Goal: Find specific page/section: Find specific page/section

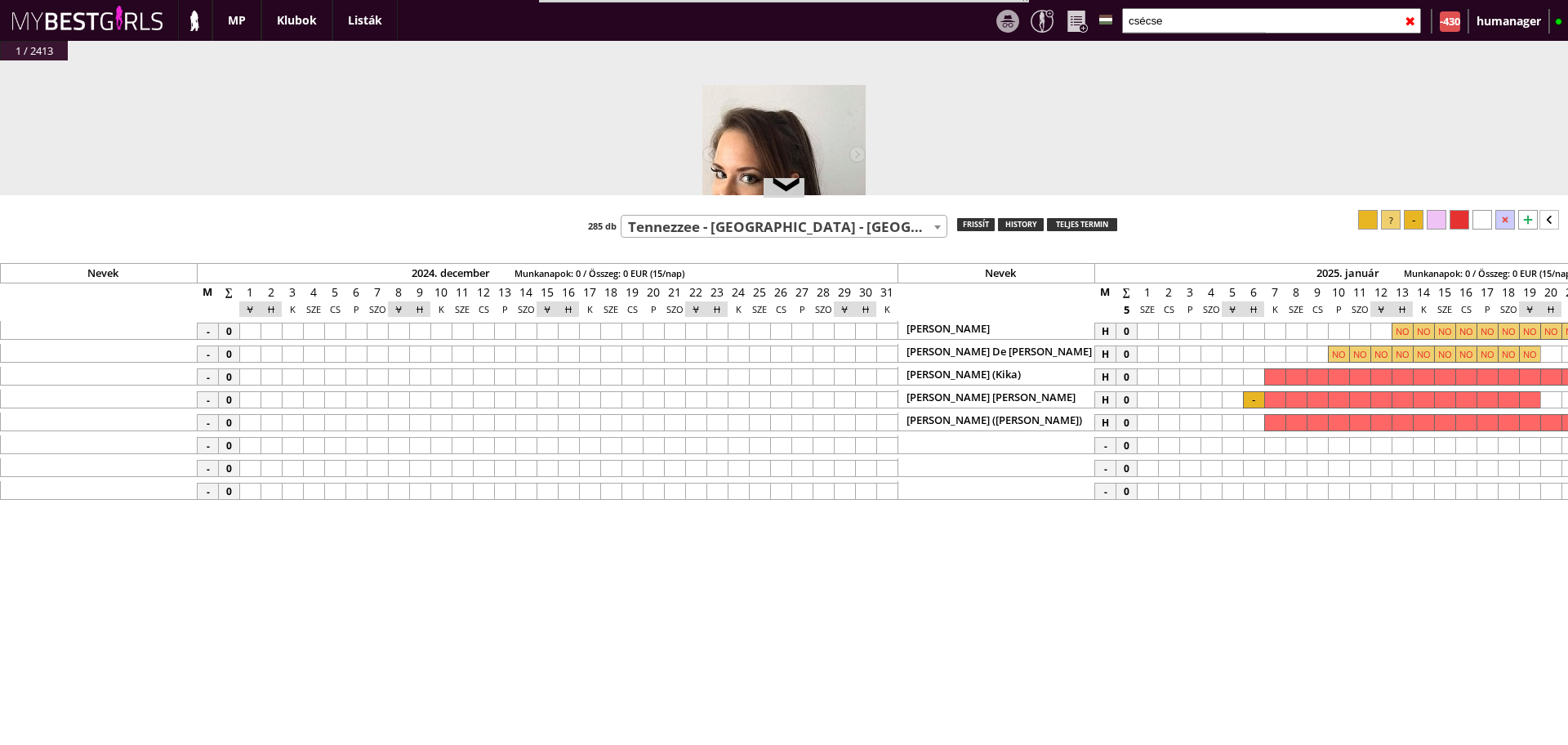
select select "511"
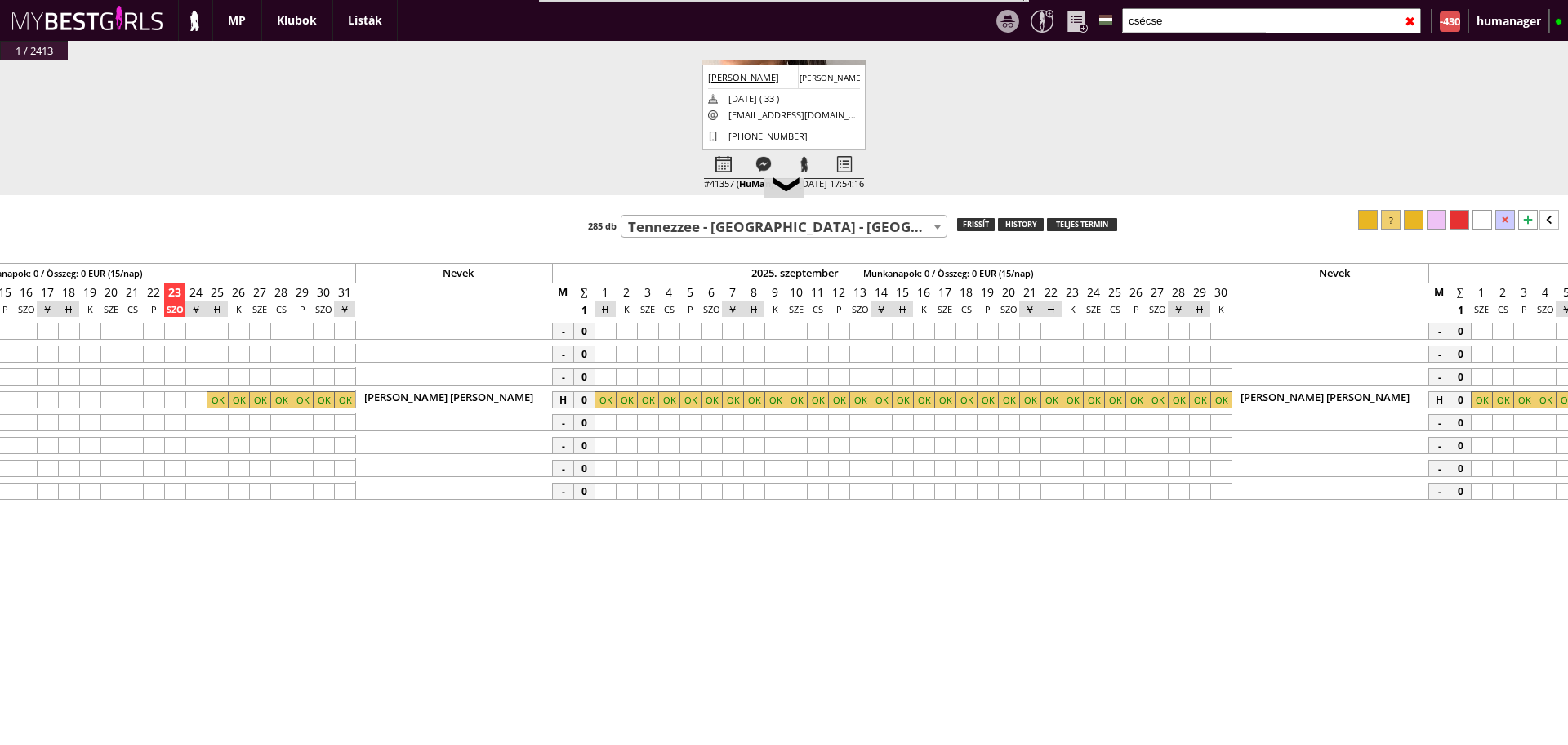
click at [1183, 16] on input "csécse" at bounding box center [1272, 20] width 299 height 25
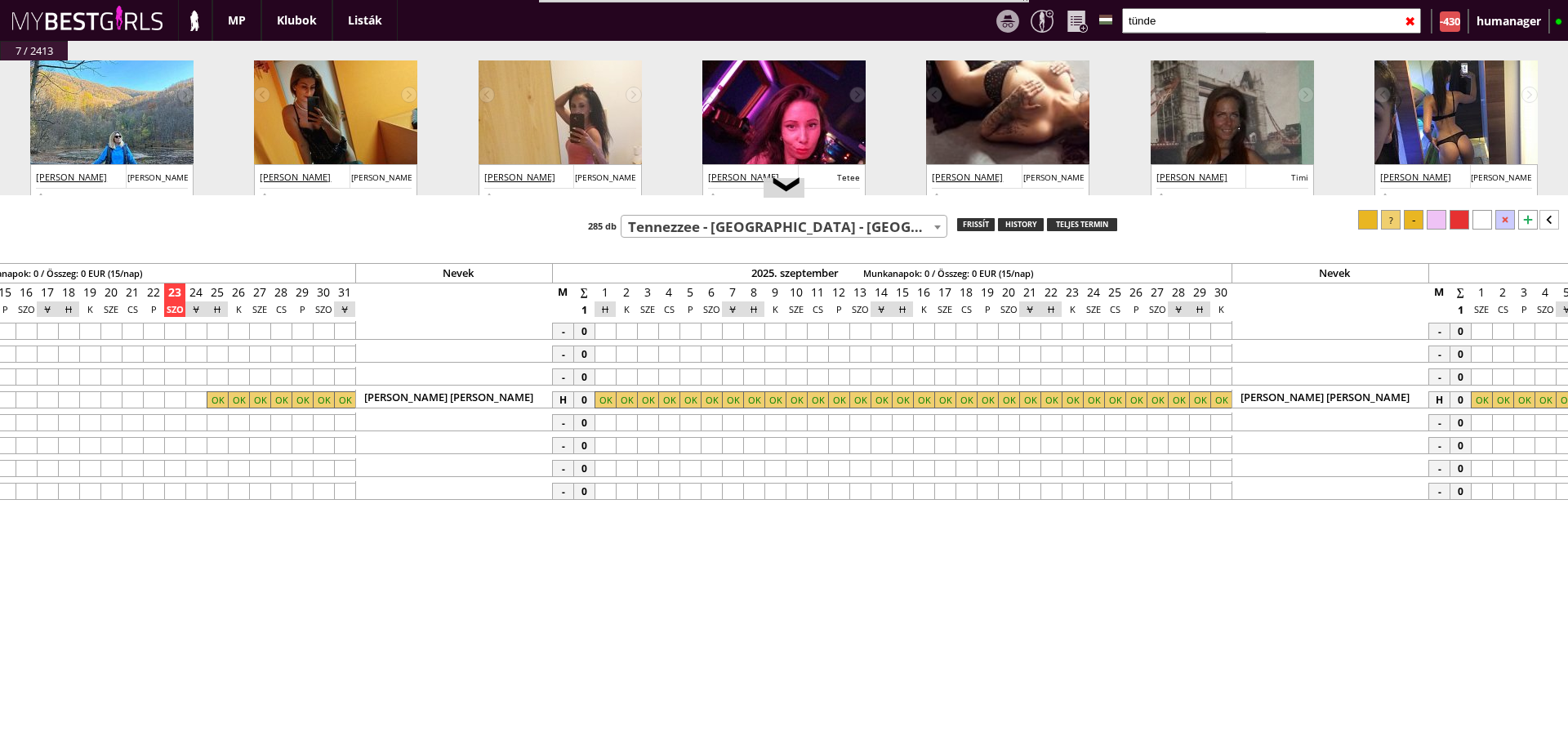
scroll to position [64, 0]
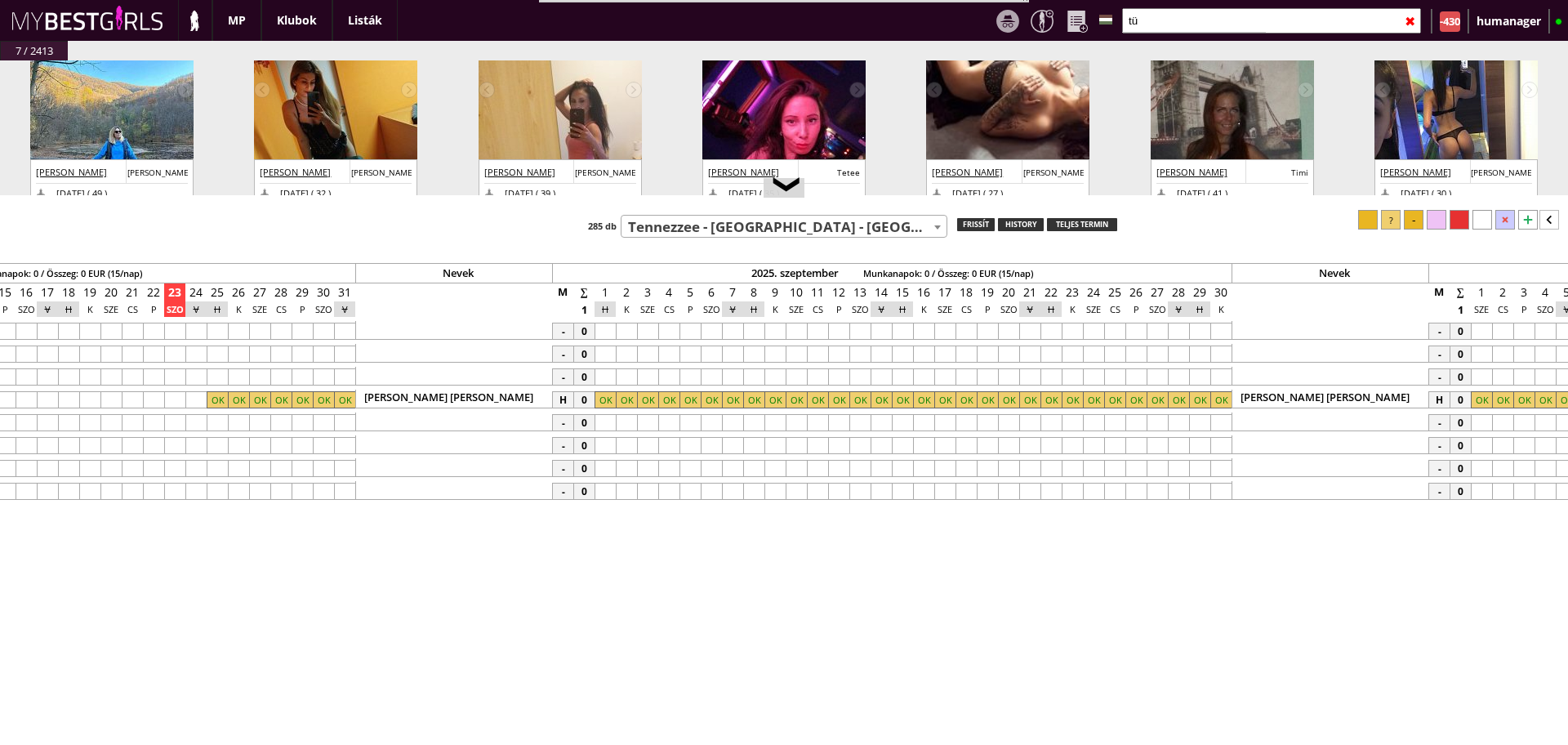
type input "t"
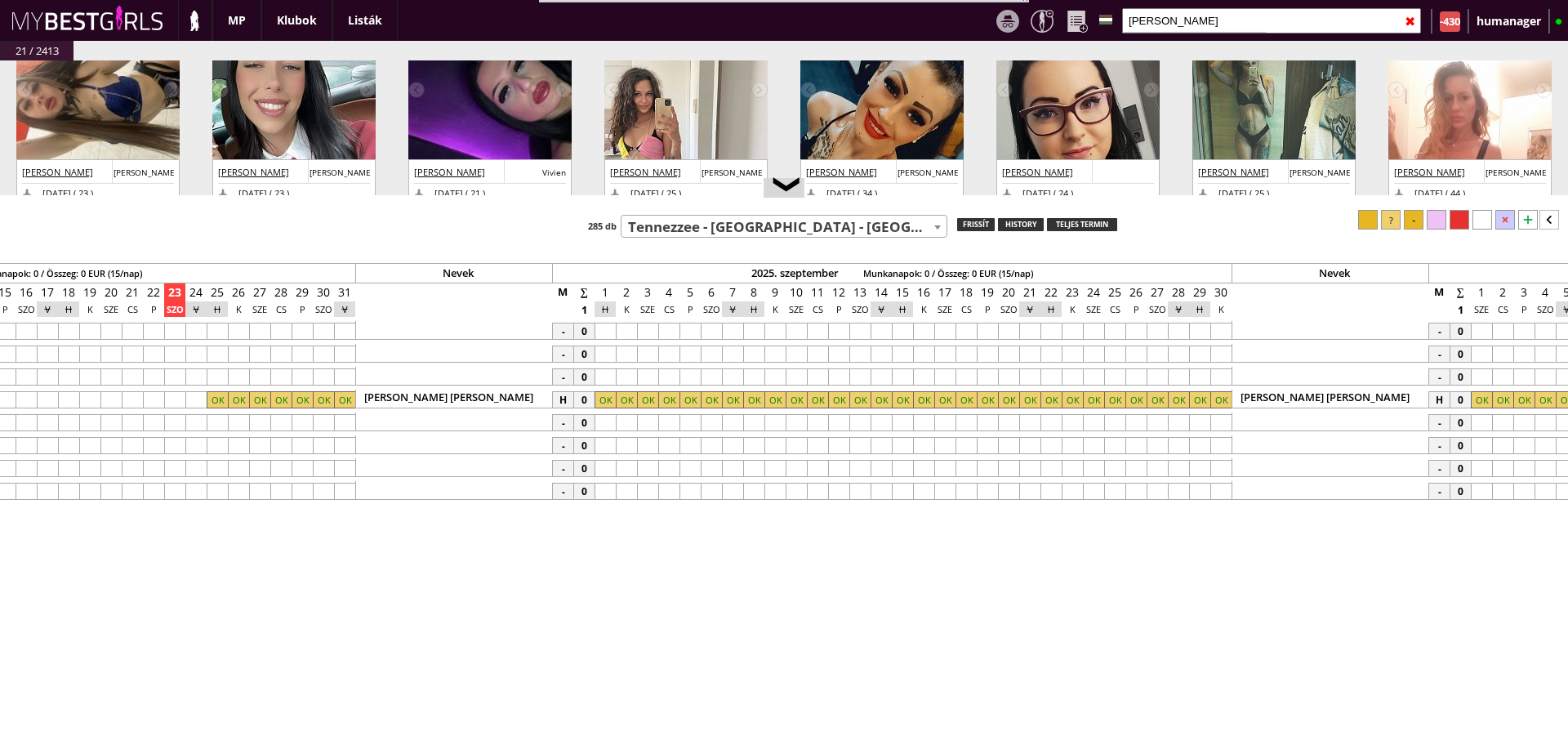
scroll to position [0, 0]
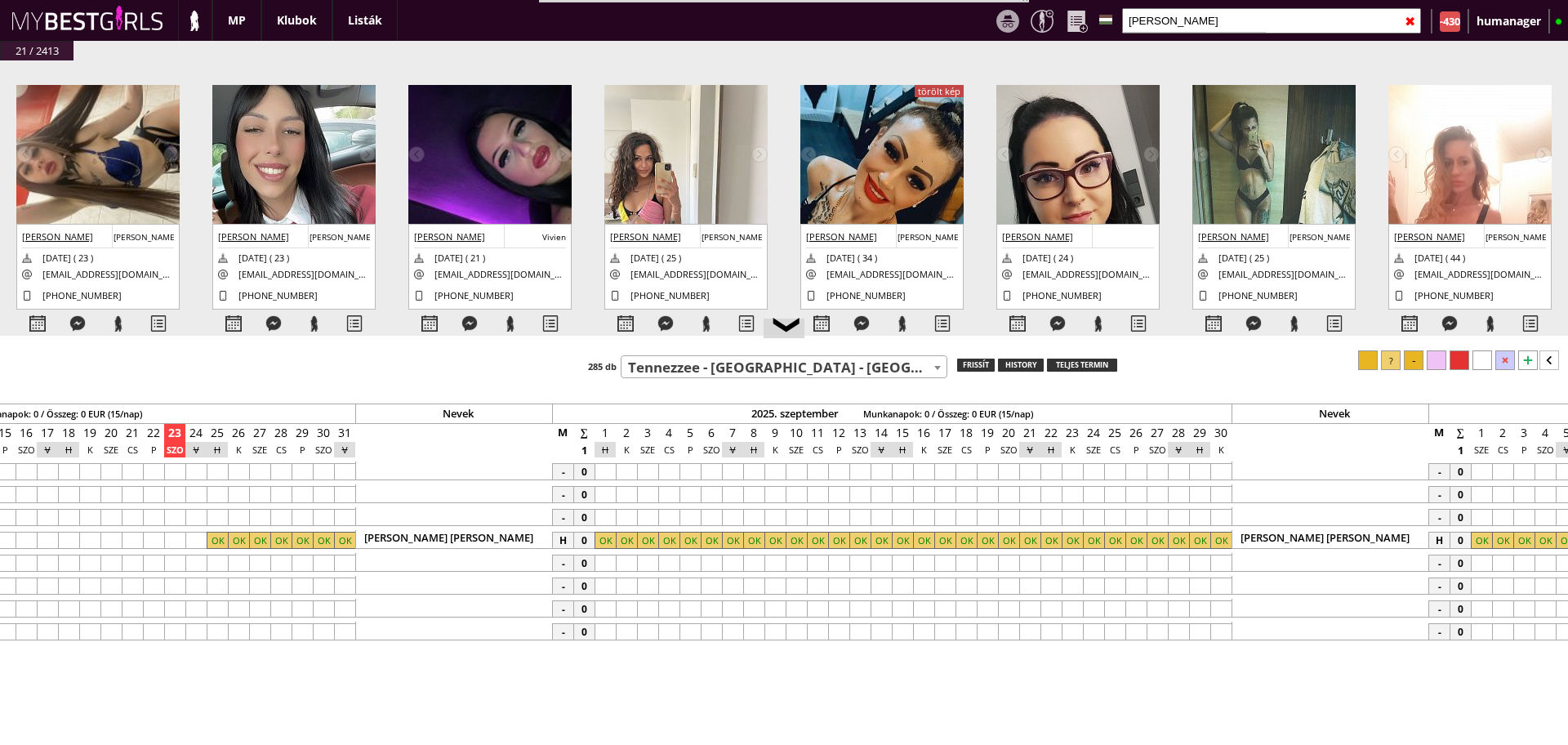
drag, startPoint x: 981, startPoint y: 195, endPoint x: 1020, endPoint y: 334, distance: 144.4
click at [1020, 336] on div at bounding box center [784, 336] width 1568 height 3
click at [1176, 18] on input "[PERSON_NAME]" at bounding box center [1272, 20] width 299 height 25
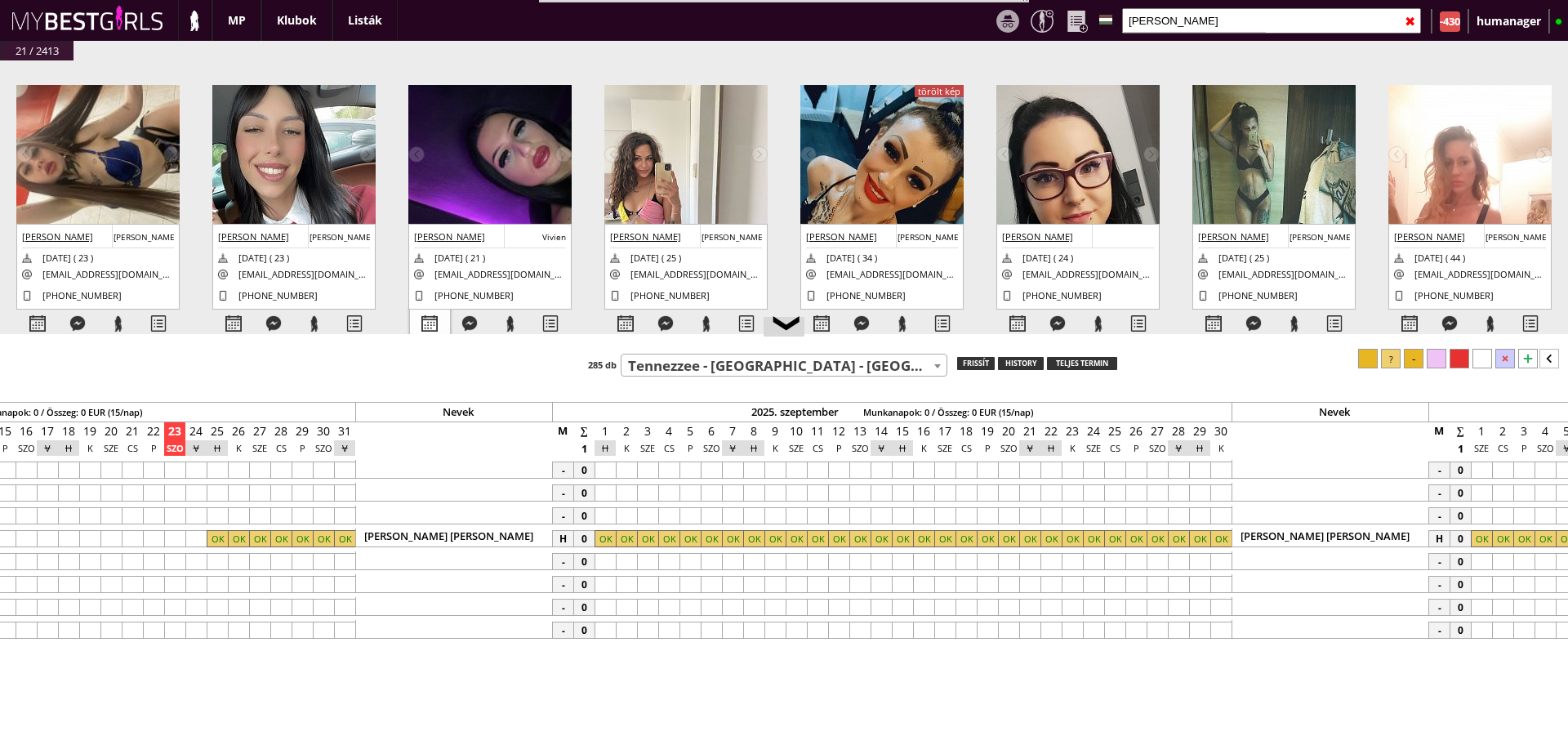
type input "[PERSON_NAME]"
click at [431, 318] on div at bounding box center [430, 323] width 40 height 29
select select "0"
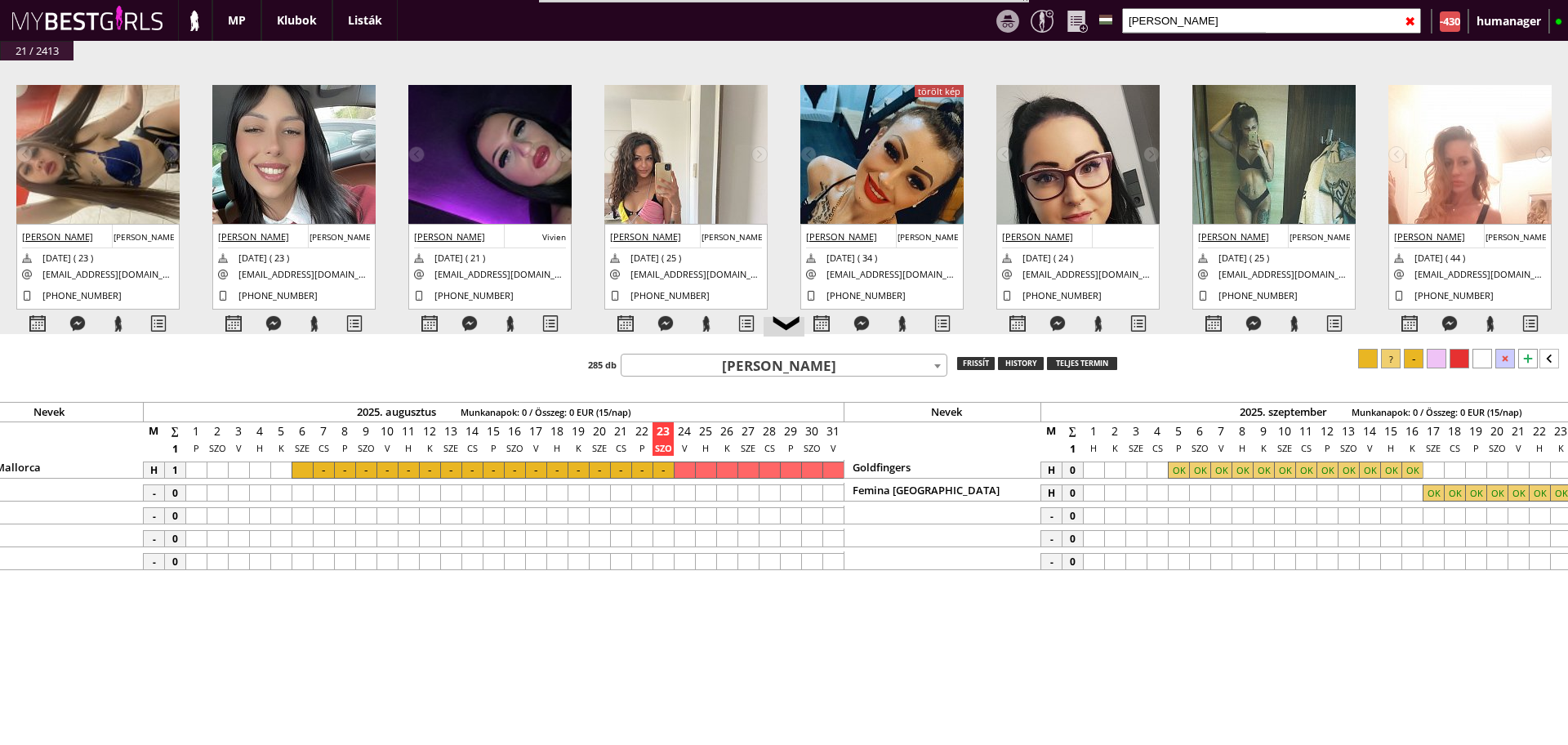
scroll to position [0, 7133]
click at [762, 368] on span "[PERSON_NAME]" at bounding box center [784, 366] width 325 height 23
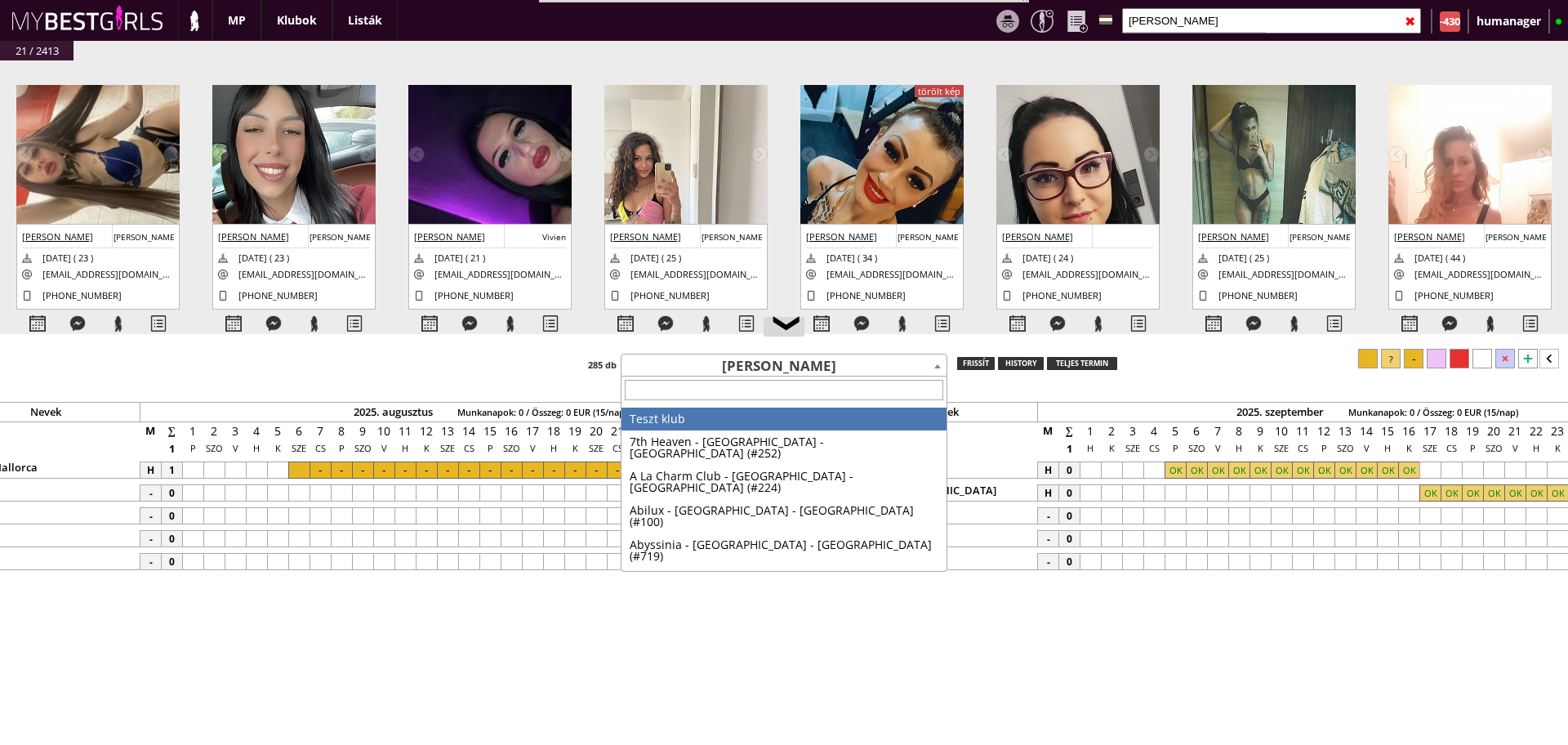
click at [762, 368] on span "[PERSON_NAME]" at bounding box center [784, 366] width 325 height 23
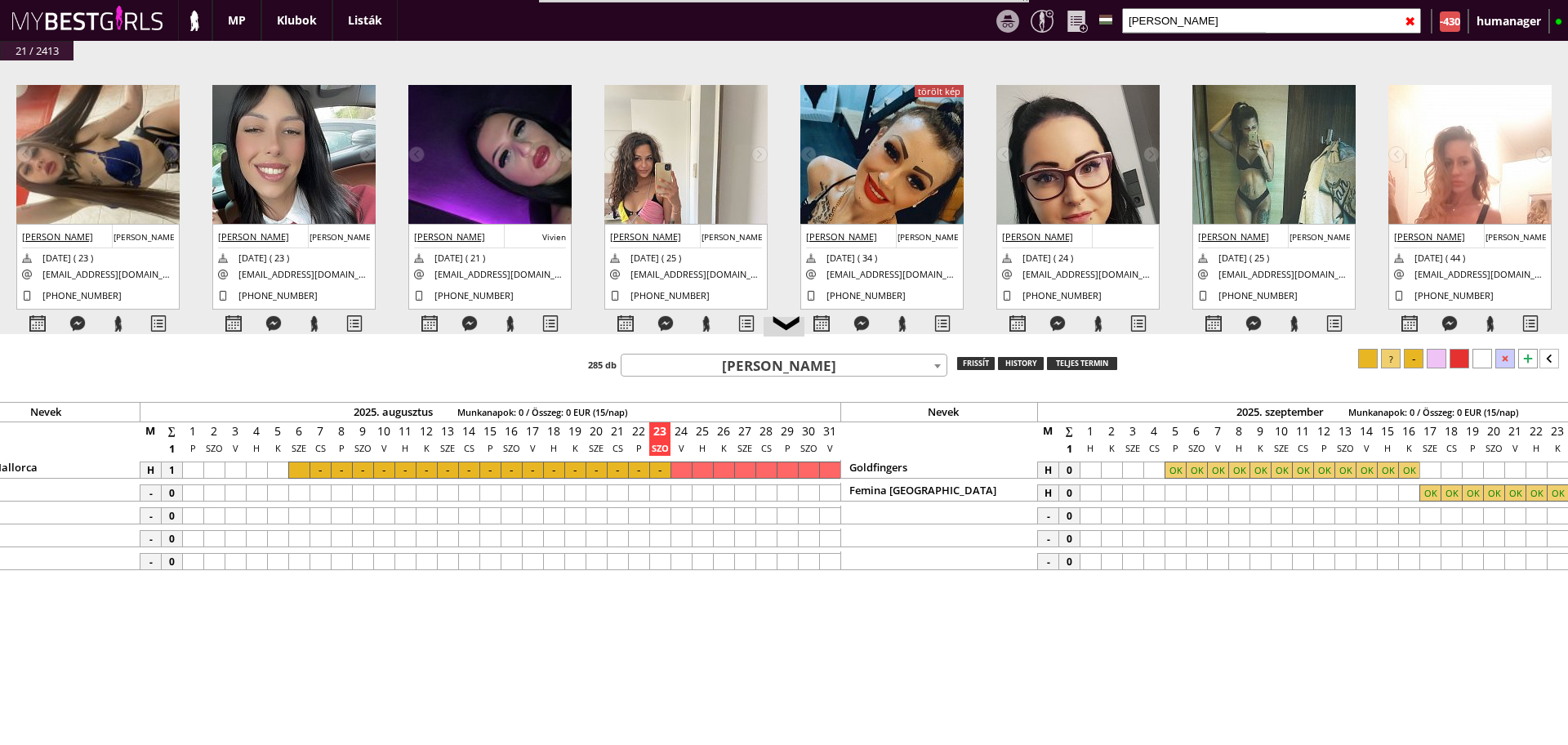
click at [762, 368] on span "[PERSON_NAME]" at bounding box center [784, 366] width 325 height 23
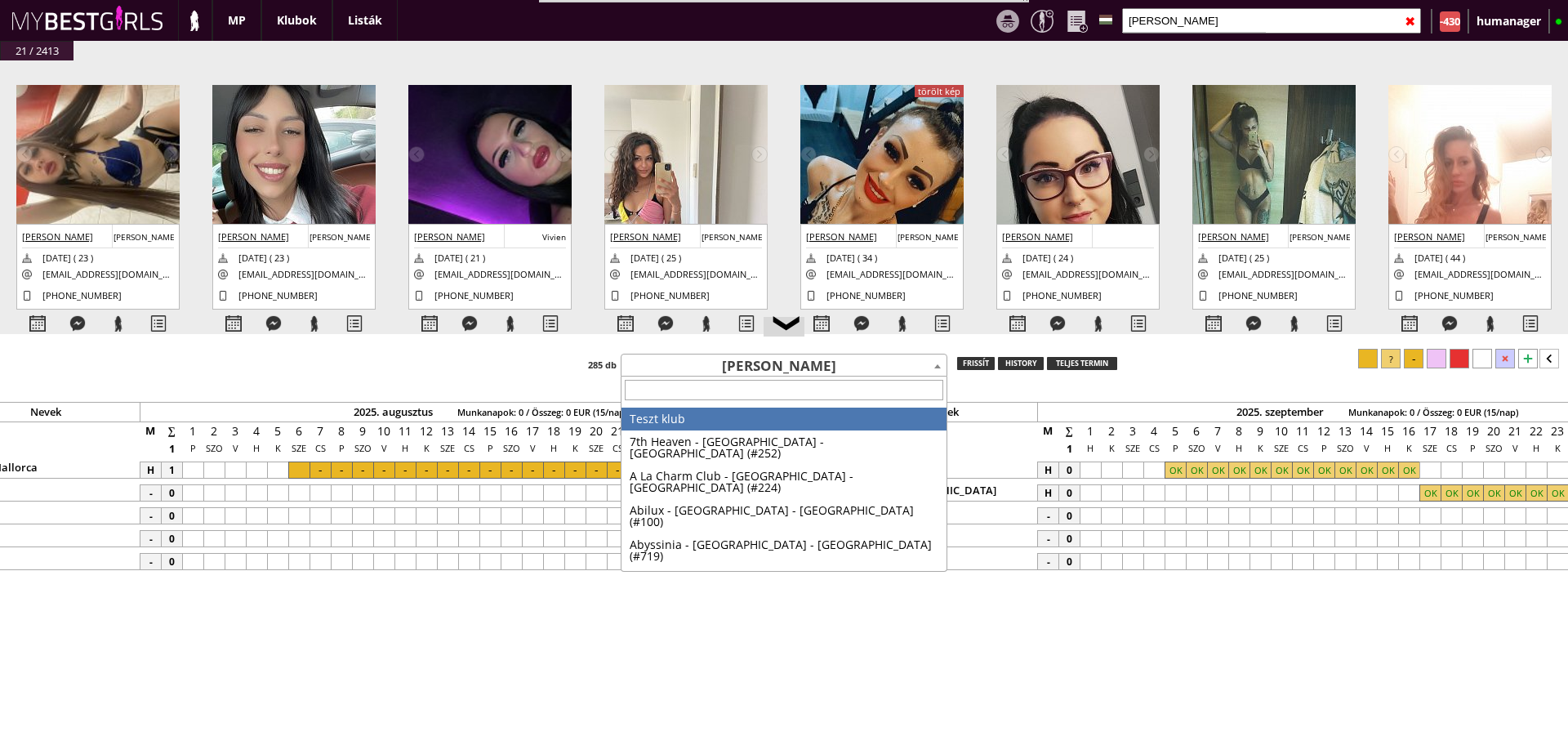
click at [762, 368] on span "[PERSON_NAME]" at bounding box center [784, 366] width 325 height 23
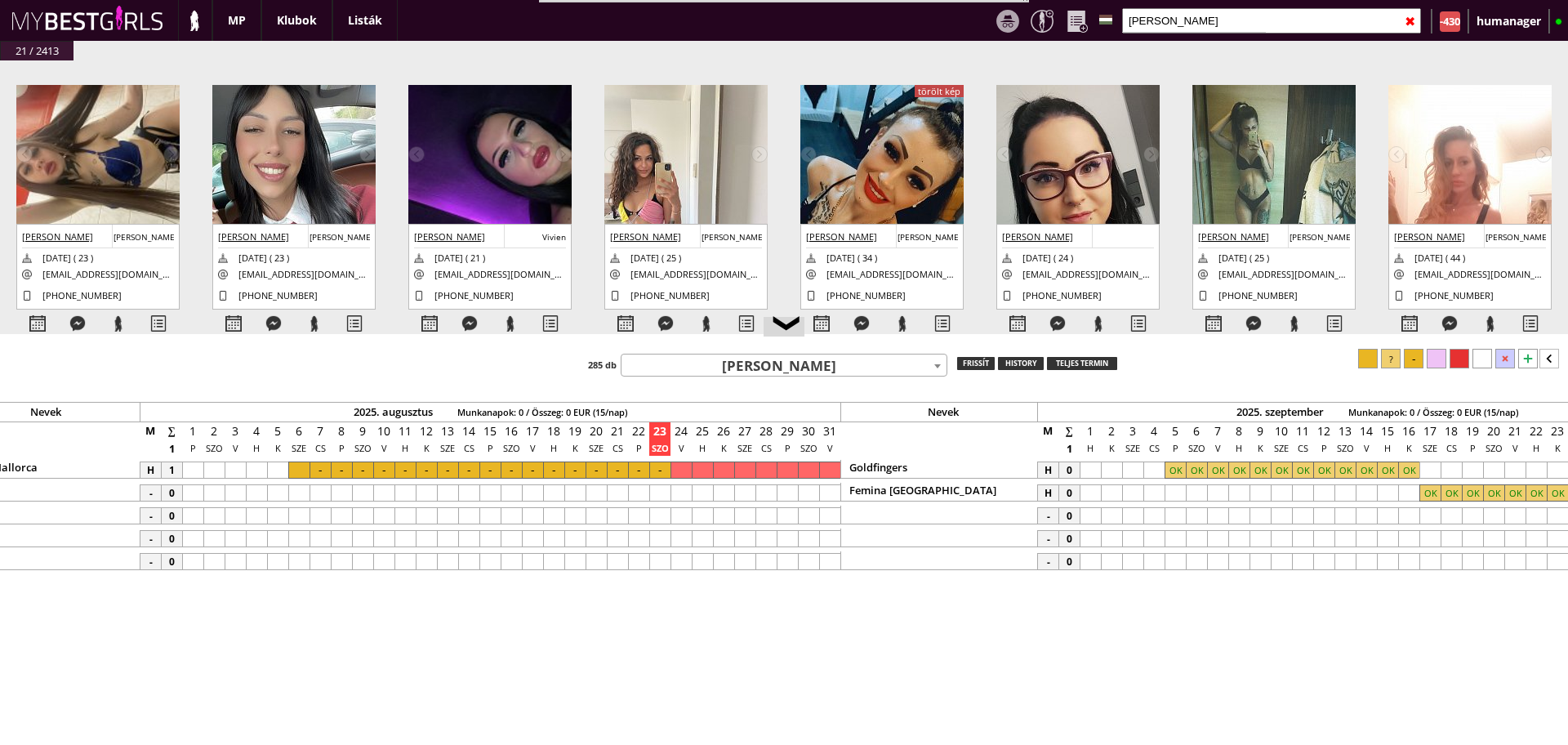
click at [762, 368] on span "[PERSON_NAME]" at bounding box center [784, 366] width 325 height 23
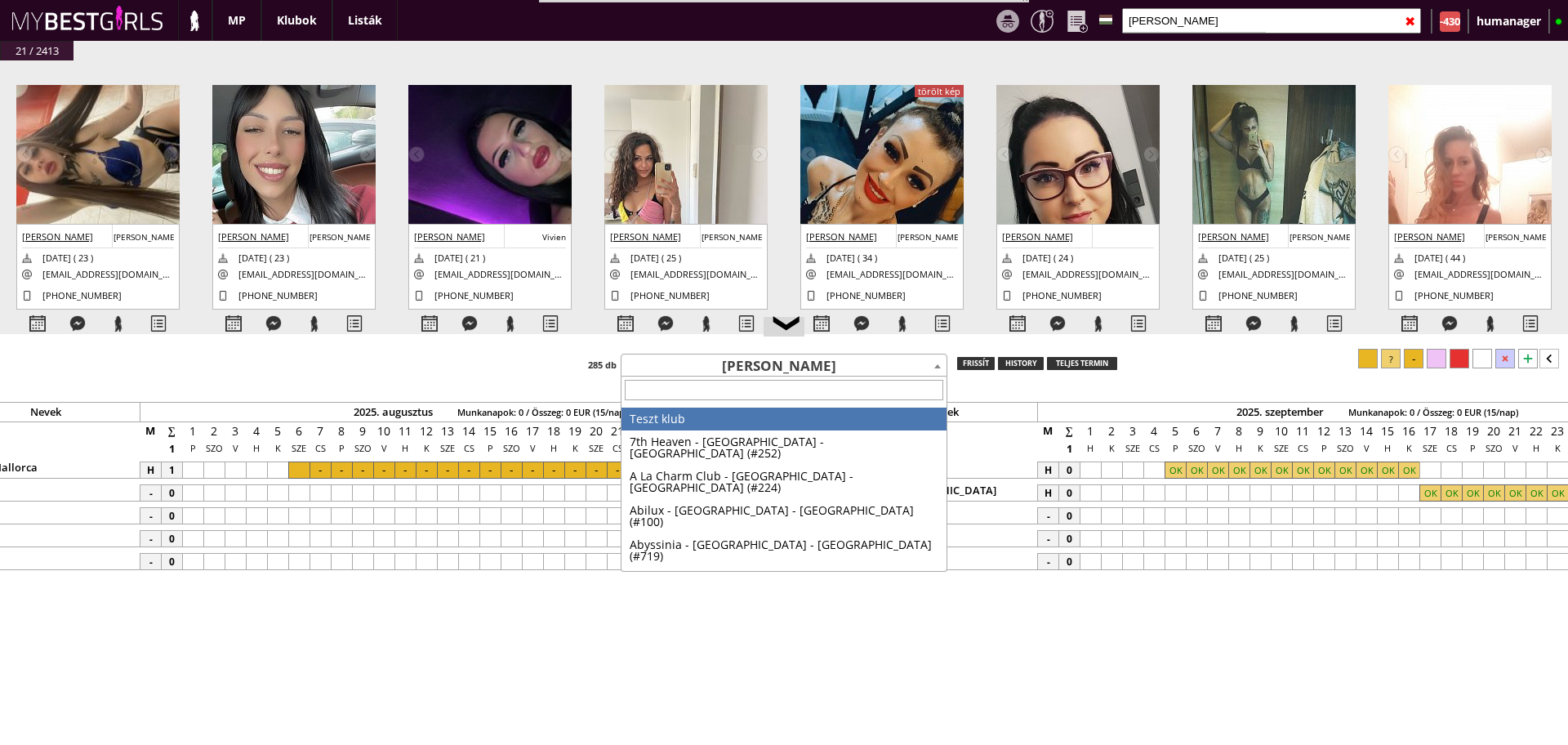
click at [762, 368] on span "[PERSON_NAME]" at bounding box center [784, 366] width 325 height 23
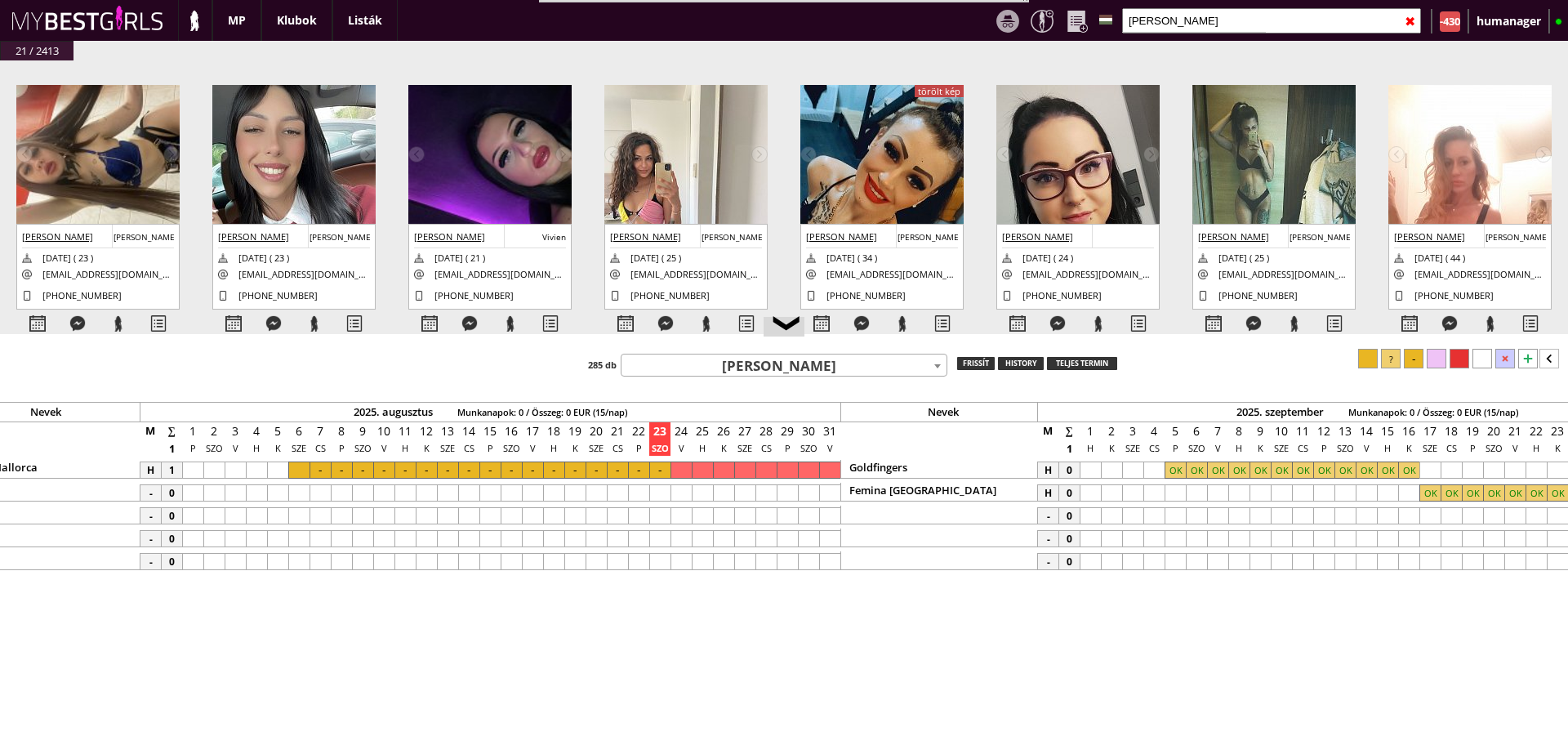
click at [762, 368] on span "[PERSON_NAME]" at bounding box center [784, 366] width 325 height 23
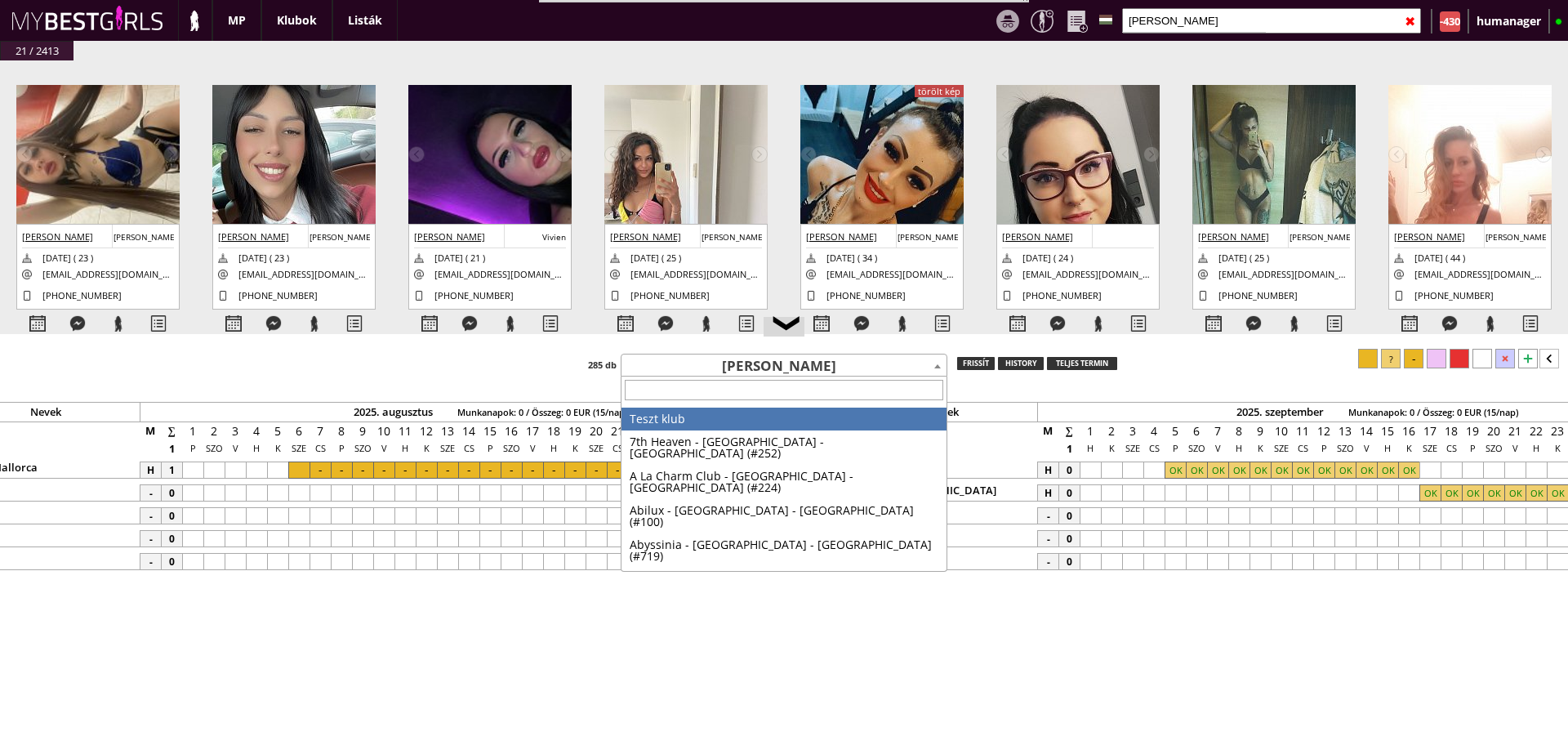
click at [762, 368] on span "[PERSON_NAME]" at bounding box center [784, 366] width 325 height 23
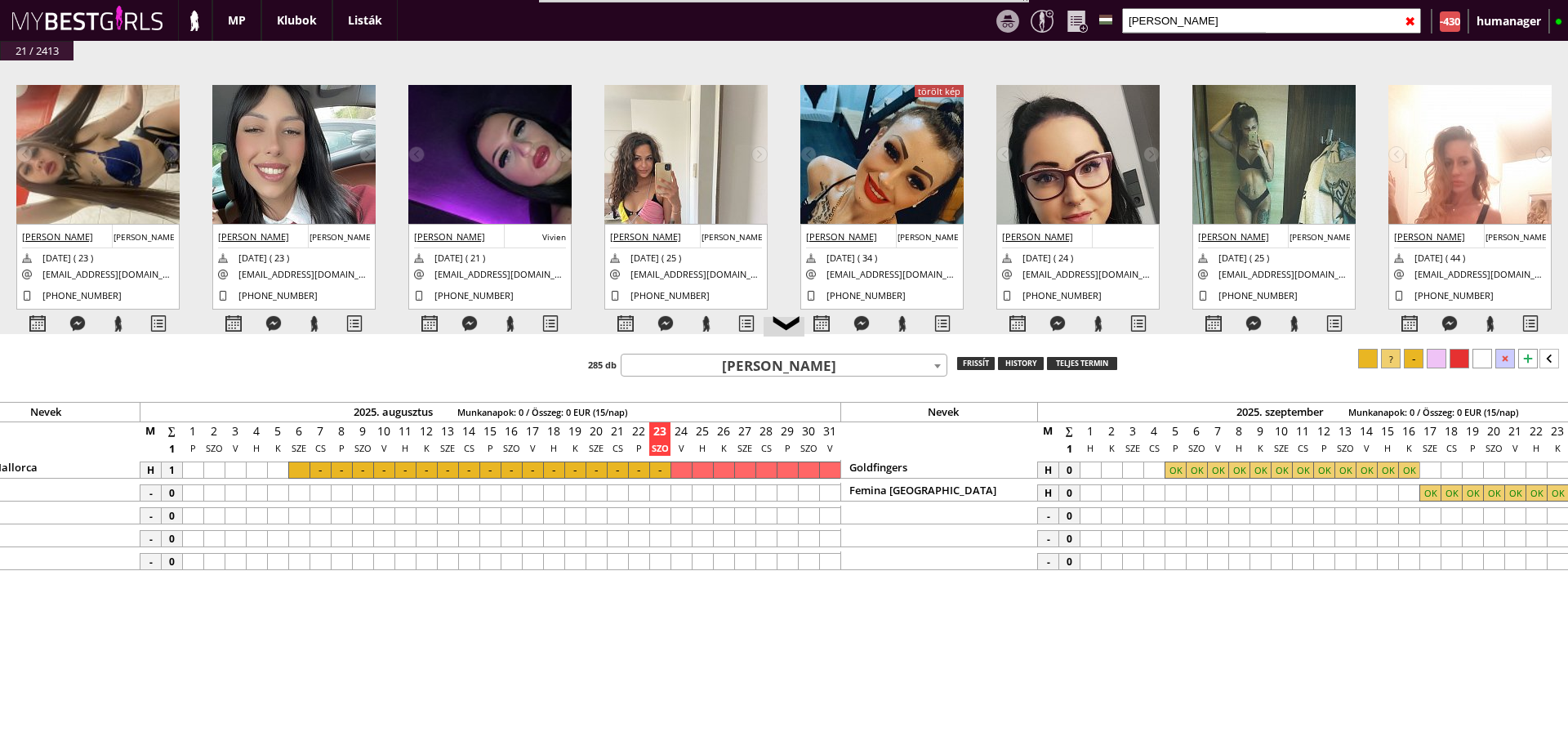
click at [762, 368] on span "[PERSON_NAME]" at bounding box center [784, 366] width 325 height 23
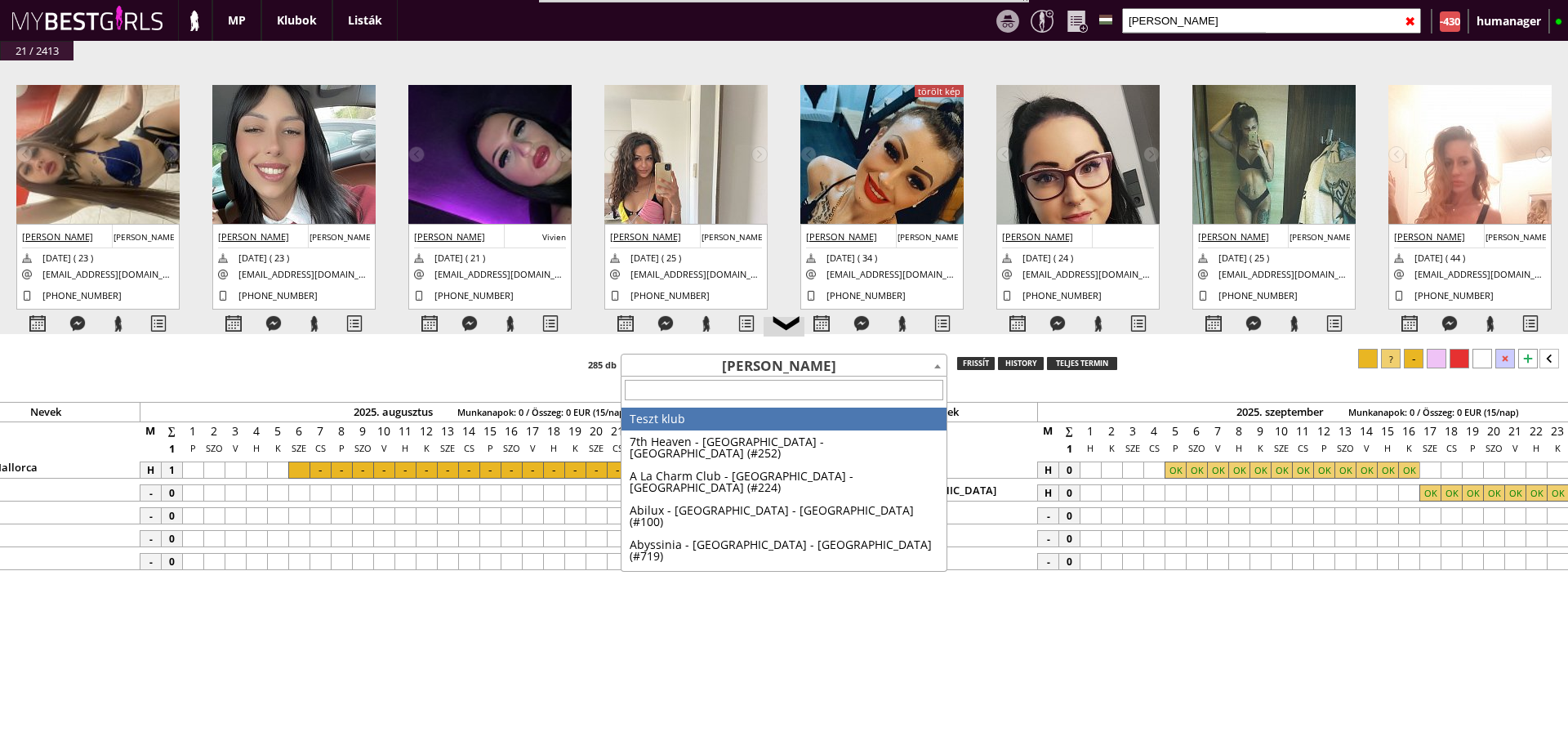
click at [762, 368] on span "[PERSON_NAME]" at bounding box center [784, 366] width 325 height 23
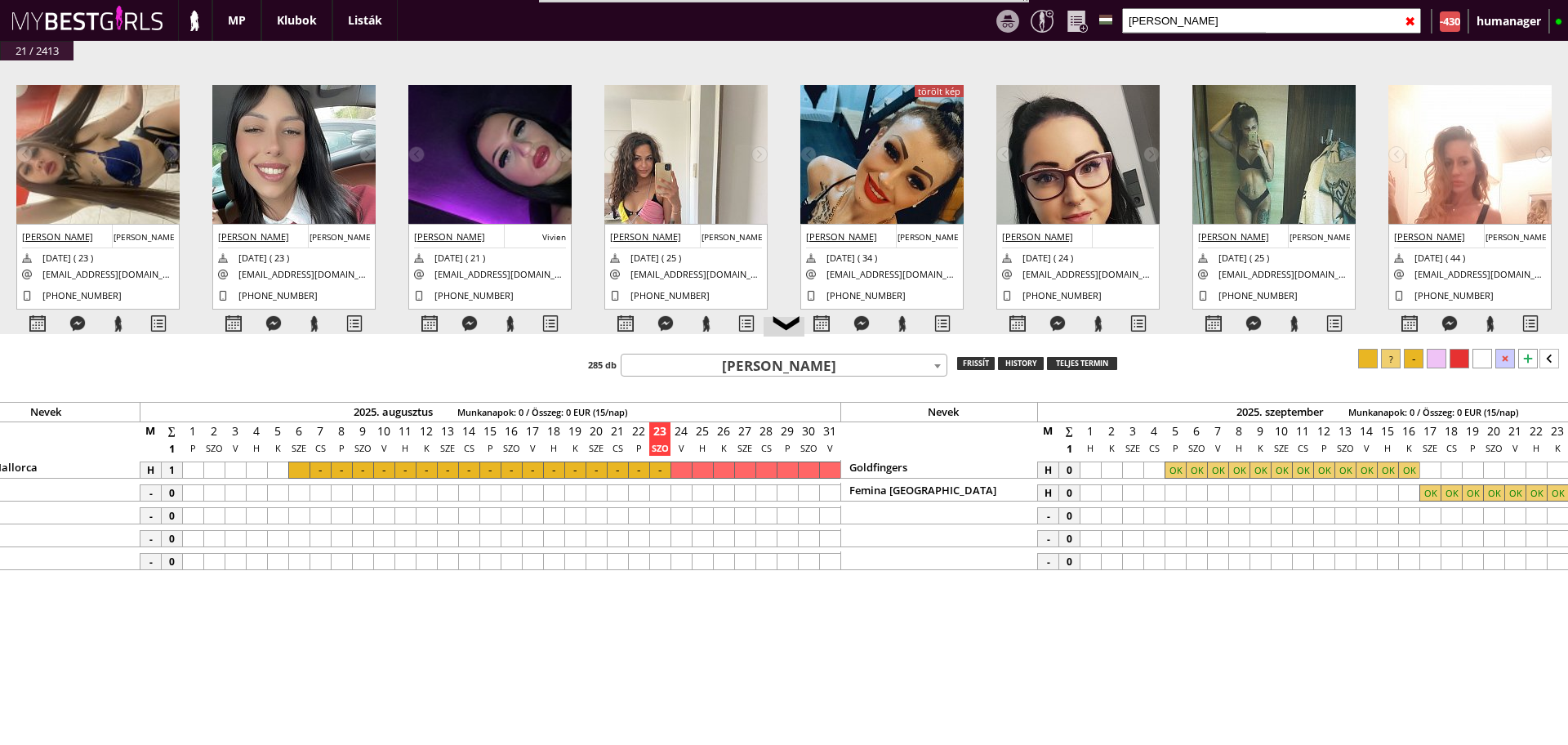
click at [762, 368] on span "[PERSON_NAME]" at bounding box center [784, 366] width 325 height 23
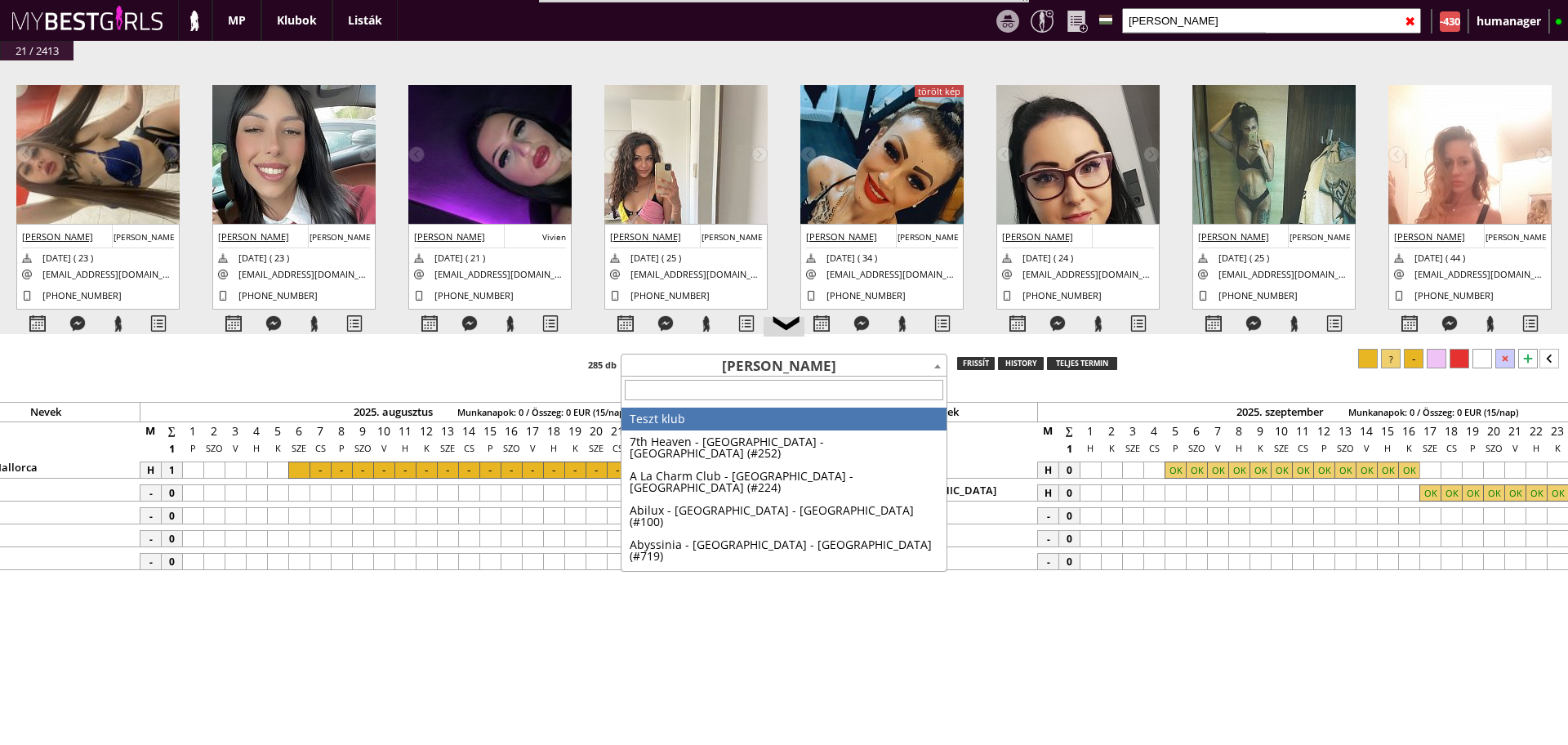
click at [762, 368] on span "[PERSON_NAME]" at bounding box center [784, 366] width 325 height 23
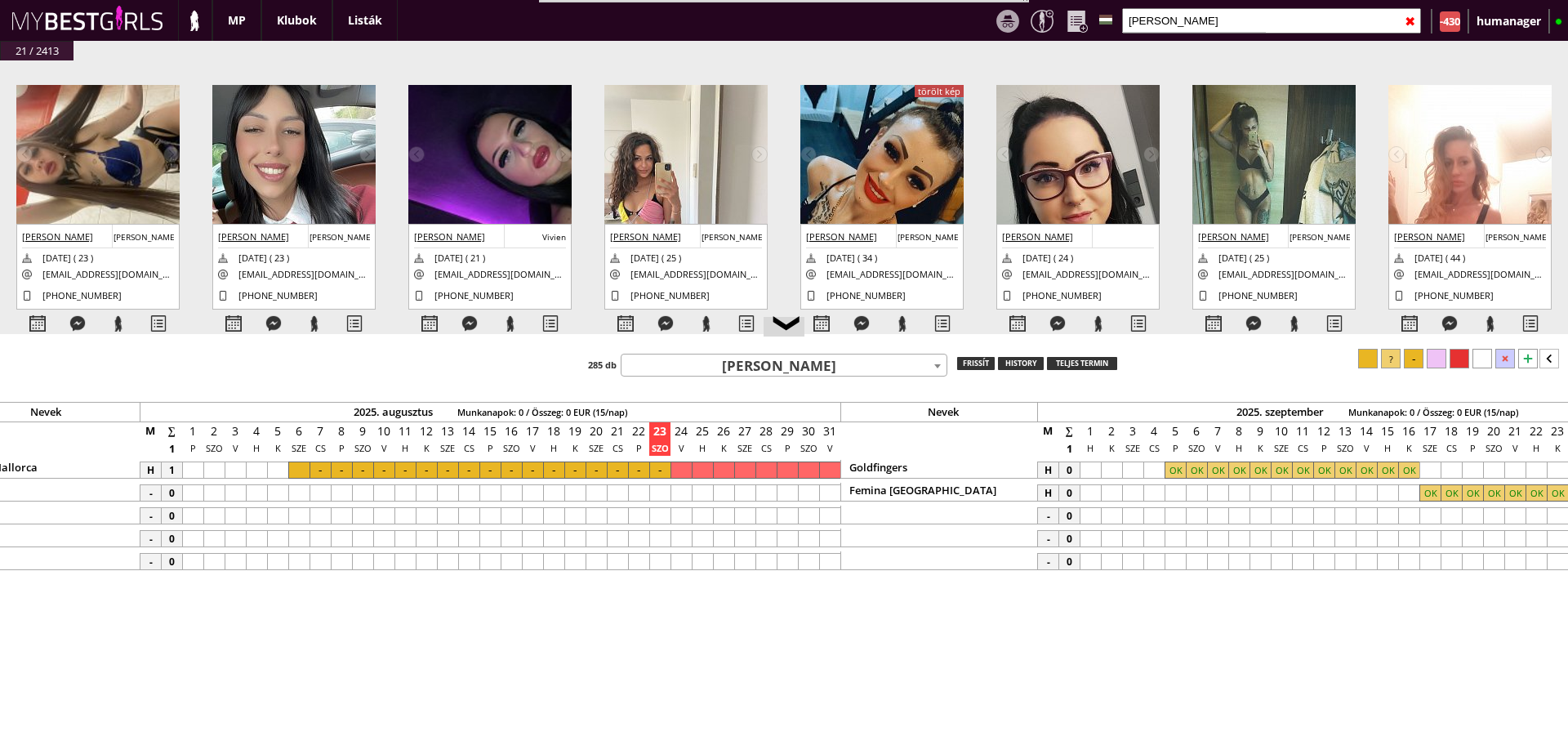
click at [762, 368] on span "[PERSON_NAME]" at bounding box center [784, 366] width 325 height 23
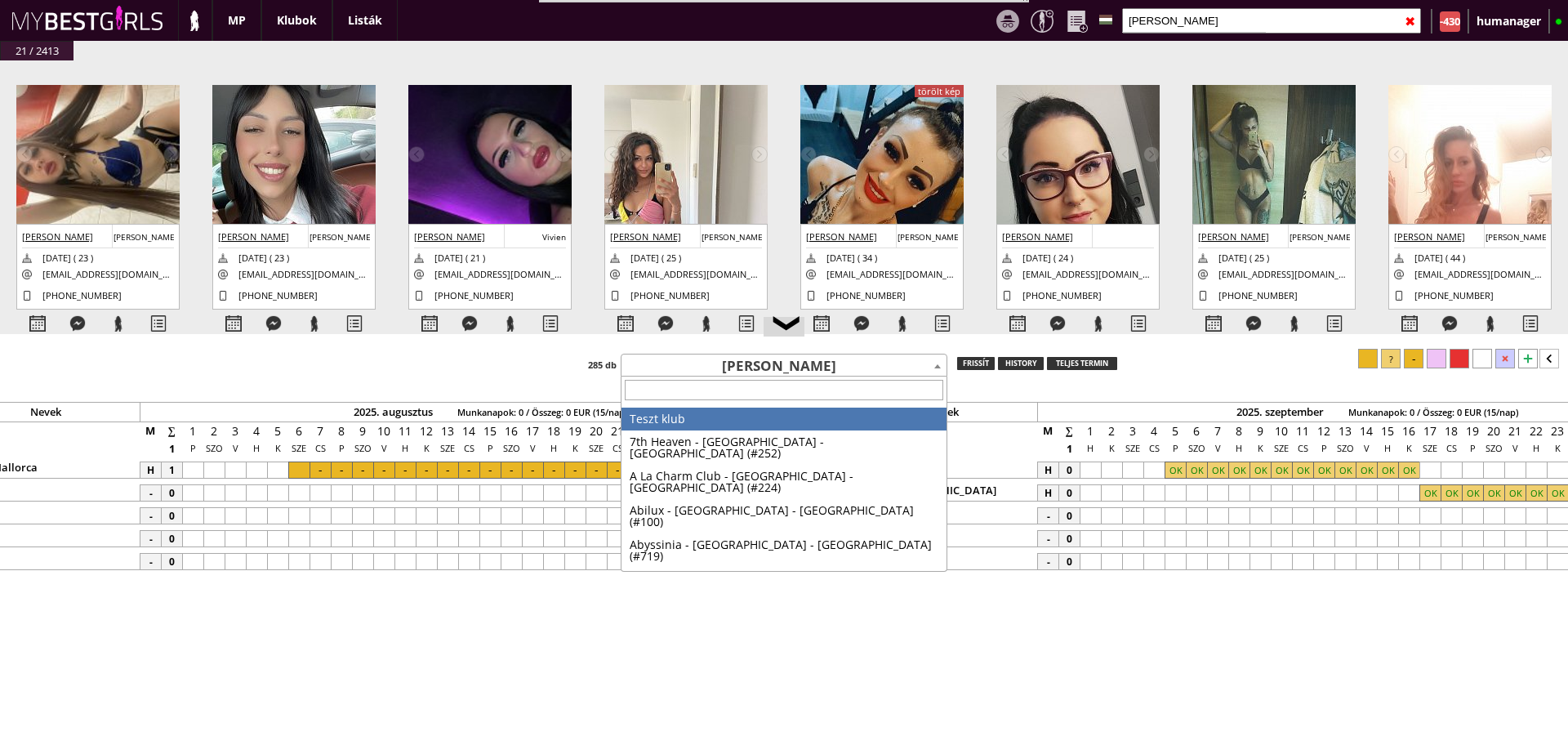
click at [762, 368] on span "[PERSON_NAME]" at bounding box center [784, 366] width 325 height 23
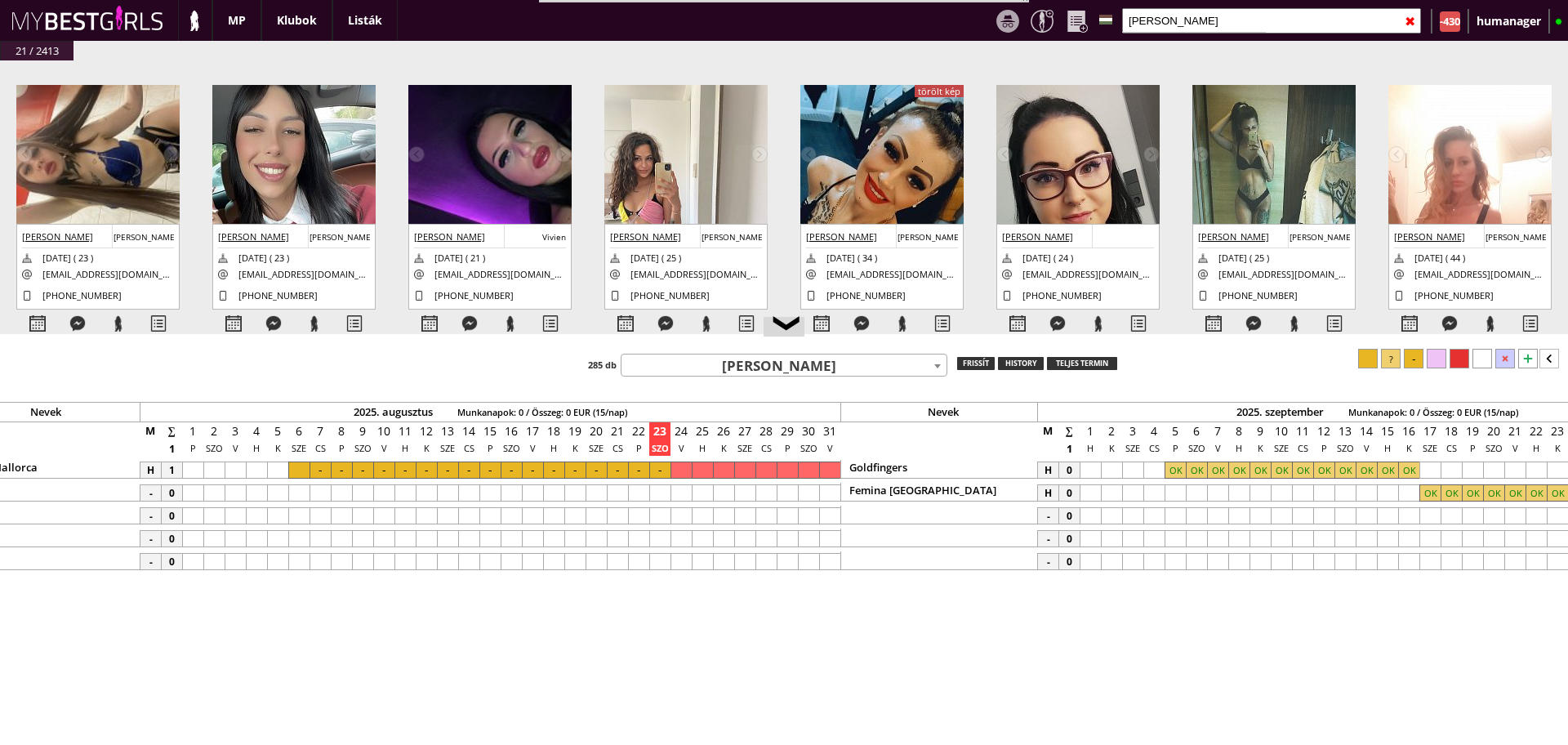
click at [762, 368] on span "[PERSON_NAME]" at bounding box center [784, 366] width 325 height 23
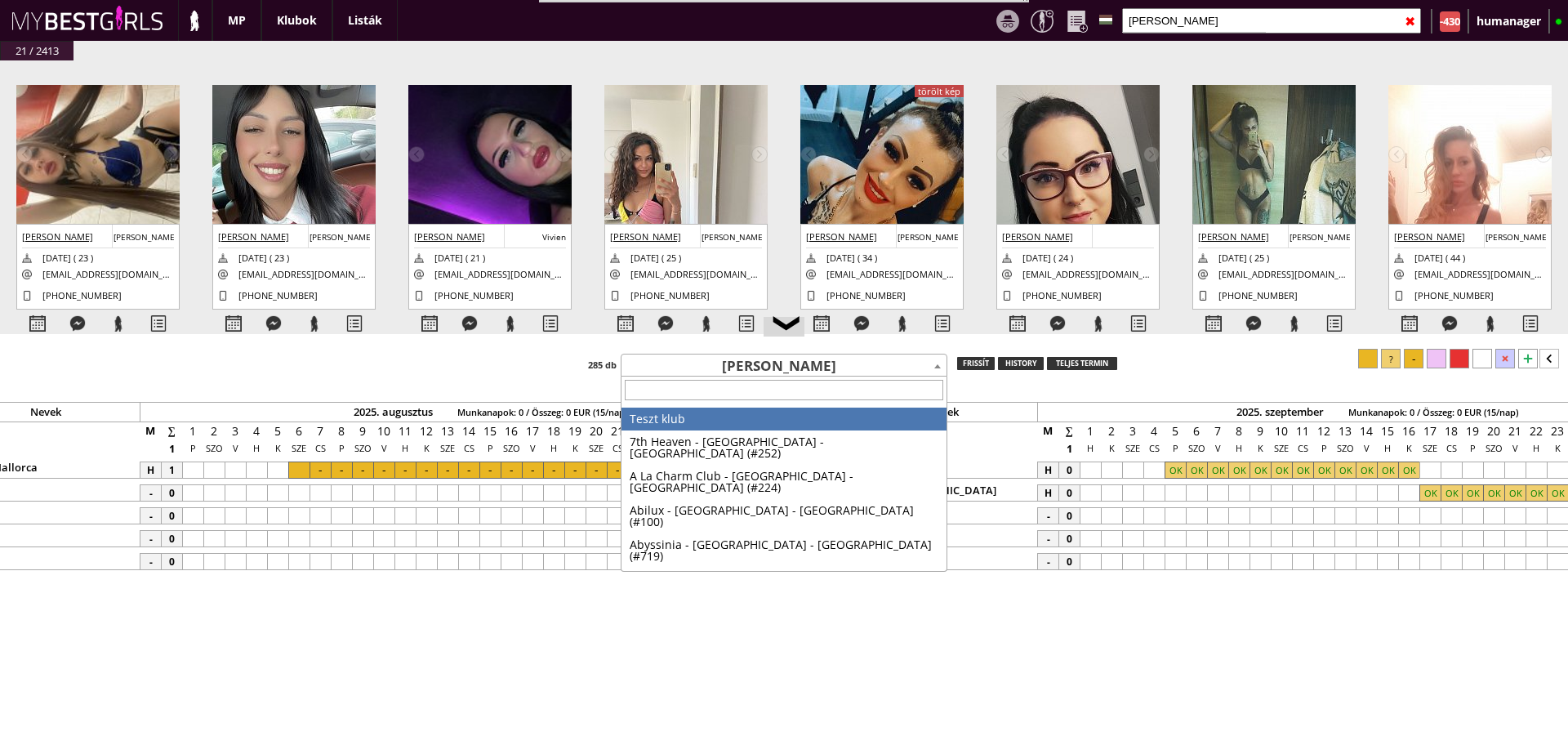
click at [762, 368] on span "[PERSON_NAME]" at bounding box center [784, 366] width 325 height 23
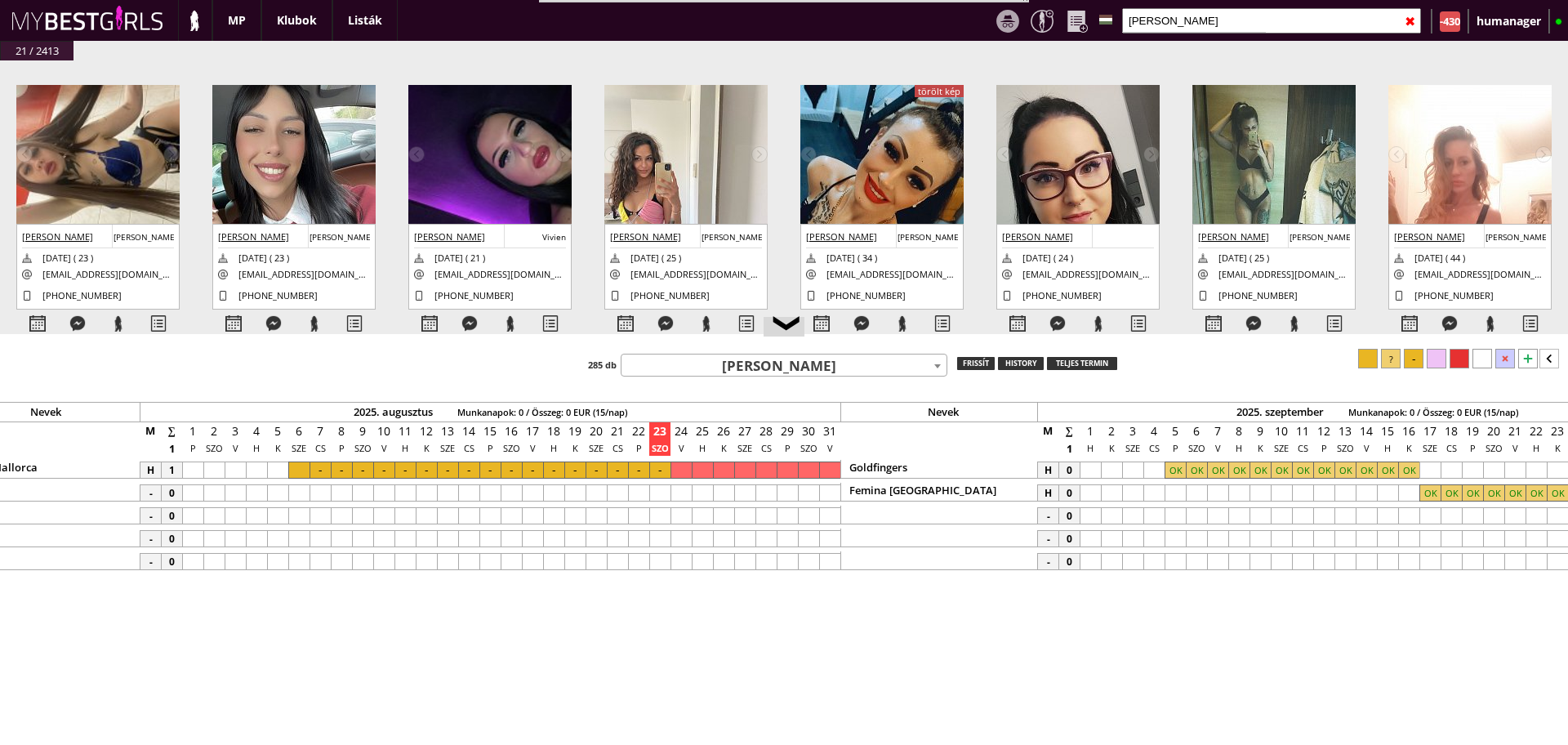
click at [762, 368] on span "[PERSON_NAME]" at bounding box center [784, 366] width 325 height 23
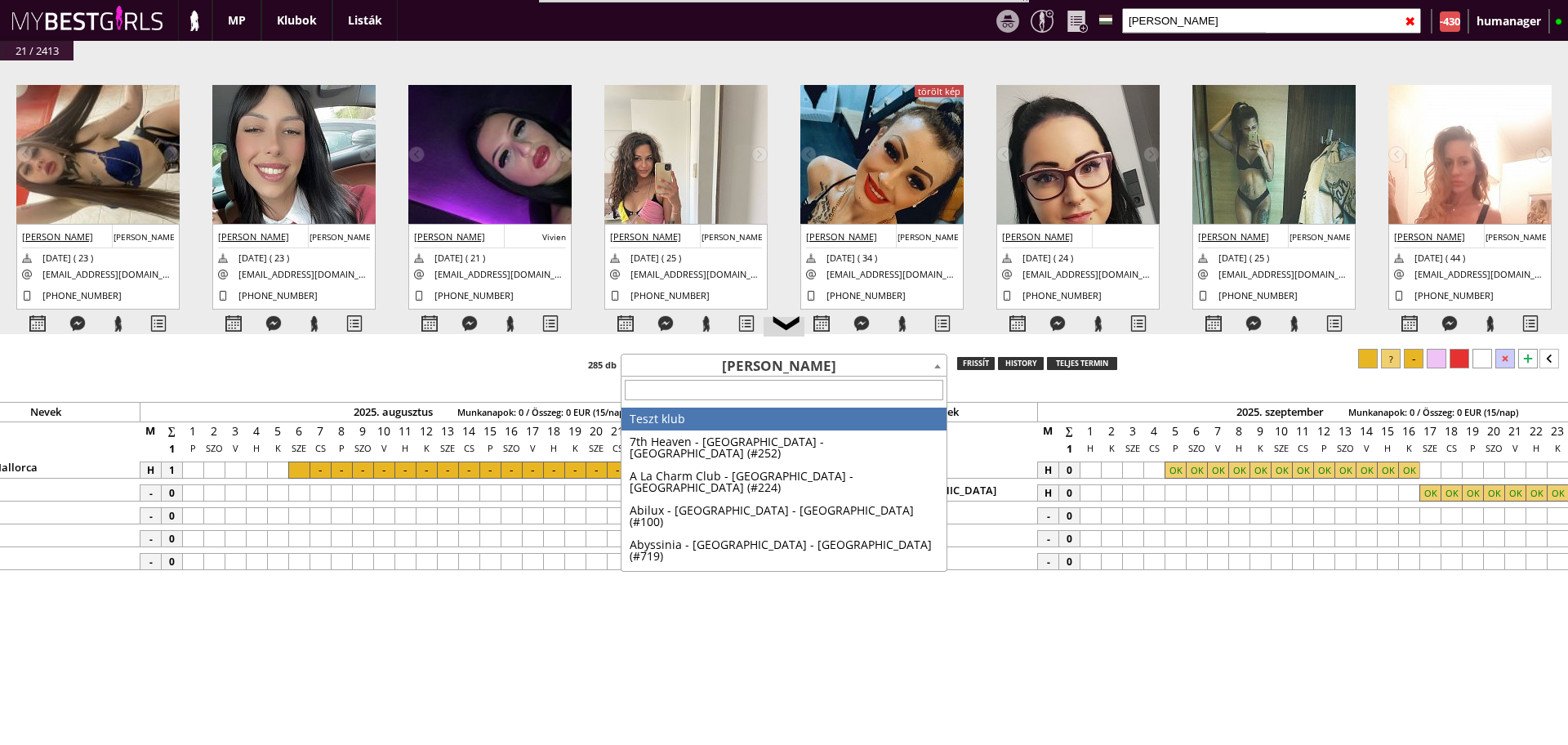
click at [762, 368] on span "[PERSON_NAME]" at bounding box center [784, 366] width 325 height 23
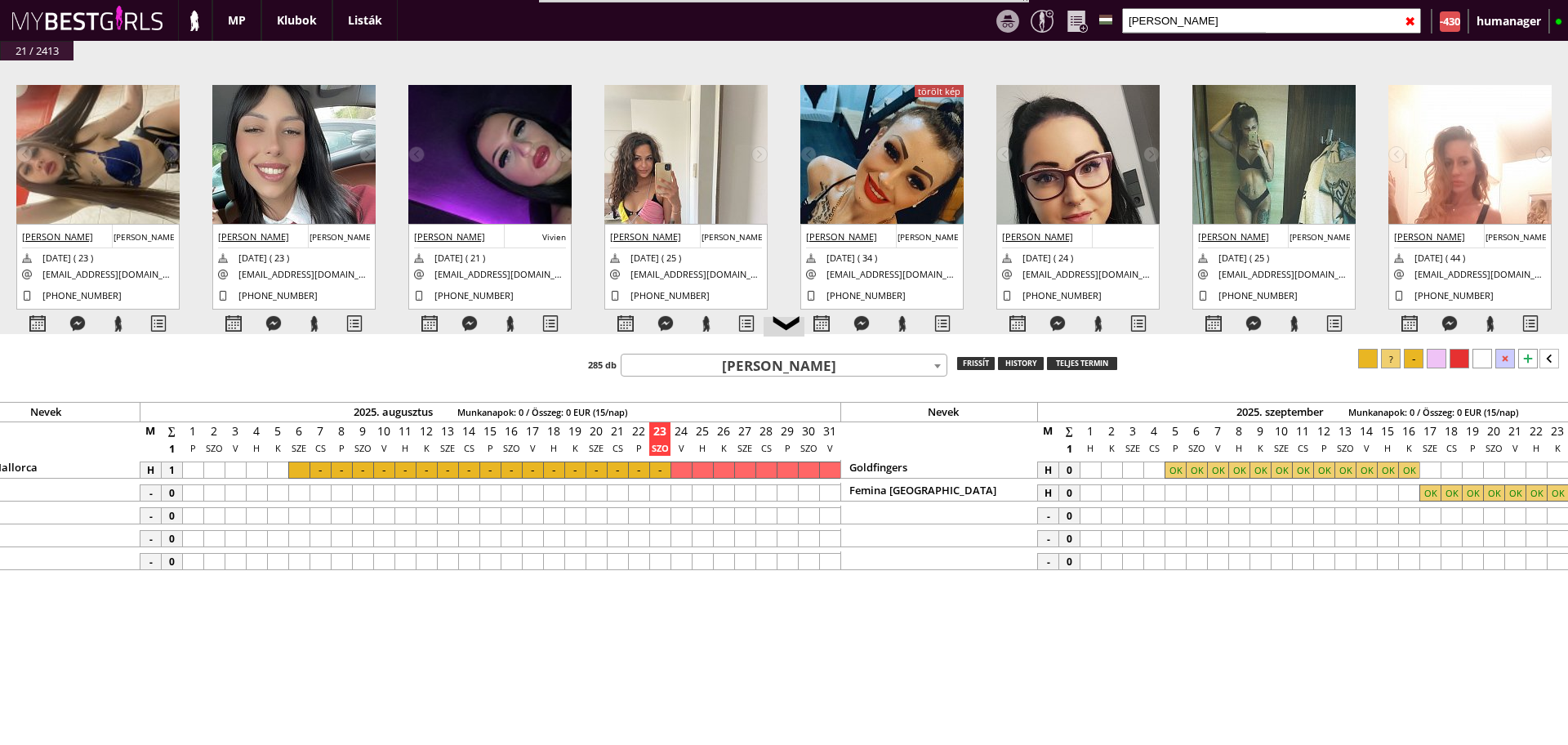
click at [762, 368] on span "[PERSON_NAME]" at bounding box center [784, 366] width 325 height 23
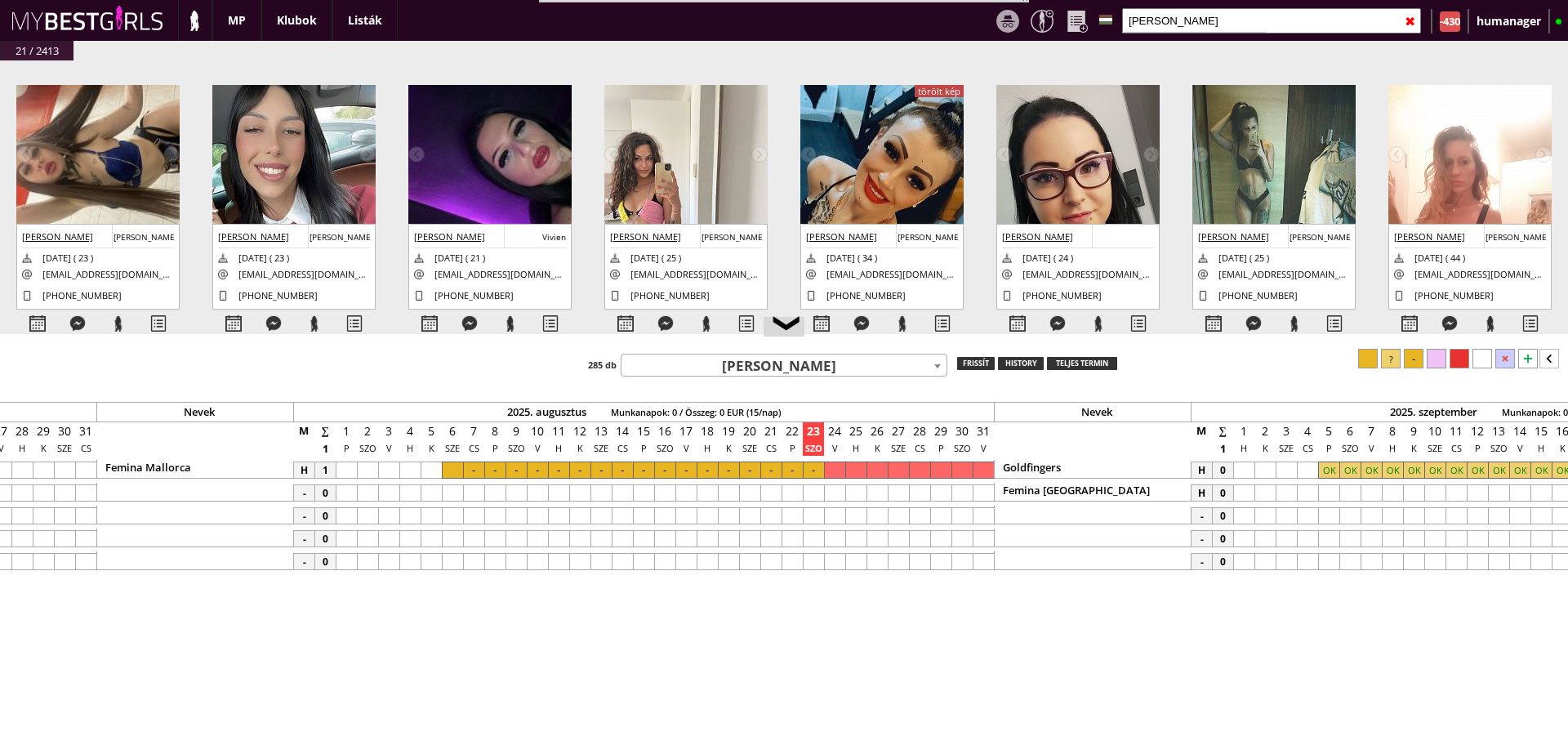
click at [834, 471] on div at bounding box center [835, 470] width 21 height 18
click at [983, 466] on div at bounding box center [984, 470] width 21 height 18
click at [1417, 356] on div at bounding box center [1414, 358] width 19 height 19
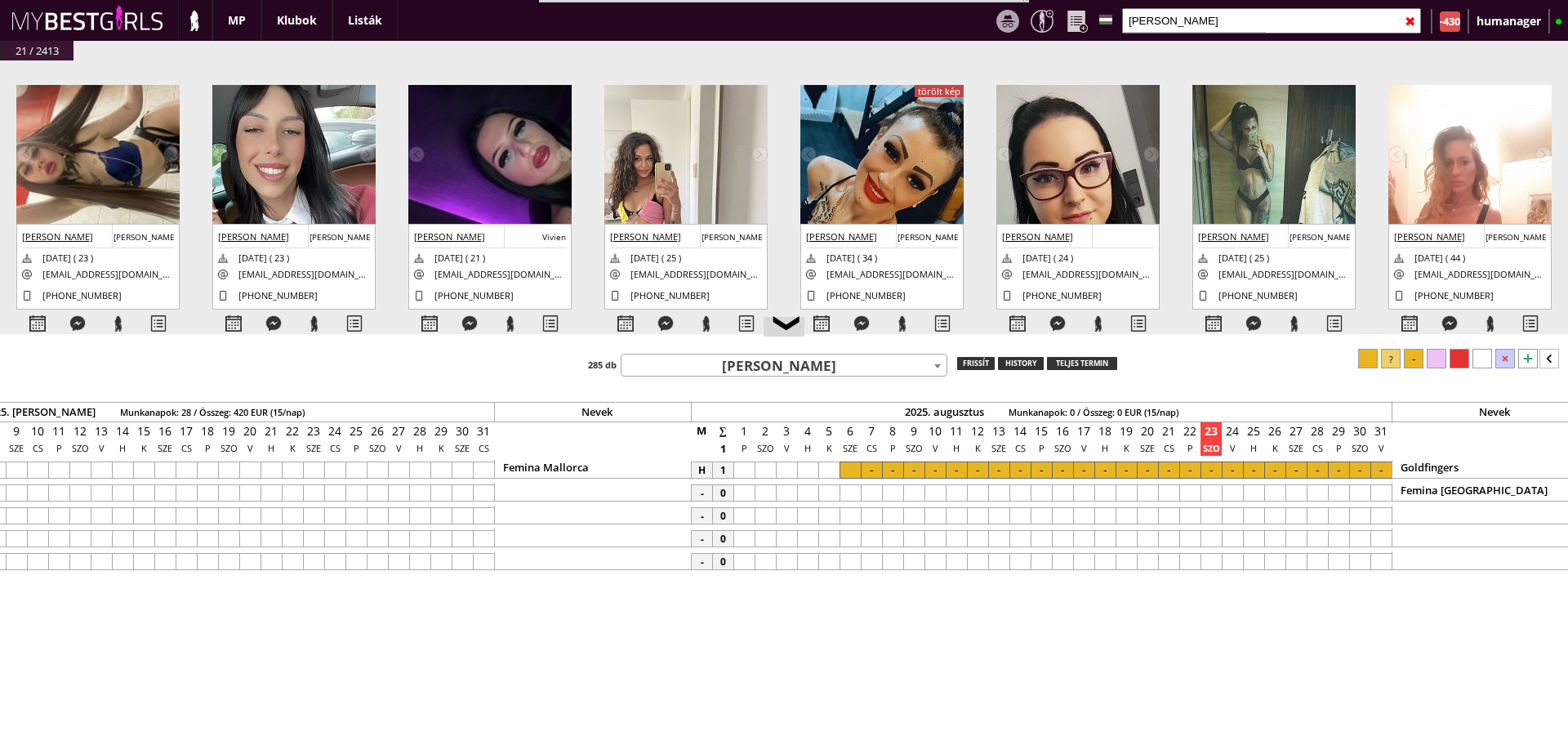
scroll to position [0, 6584]
click at [737, 467] on div at bounding box center [741, 470] width 21 height 18
click at [827, 470] on div at bounding box center [827, 470] width 21 height 18
click at [1416, 354] on div at bounding box center [1414, 358] width 19 height 19
click at [748, 465] on div at bounding box center [741, 470] width 21 height 18
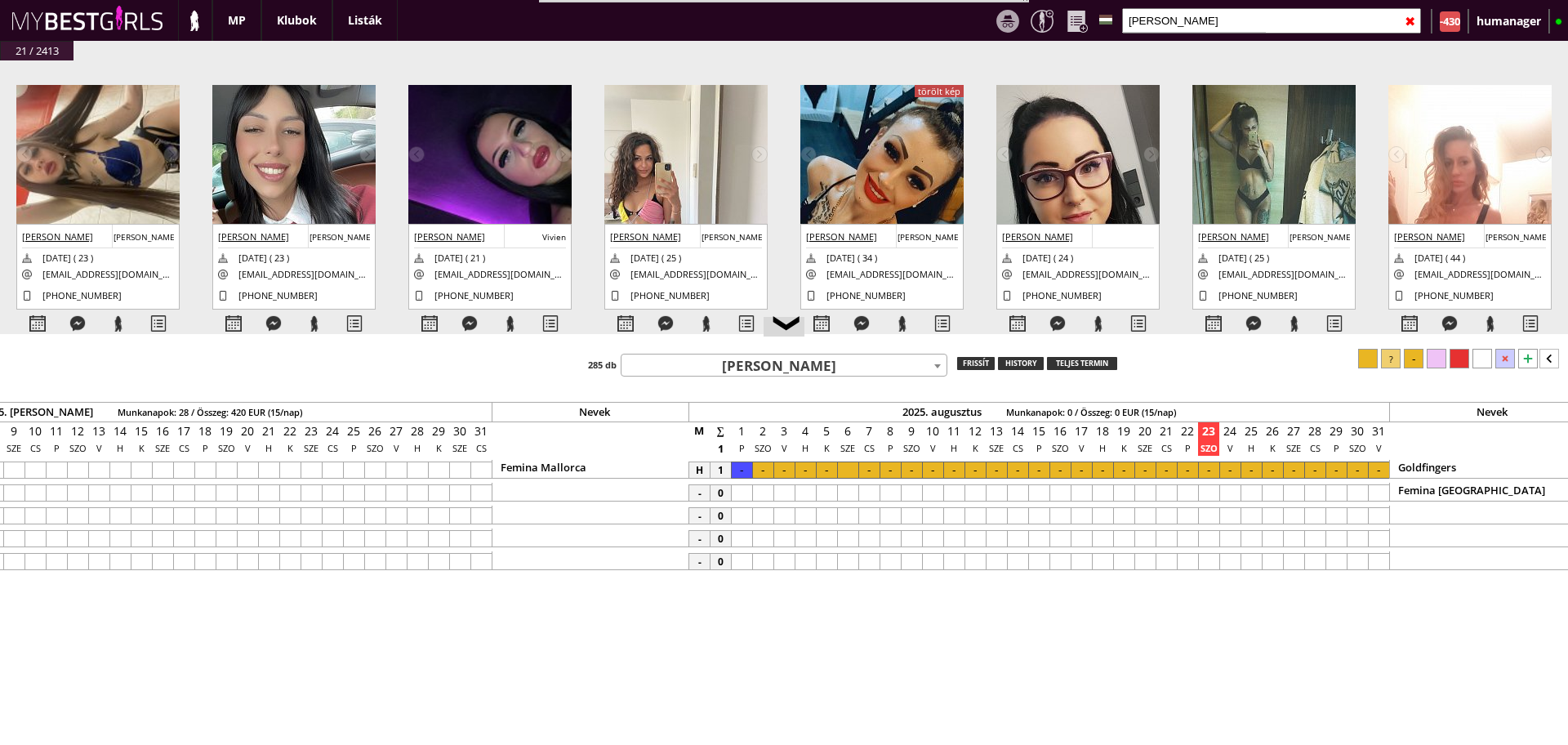
click at [1366, 356] on div at bounding box center [1368, 358] width 19 height 19
click at [845, 472] on div at bounding box center [848, 470] width 21 height 18
click at [1409, 356] on div at bounding box center [1414, 358] width 19 height 19
click at [730, 359] on span "[PERSON_NAME]" at bounding box center [784, 366] width 325 height 23
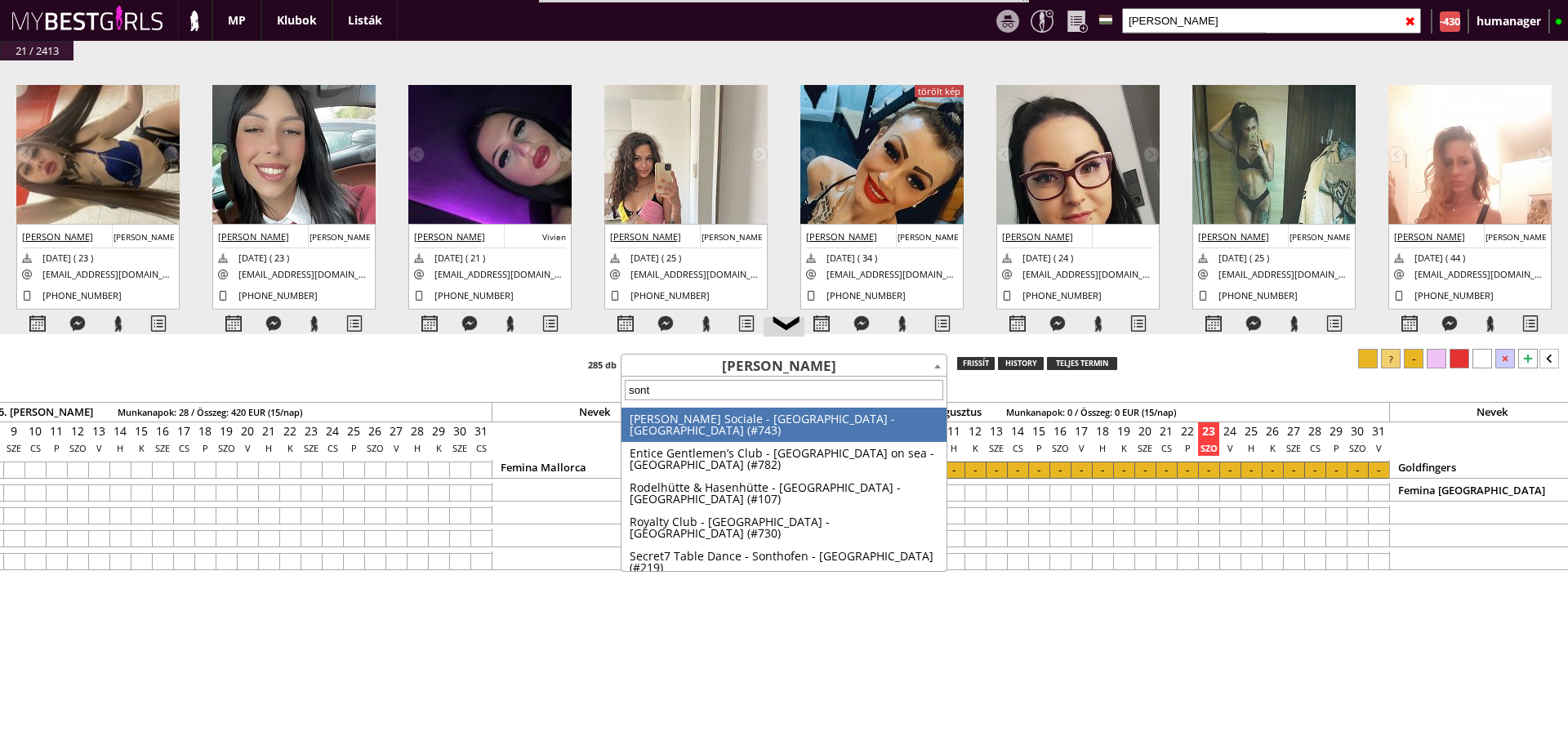
type input "sonth"
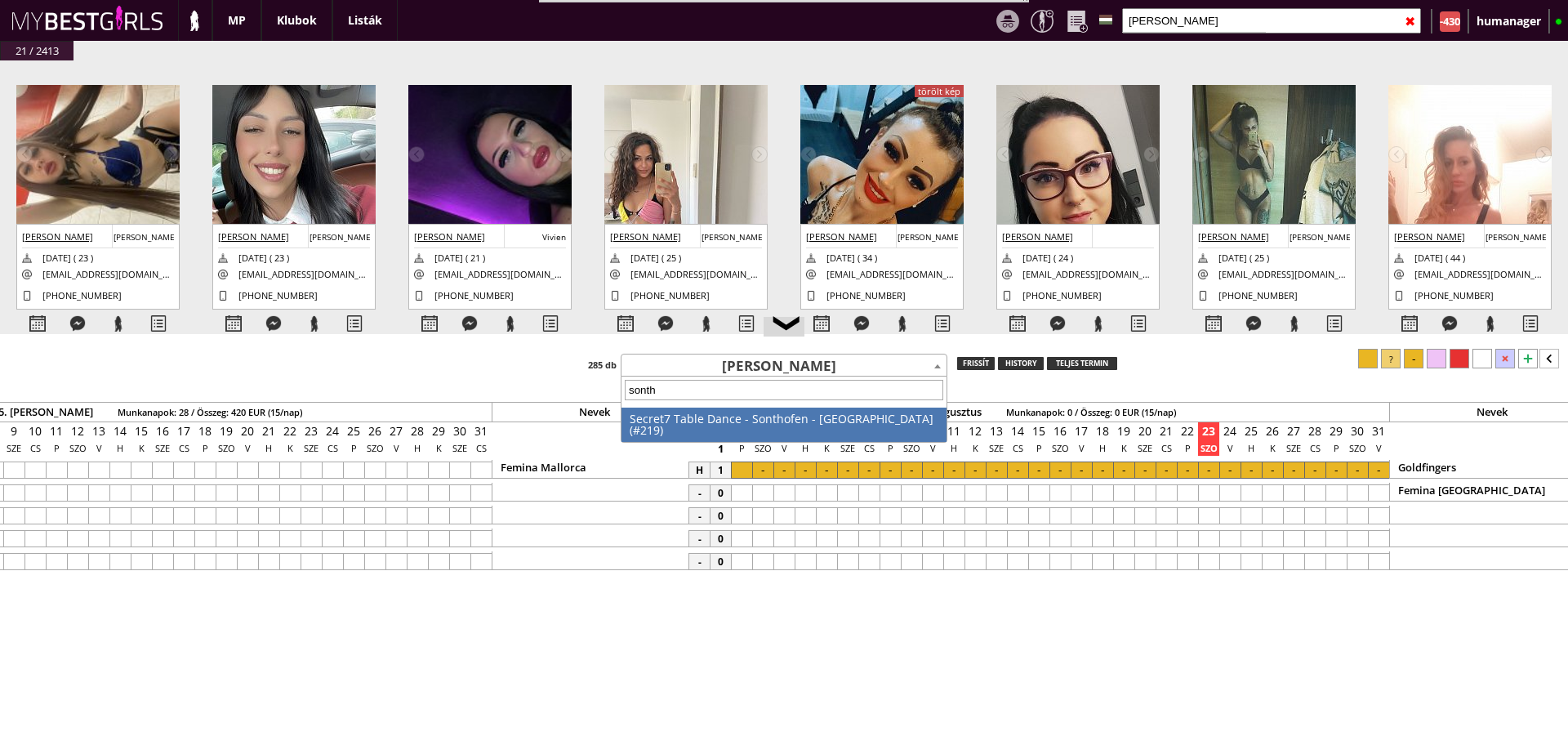
select select "219"
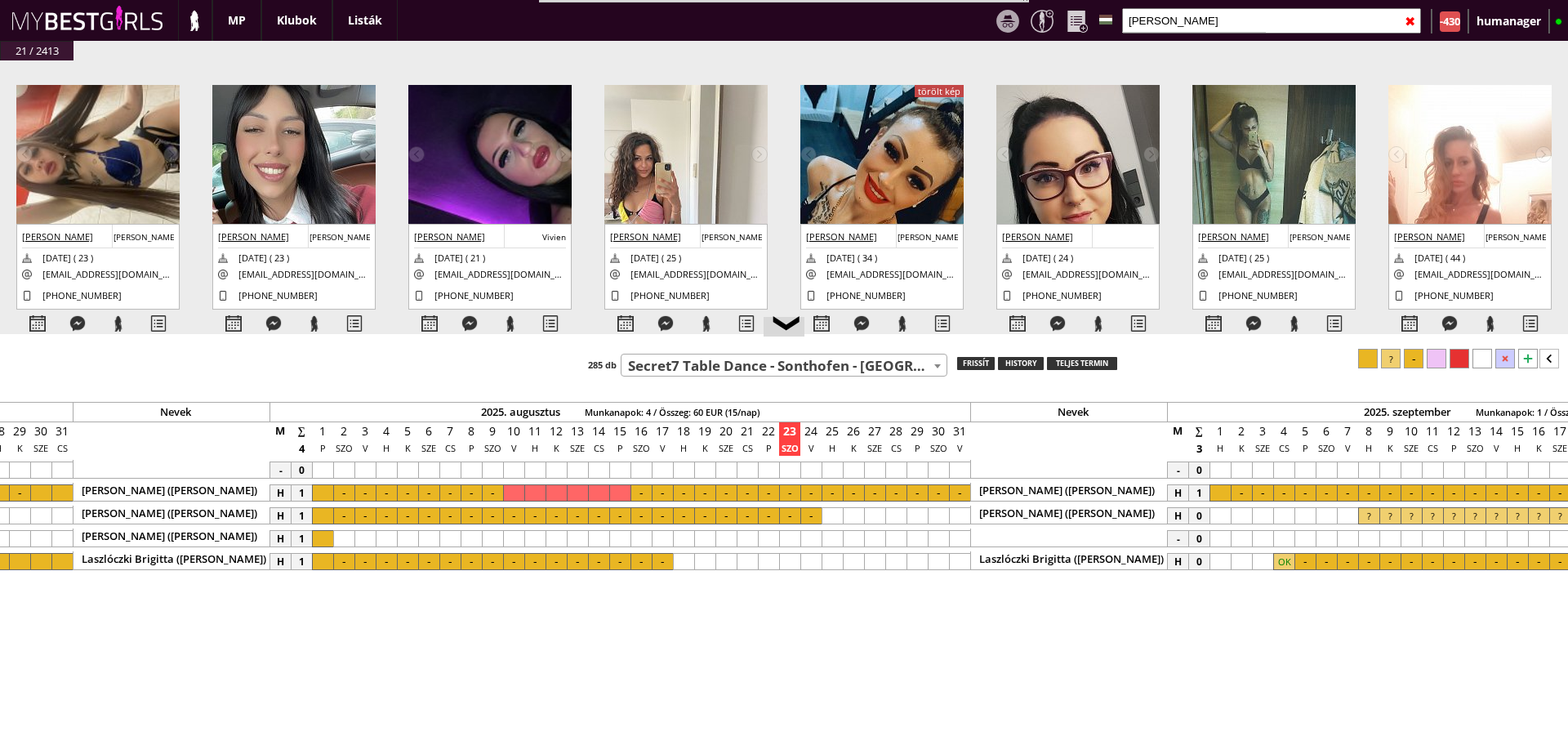
scroll to position [0, 7009]
click at [950, 513] on div at bounding box center [954, 516] width 21 height 18
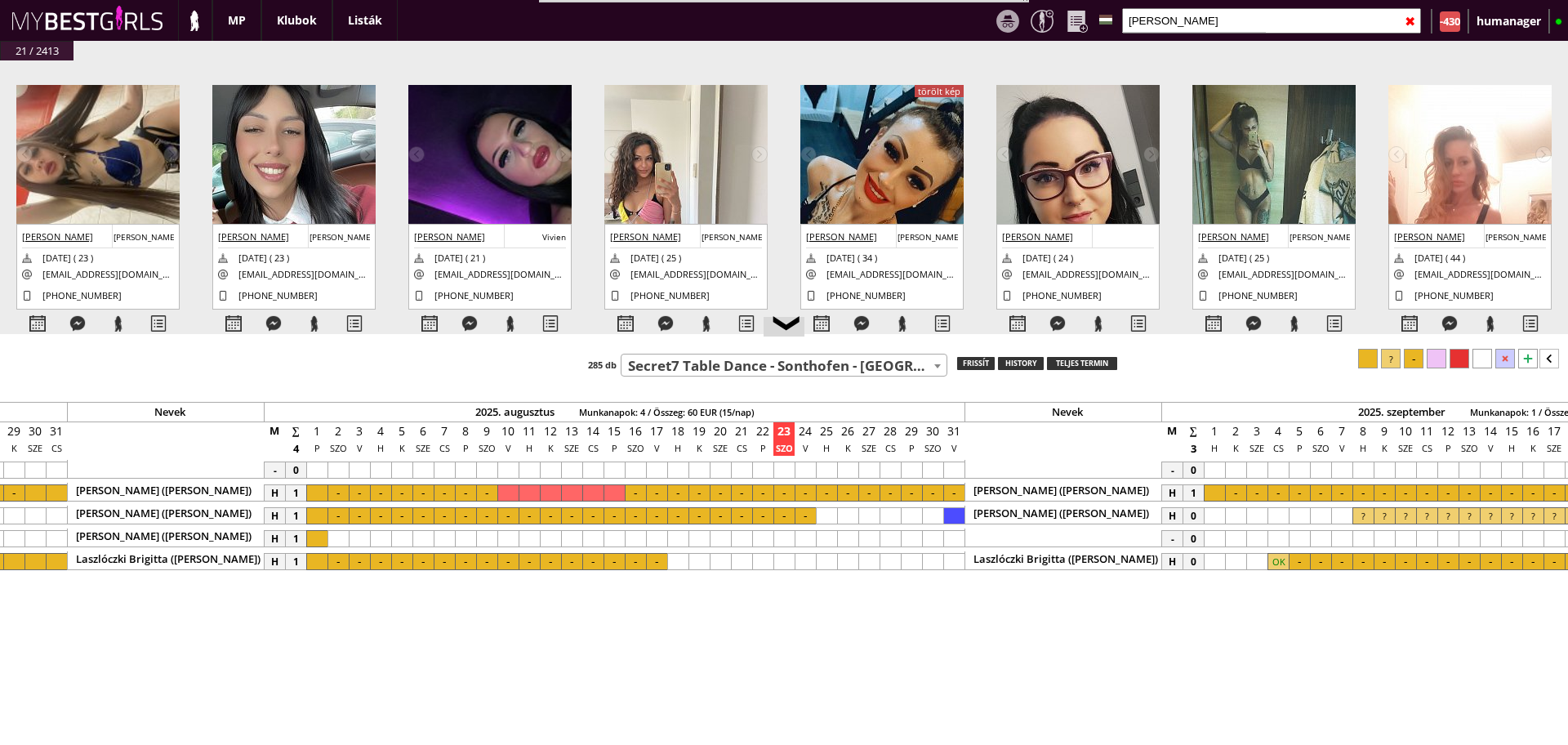
click at [824, 509] on div at bounding box center [827, 516] width 21 height 18
click at [1413, 357] on div at bounding box center [1414, 358] width 19 height 19
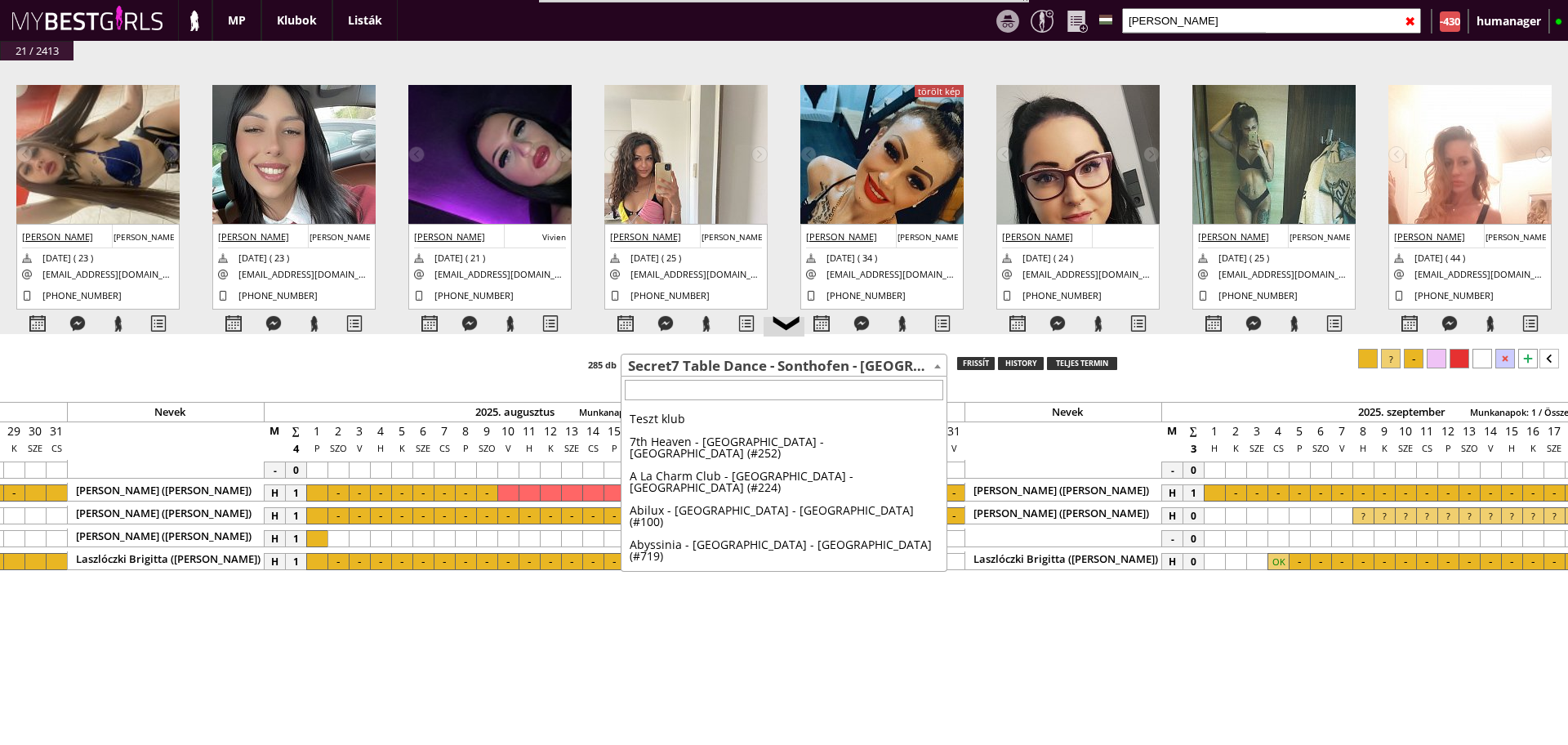
click at [690, 372] on span "Secret7 Table Dance - Sonthofen - [GEOGRAPHIC_DATA] (#219)" at bounding box center [784, 366] width 325 height 23
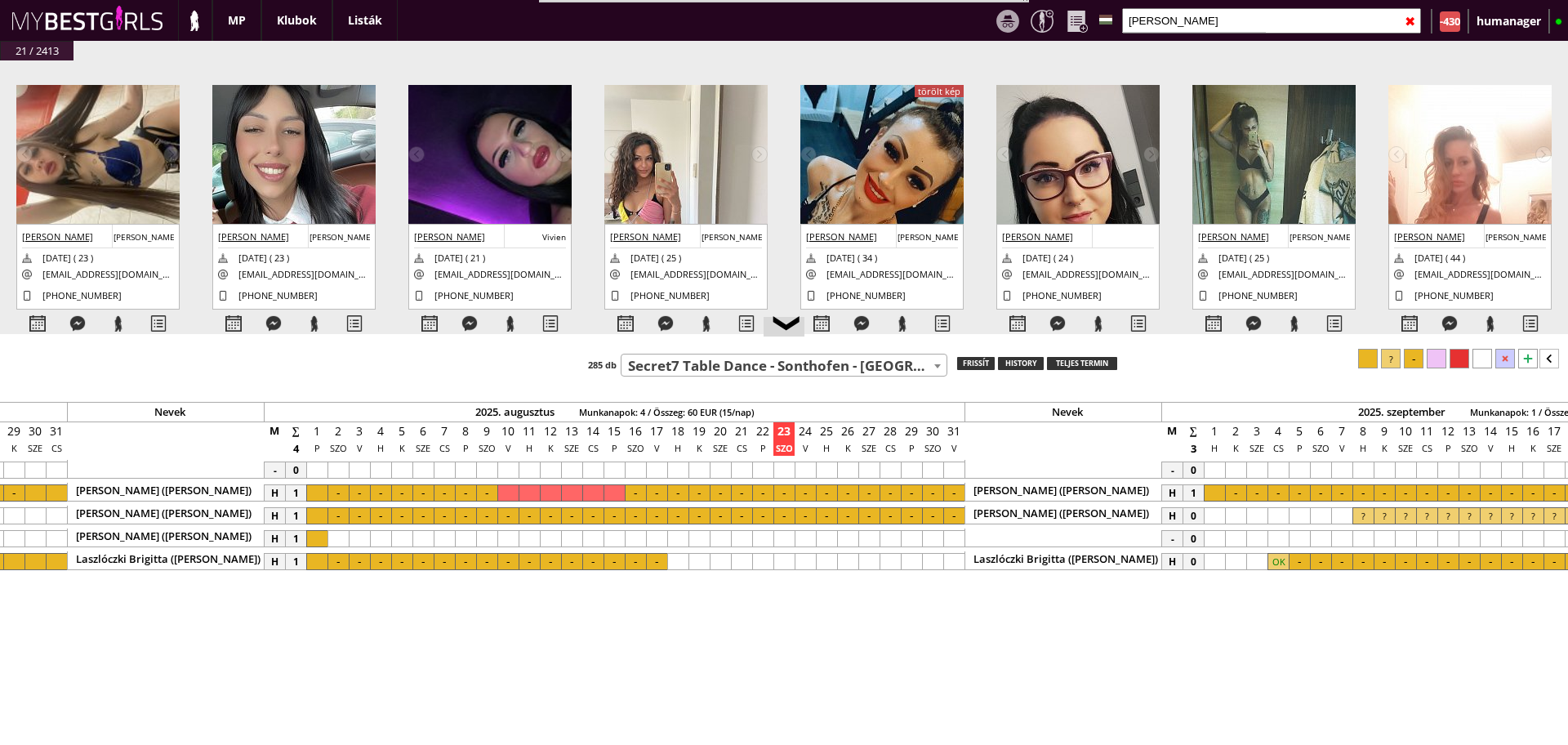
click at [690, 372] on span "Secret7 Table Dance - Sonthofen - [GEOGRAPHIC_DATA] (#219)" at bounding box center [784, 366] width 325 height 23
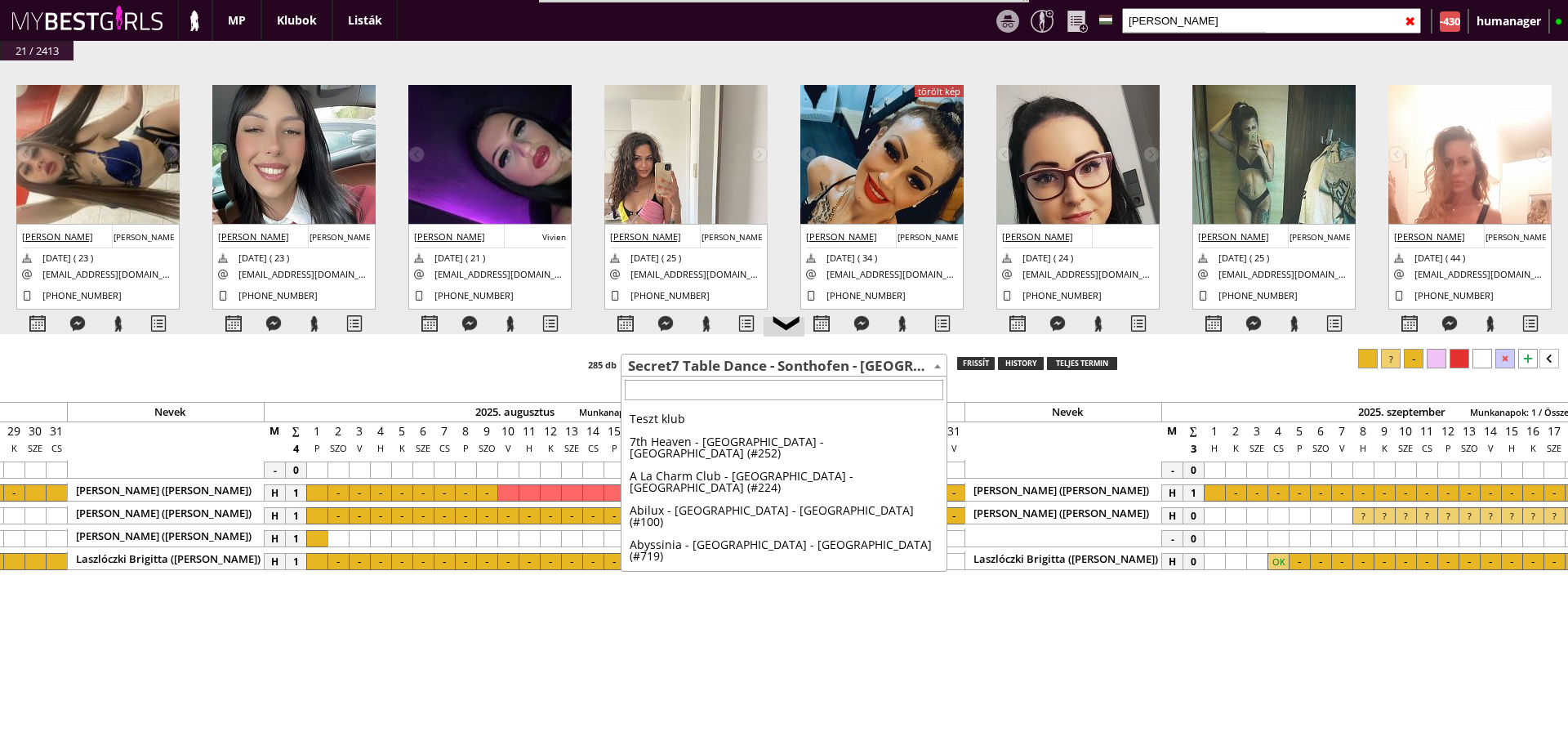
click at [690, 372] on span "Secret7 Table Dance - Sonthofen - [GEOGRAPHIC_DATA] (#219)" at bounding box center [784, 366] width 325 height 23
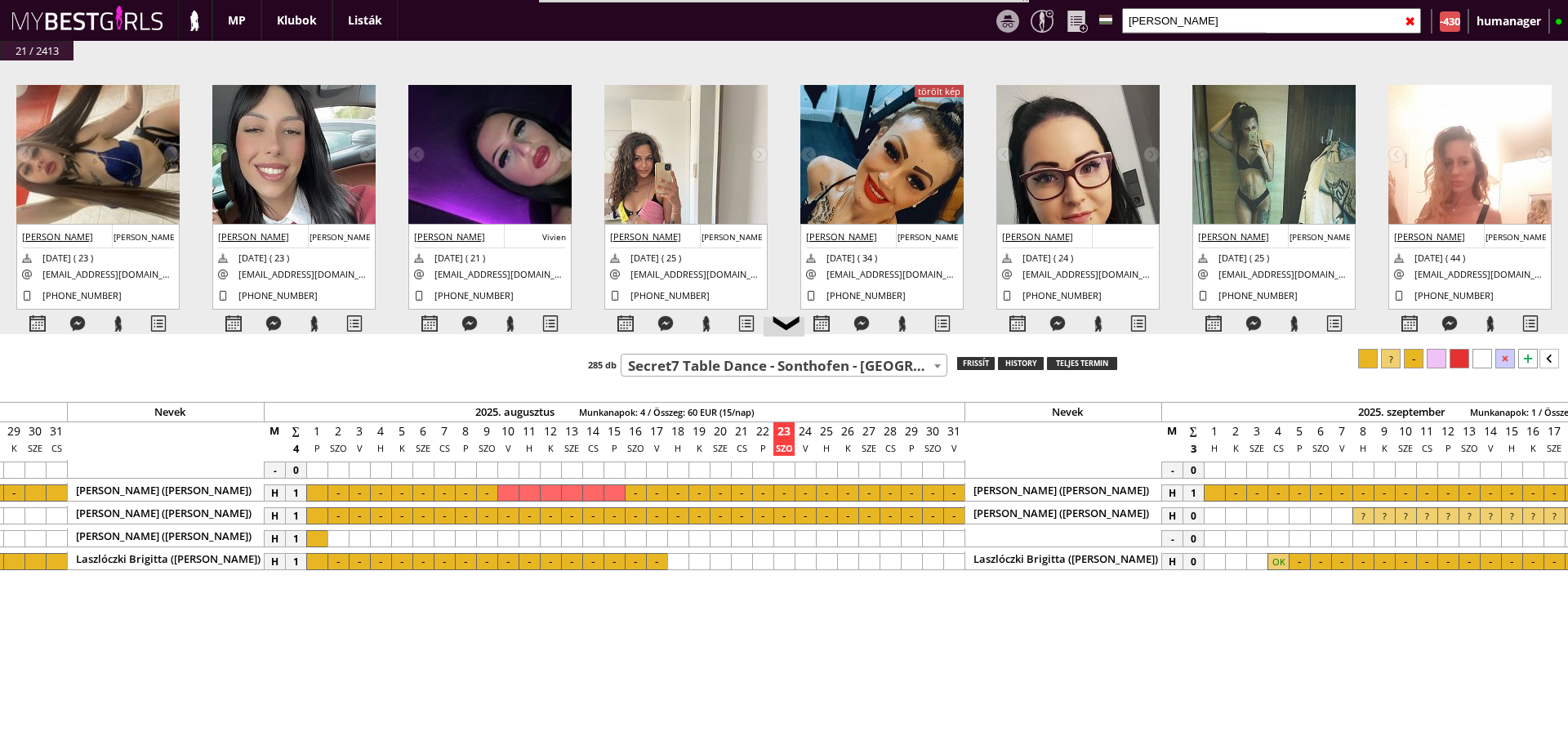
click at [690, 372] on span "Secret7 Table Dance - Sonthofen - [GEOGRAPHIC_DATA] (#219)" at bounding box center [784, 366] width 325 height 23
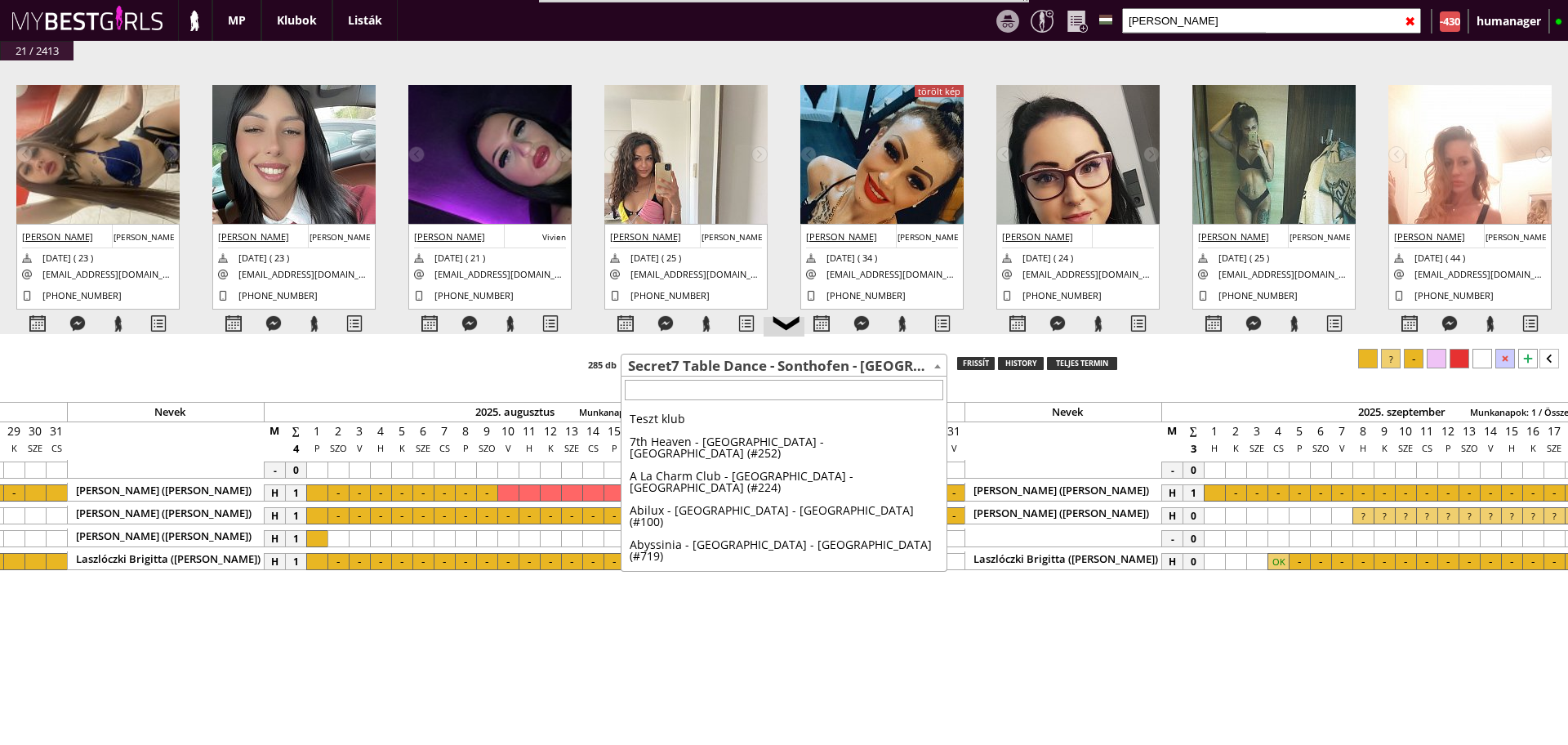
scroll to position [5307, 0]
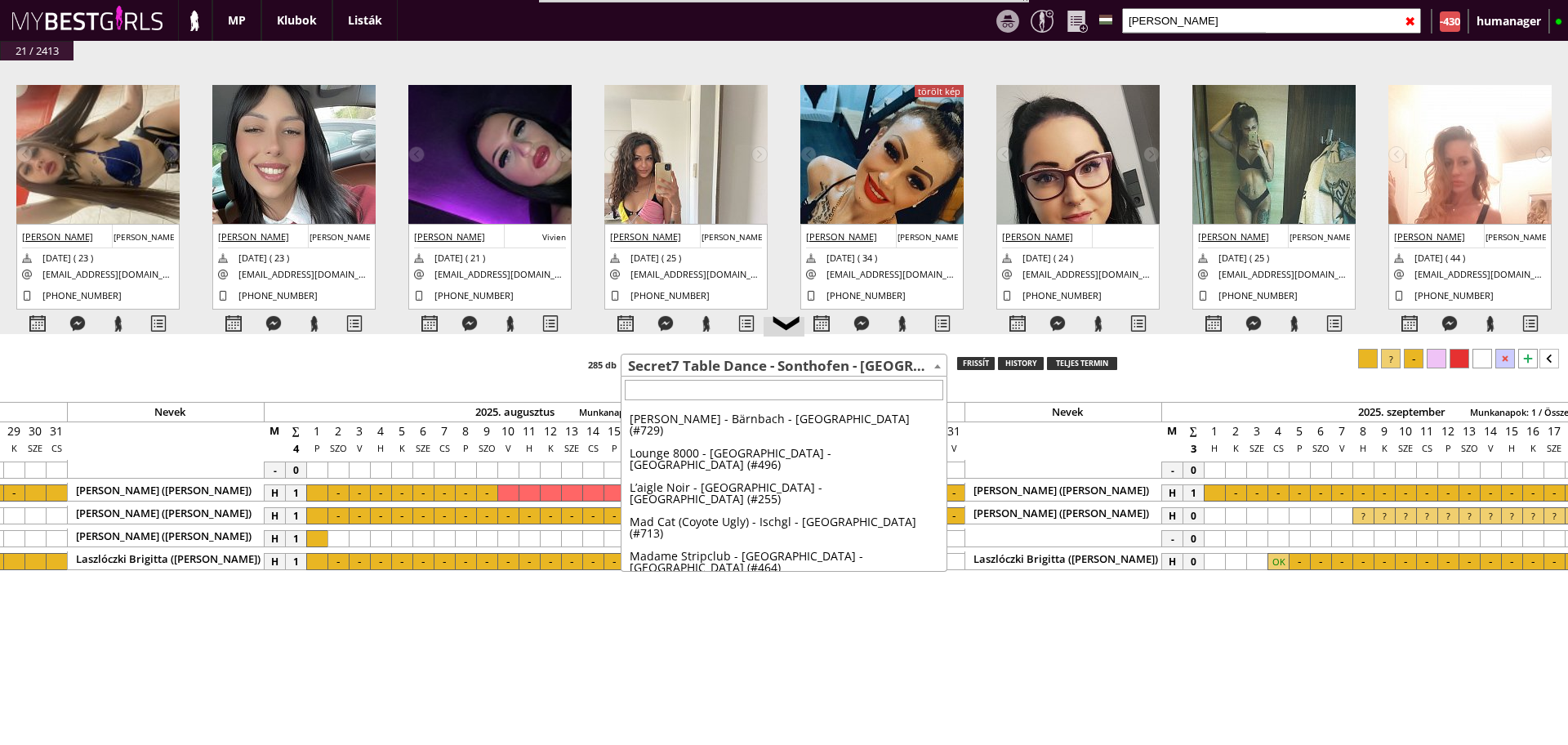
click at [690, 372] on span "Secret7 Table Dance - Sonthofen - [GEOGRAPHIC_DATA] (#219)" at bounding box center [784, 366] width 325 height 23
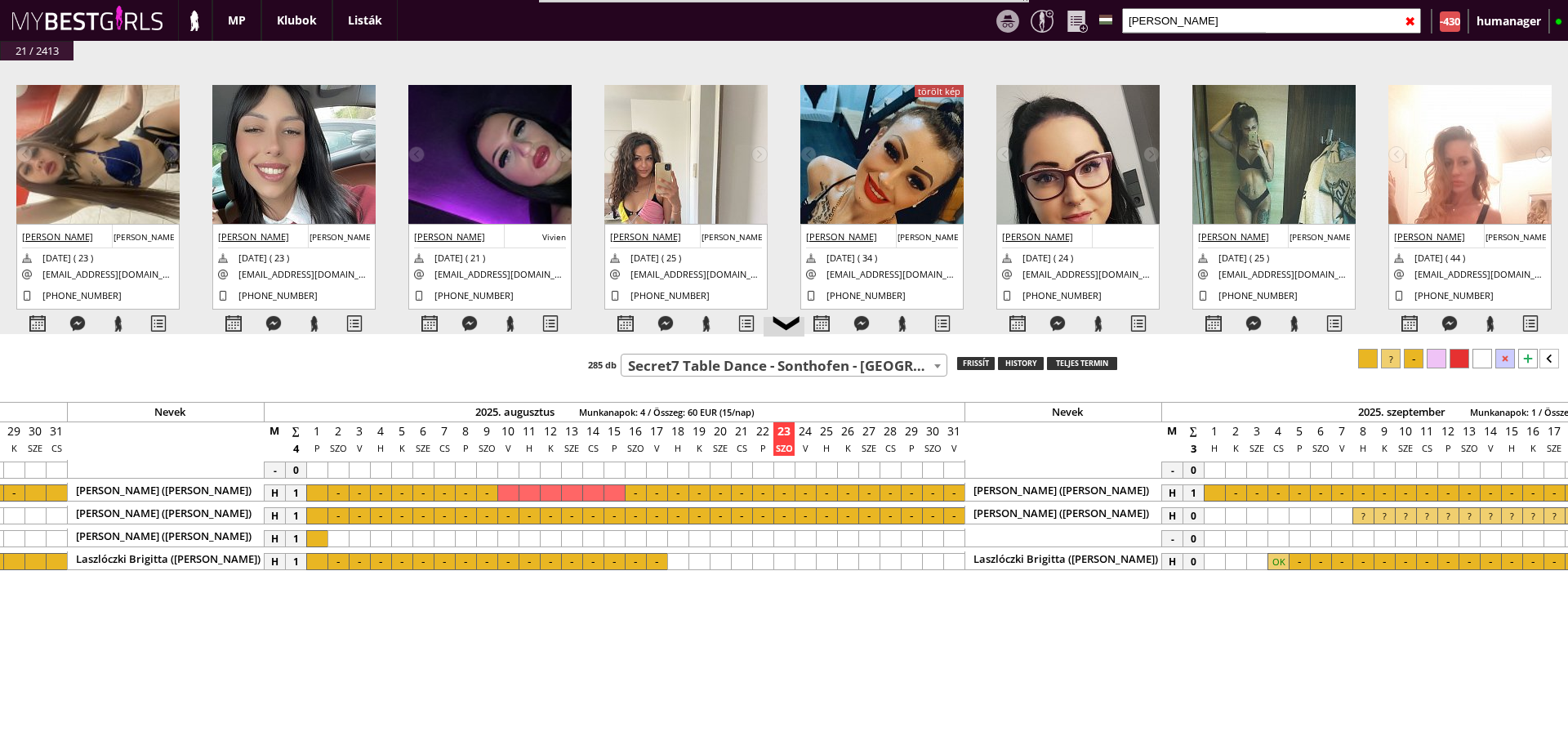
click at [690, 372] on span "Secret7 Table Dance - Sonthofen - [GEOGRAPHIC_DATA] (#219)" at bounding box center [784, 366] width 325 height 23
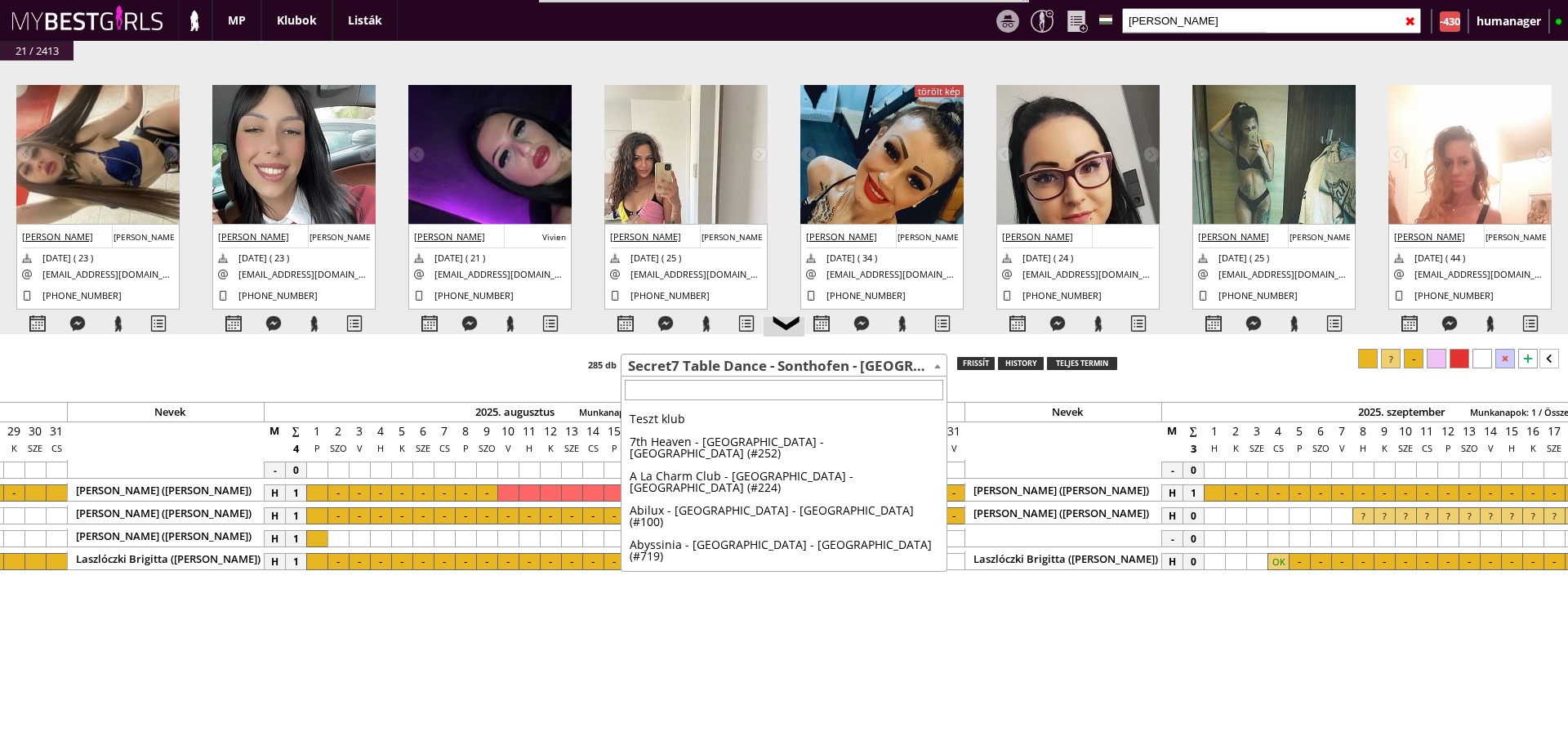
click at [690, 372] on span "Secret7 Table Dance - Sonthofen - [GEOGRAPHIC_DATA] (#219)" at bounding box center [784, 366] width 325 height 23
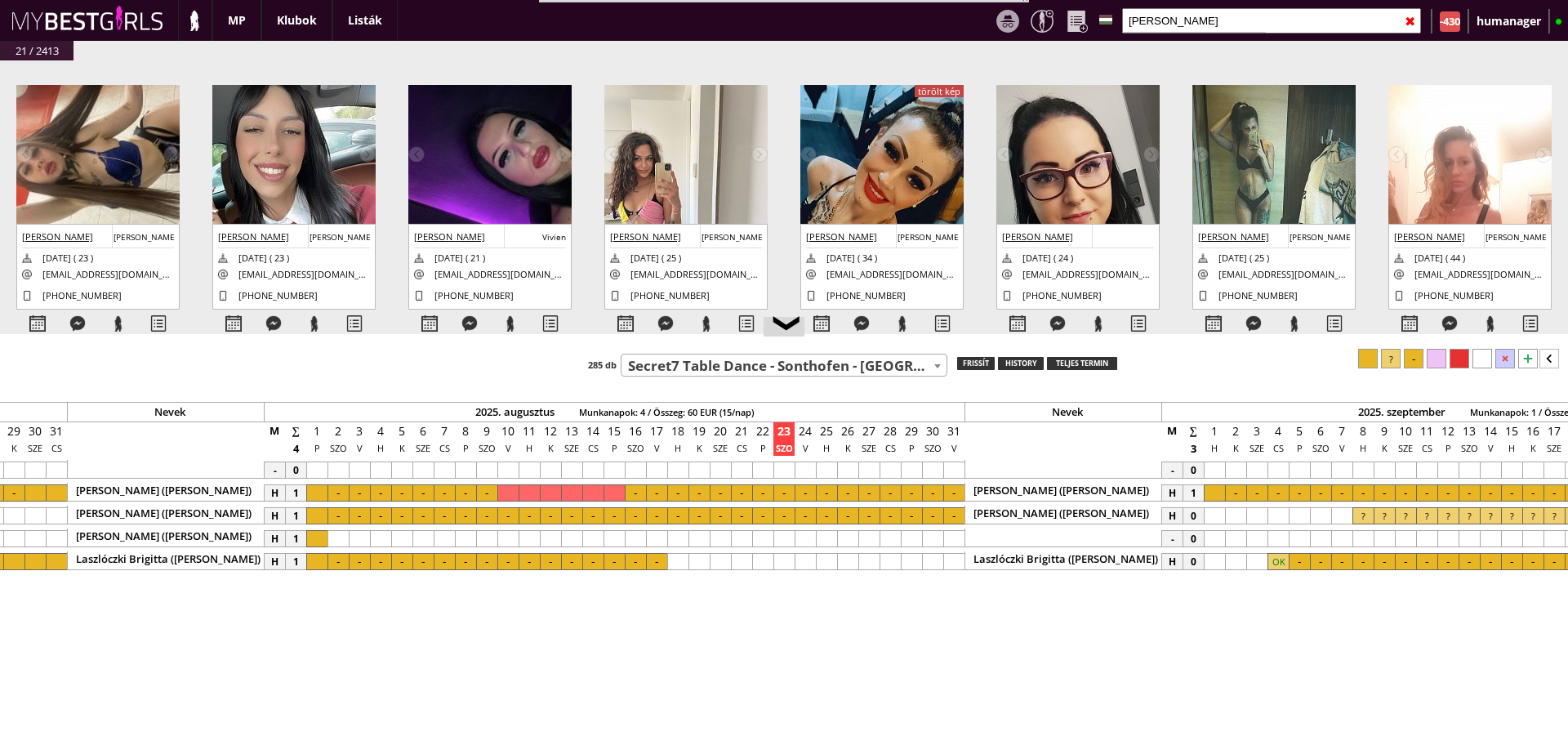
click at [690, 372] on span "Secret7 Table Dance - Sonthofen - [GEOGRAPHIC_DATA] (#219)" at bounding box center [784, 366] width 325 height 23
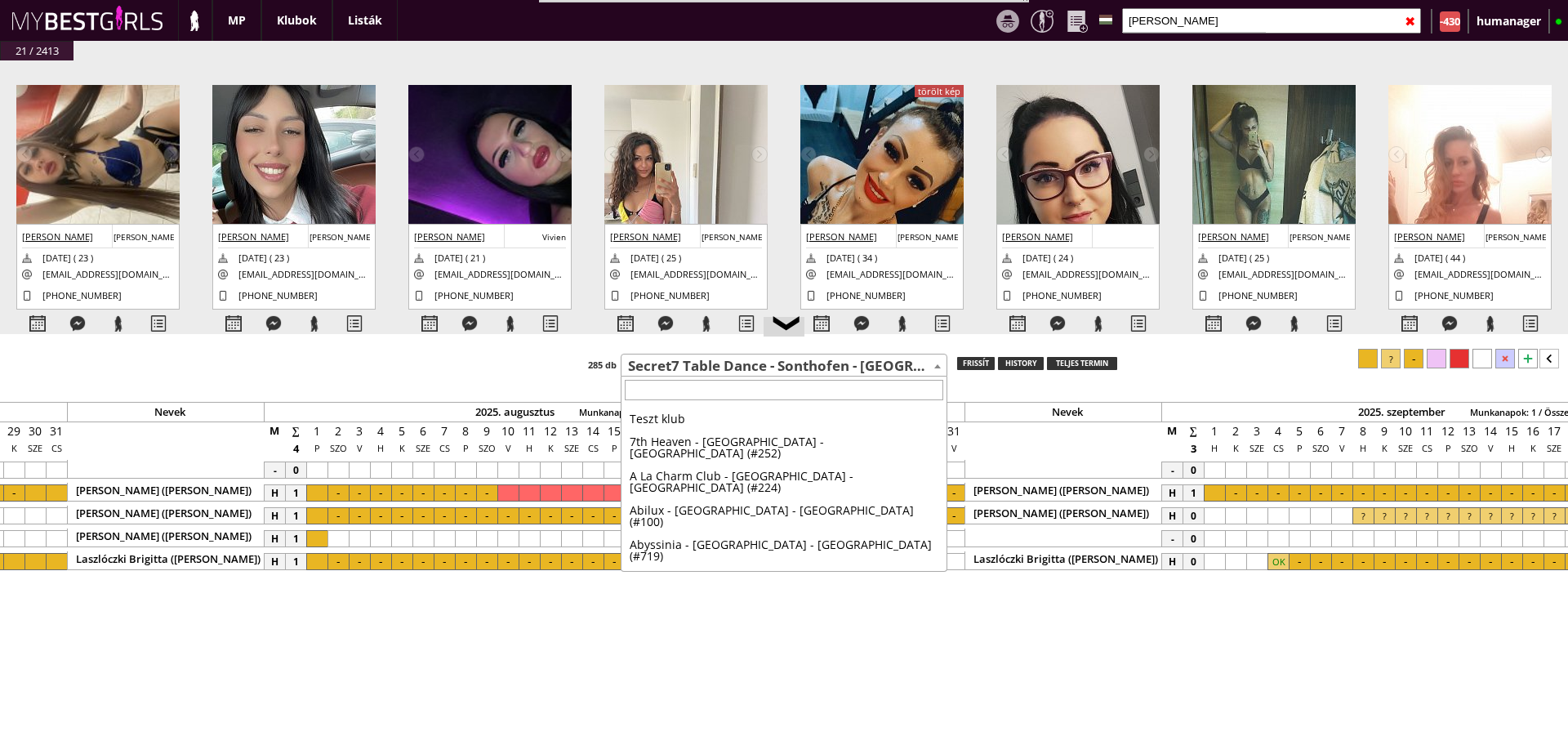
click at [704, 370] on span "Secret7 Table Dance - Sonthofen - [GEOGRAPHIC_DATA] (#219)" at bounding box center [784, 366] width 325 height 23
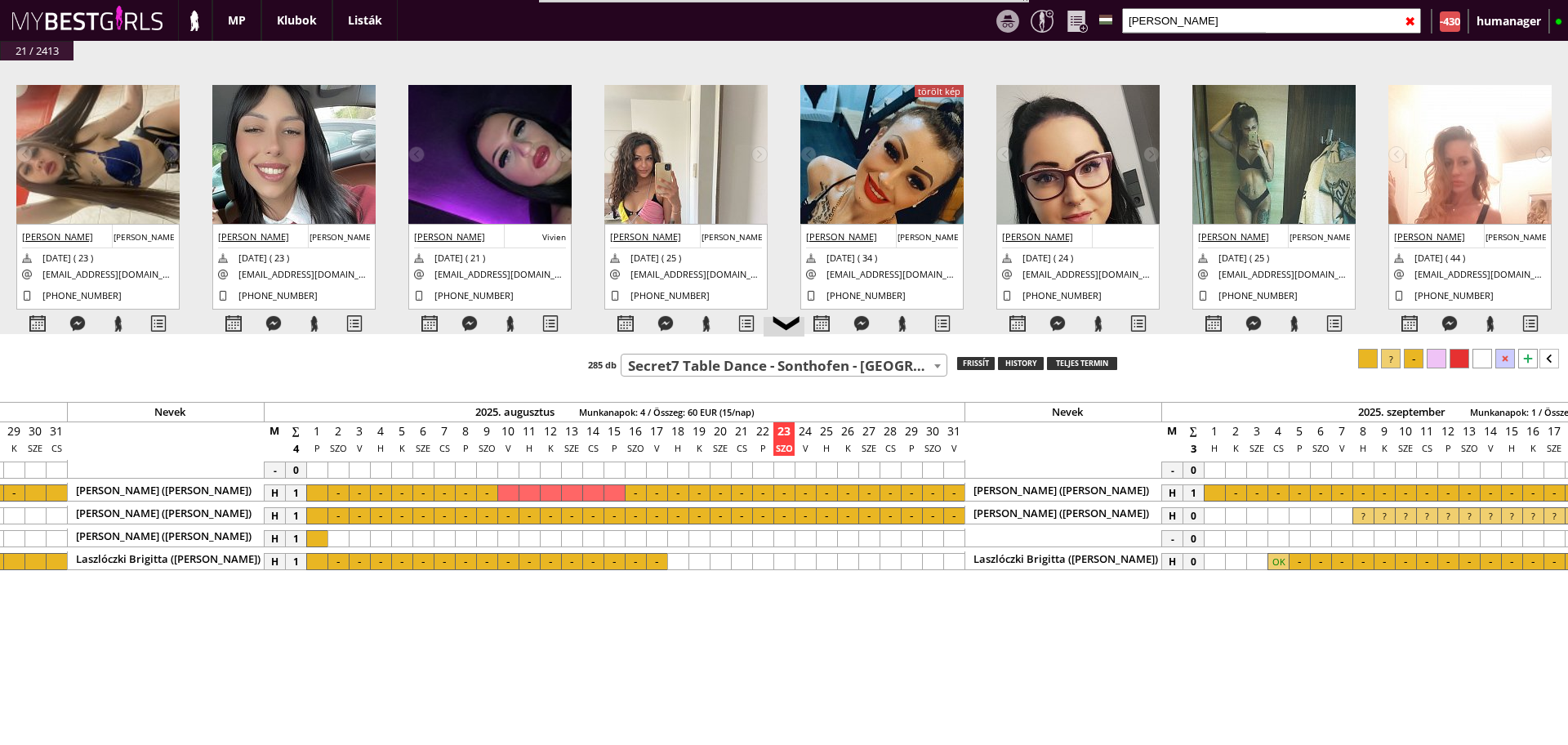
click at [704, 370] on span "Secret7 Table Dance - Sonthofen - [GEOGRAPHIC_DATA] (#219)" at bounding box center [784, 366] width 325 height 23
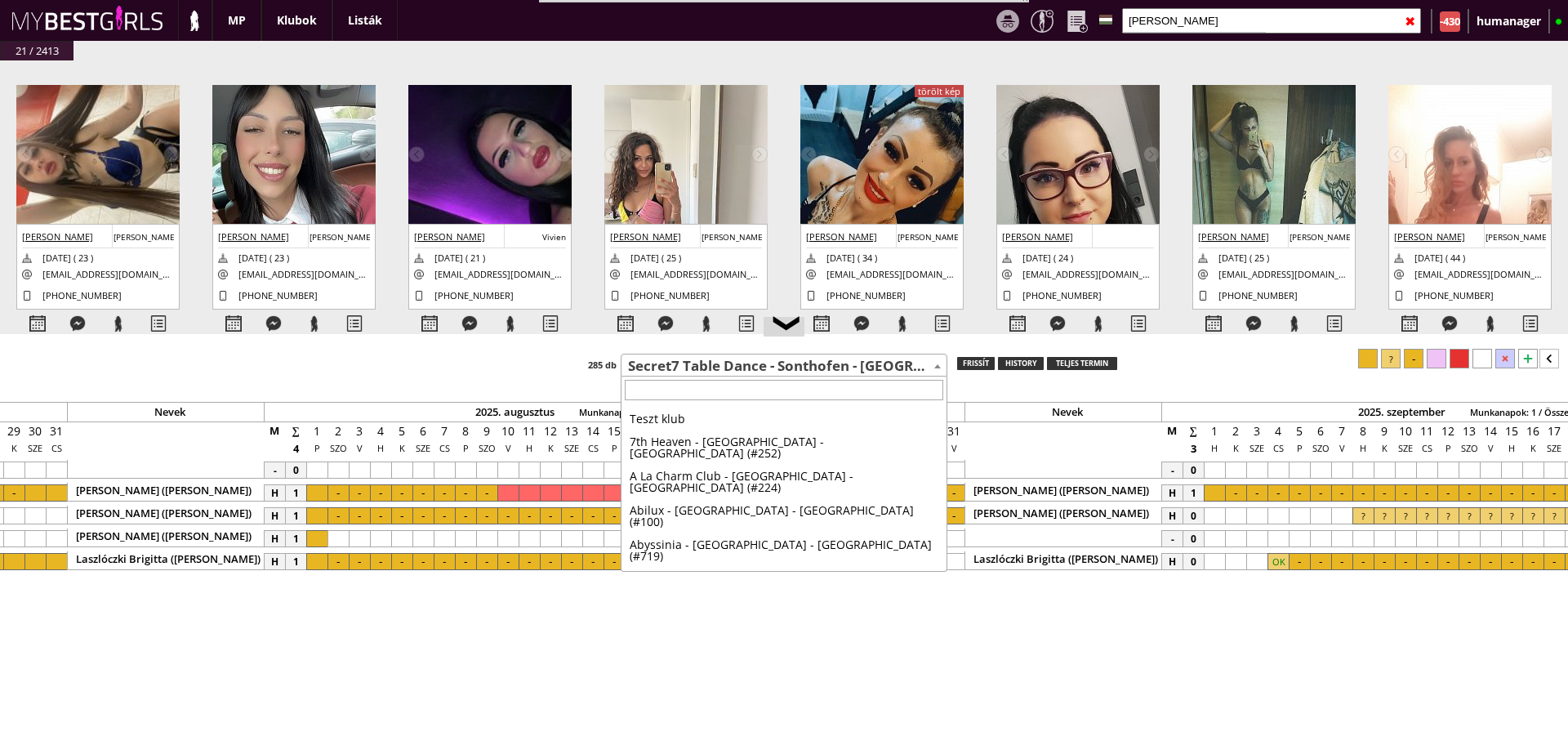
click at [704, 370] on span "Secret7 Table Dance - Sonthofen - [GEOGRAPHIC_DATA] (#219)" at bounding box center [784, 366] width 325 height 23
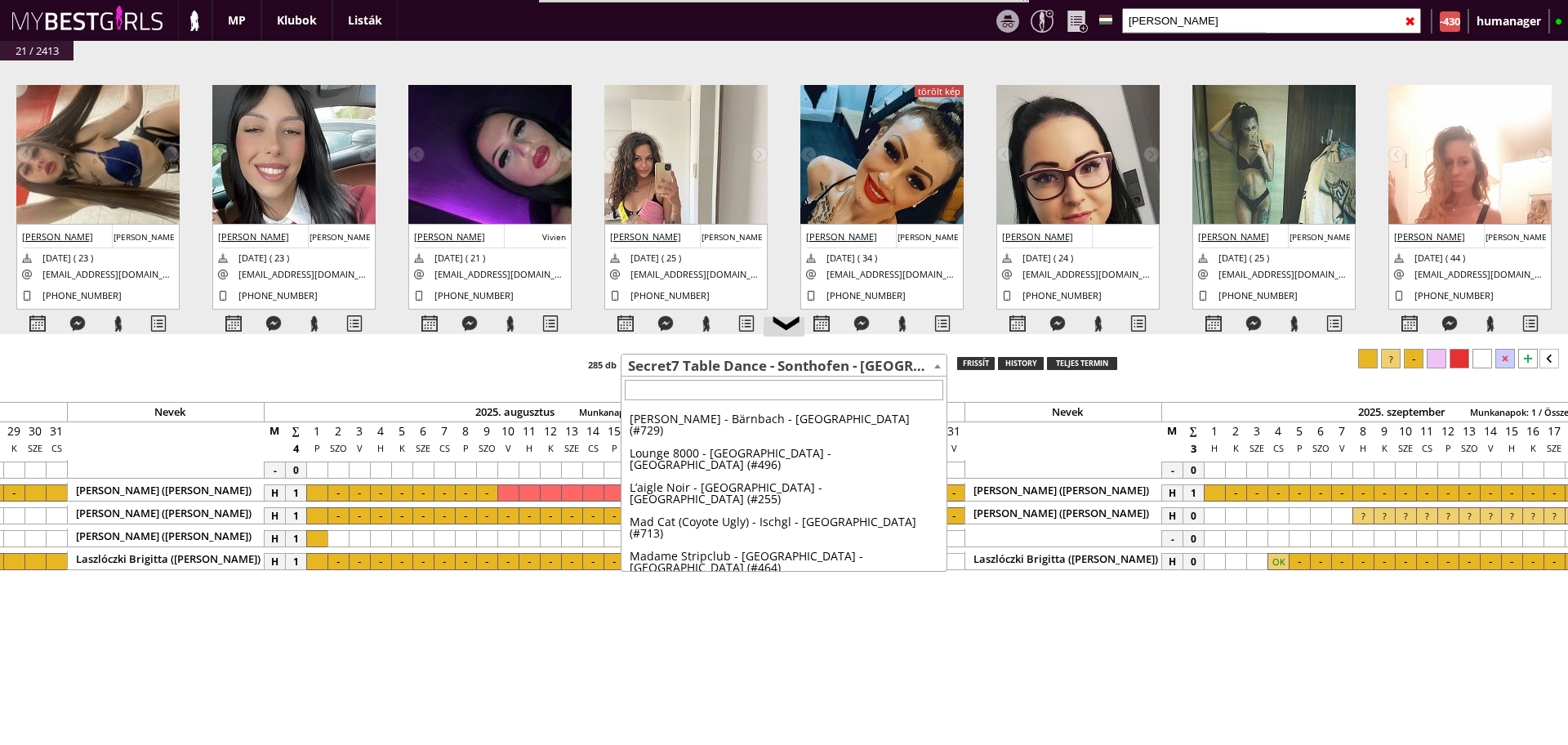
click at [704, 370] on span "Secret7 Table Dance - Sonthofen - [GEOGRAPHIC_DATA] (#219)" at bounding box center [784, 366] width 325 height 23
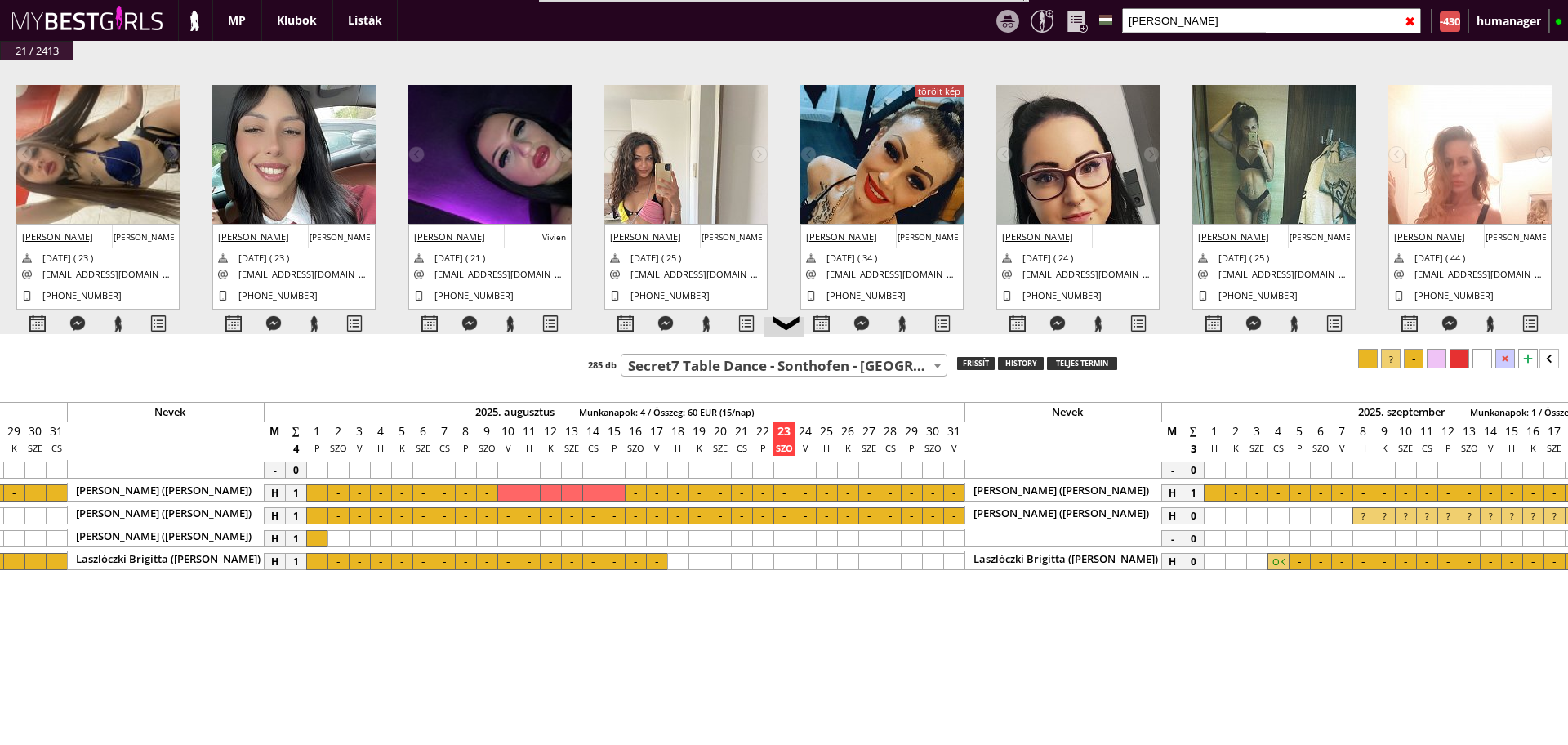
click at [704, 370] on span "Secret7 Table Dance - Sonthofen - [GEOGRAPHIC_DATA] (#219)" at bounding box center [784, 366] width 325 height 23
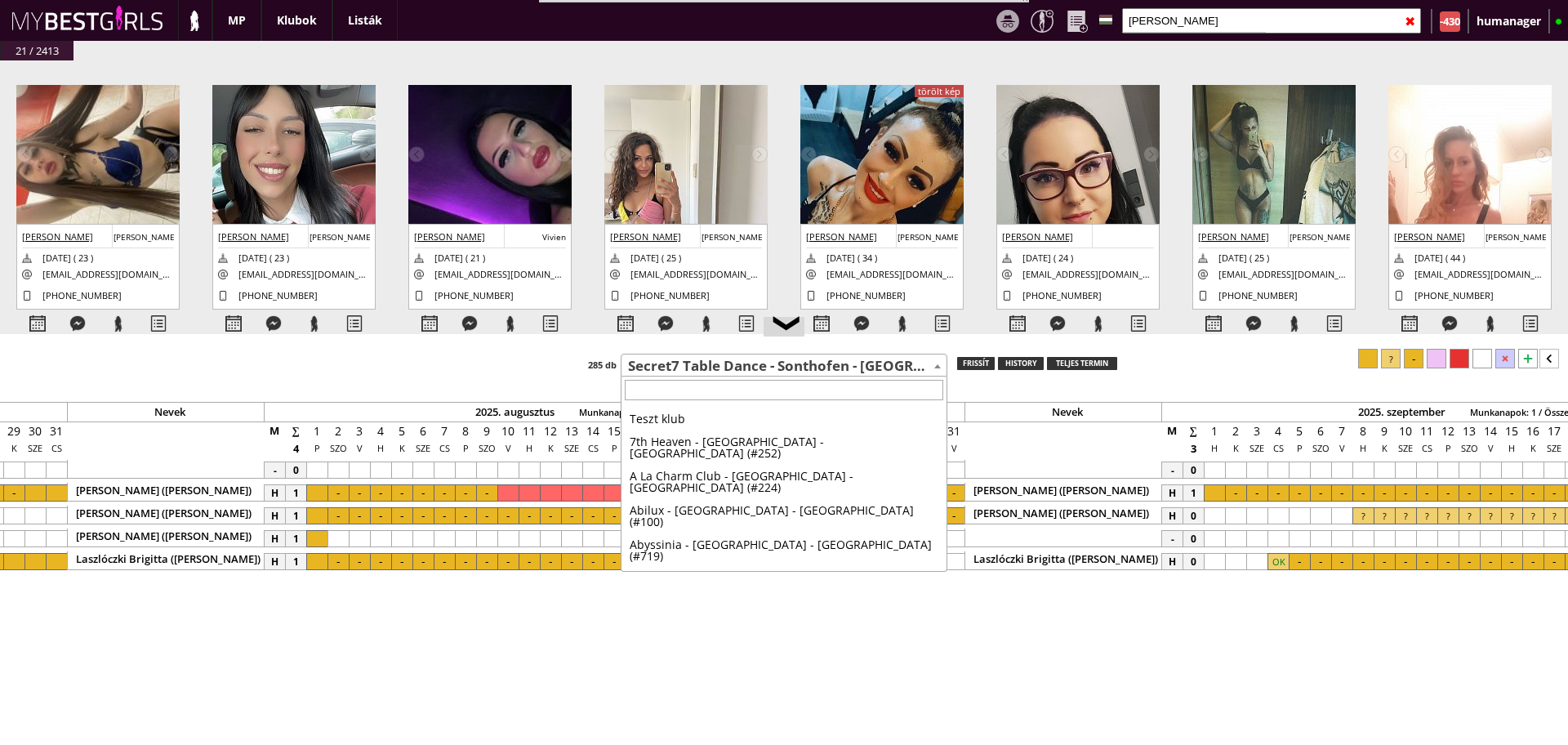
scroll to position [0, 0]
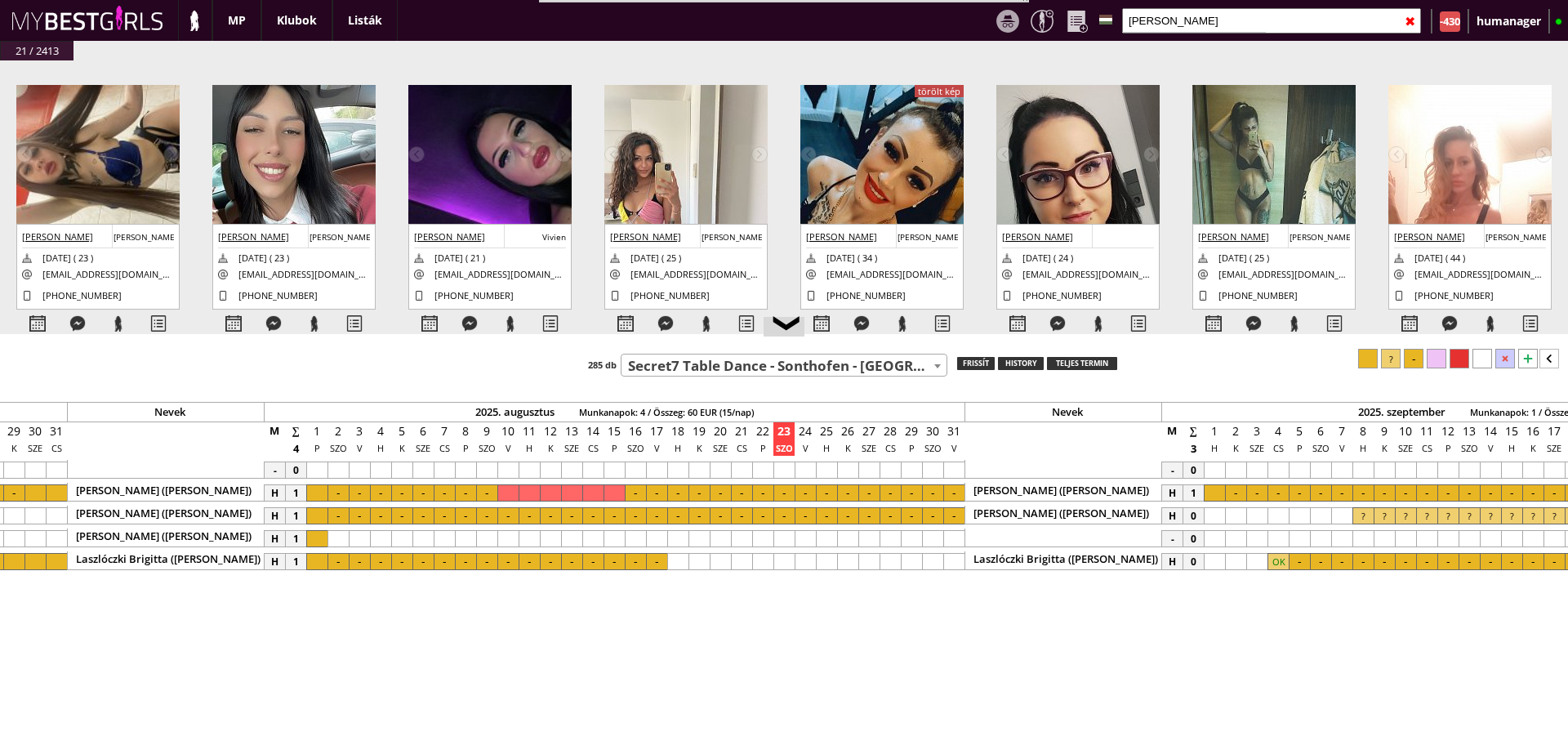
click at [704, 370] on span "Secret7 Table Dance - Sonthofen - [GEOGRAPHIC_DATA] (#219)" at bounding box center [784, 366] width 325 height 23
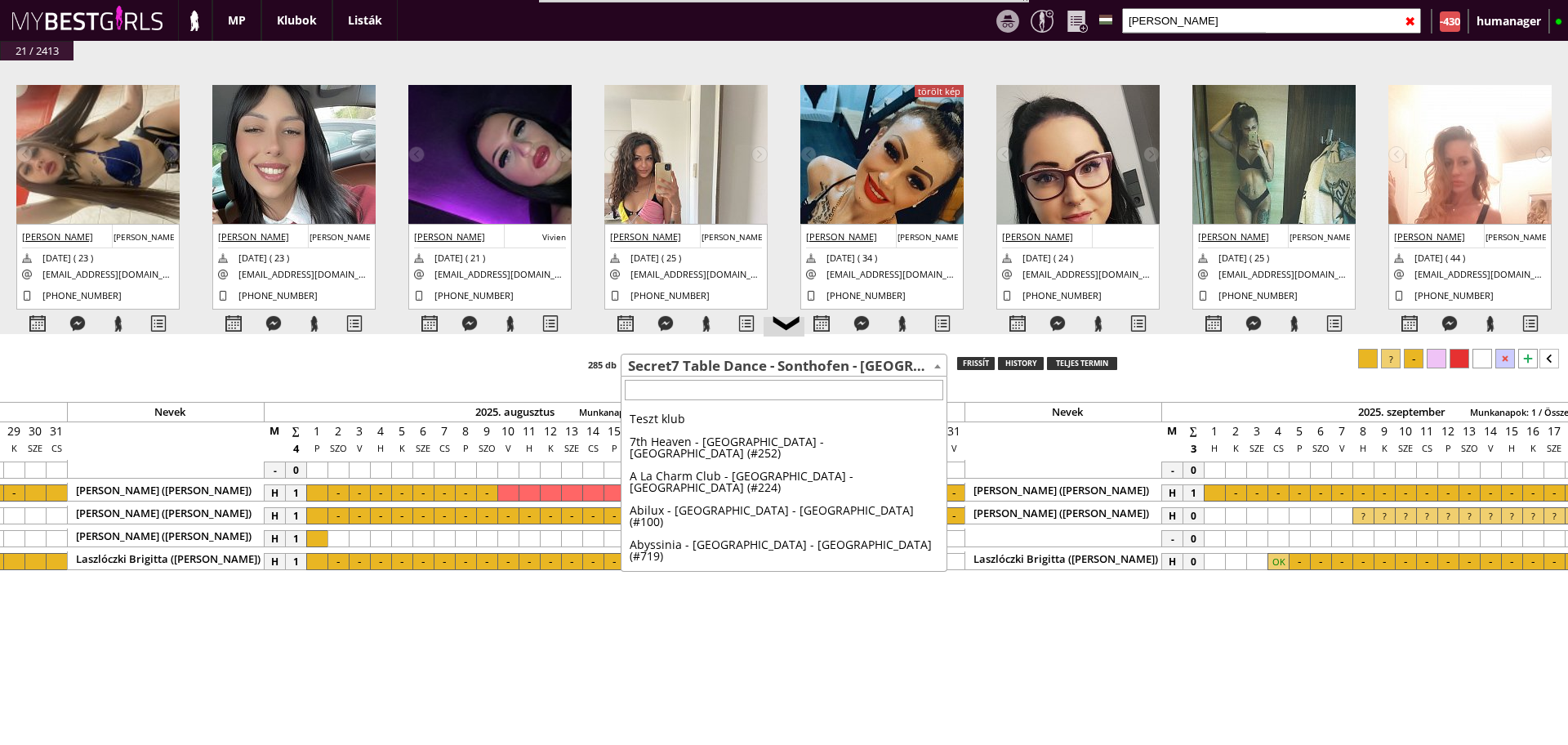
click at [704, 370] on span "Secret7 Table Dance - Sonthofen - [GEOGRAPHIC_DATA] (#219)" at bounding box center [784, 366] width 325 height 23
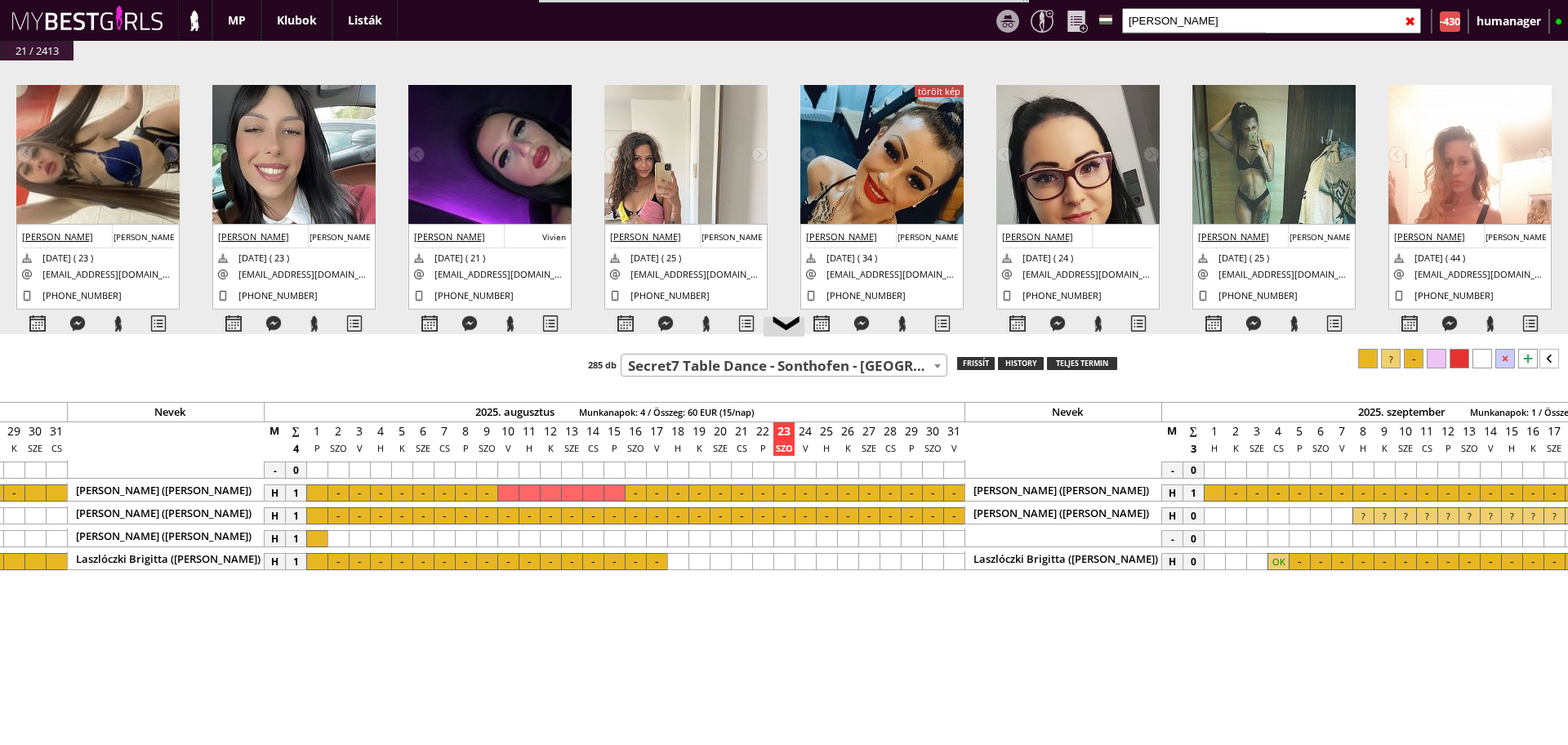
click at [704, 370] on span "Secret7 Table Dance - Sonthofen - [GEOGRAPHIC_DATA] (#219)" at bounding box center [784, 366] width 325 height 23
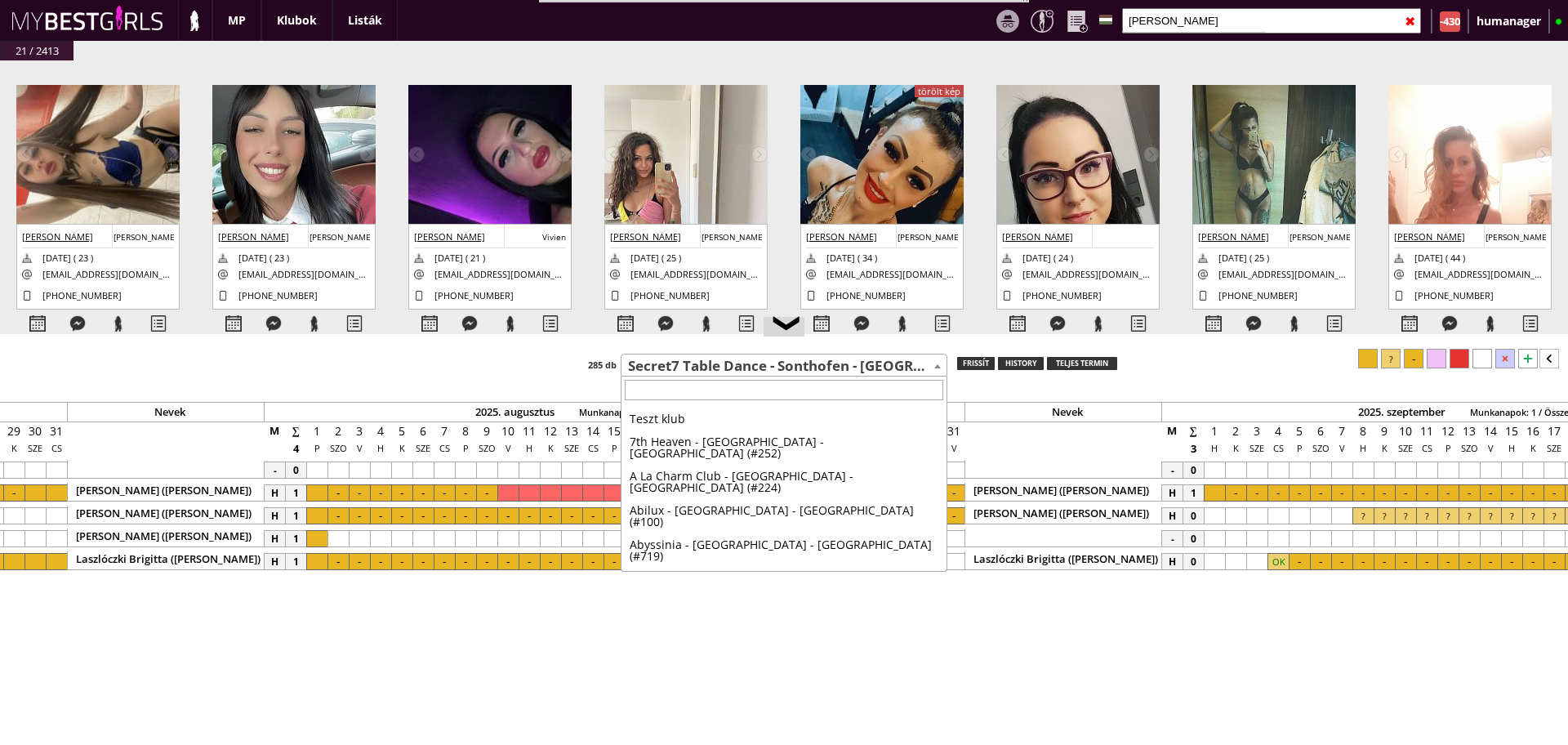
click at [704, 370] on span "Secret7 Table Dance - Sonthofen - [GEOGRAPHIC_DATA] (#219)" at bounding box center [784, 366] width 325 height 23
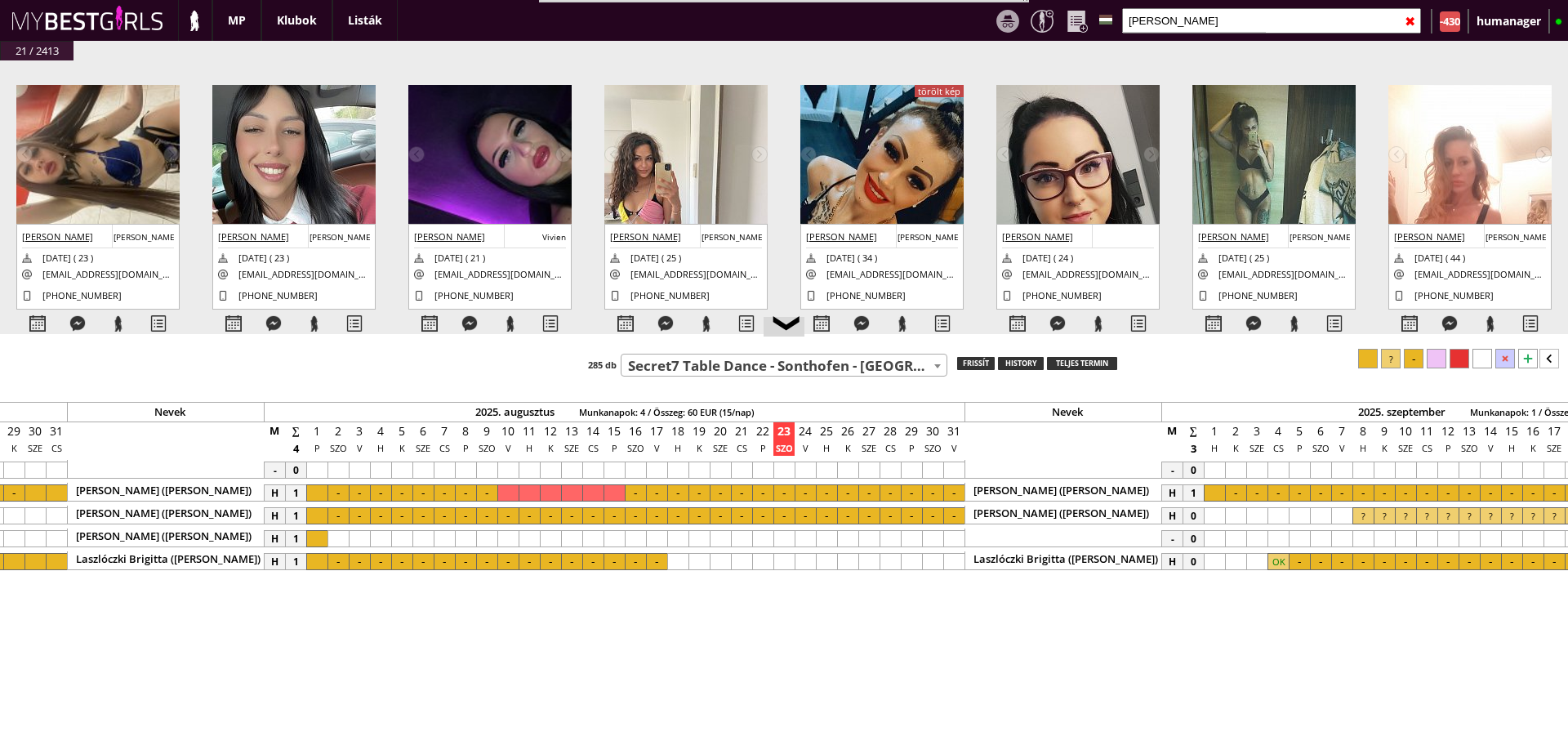
click at [704, 370] on span "Secret7 Table Dance - Sonthofen - [GEOGRAPHIC_DATA] (#219)" at bounding box center [784, 366] width 325 height 23
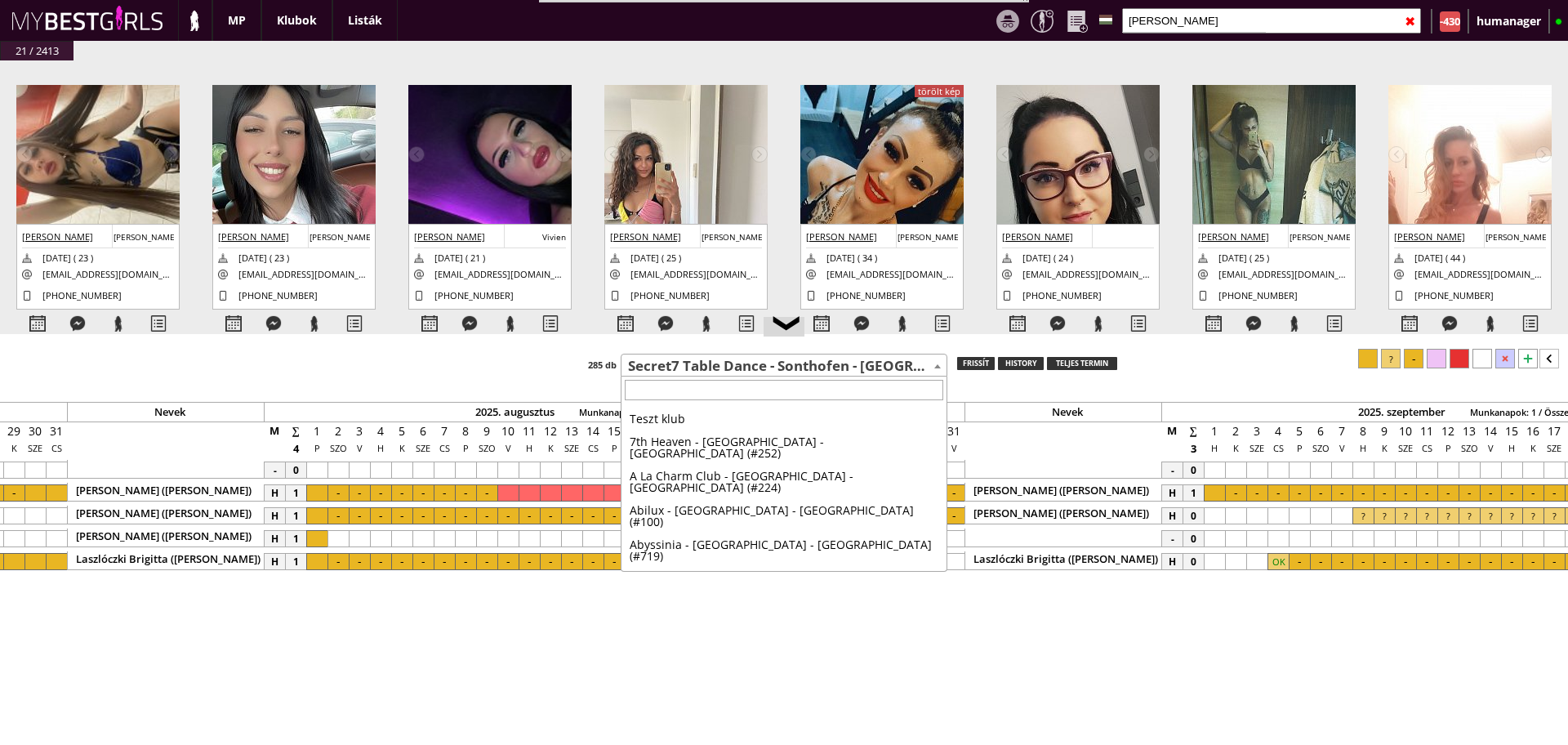
click at [704, 370] on span "Secret7 Table Dance - Sonthofen - [GEOGRAPHIC_DATA] (#219)" at bounding box center [784, 366] width 325 height 23
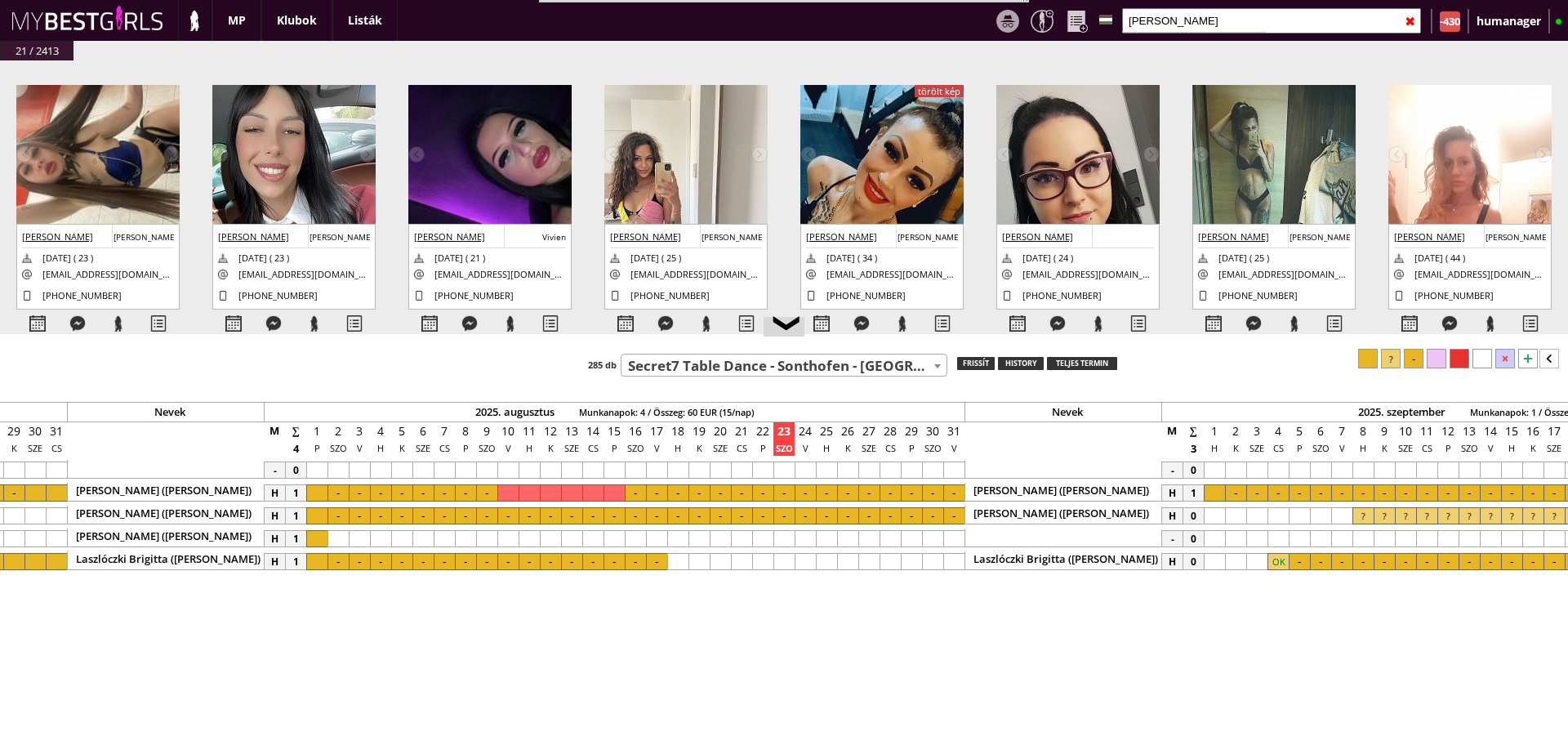
click at [704, 370] on span "Secret7 Table Dance - Sonthofen - [GEOGRAPHIC_DATA] (#219)" at bounding box center [784, 366] width 325 height 23
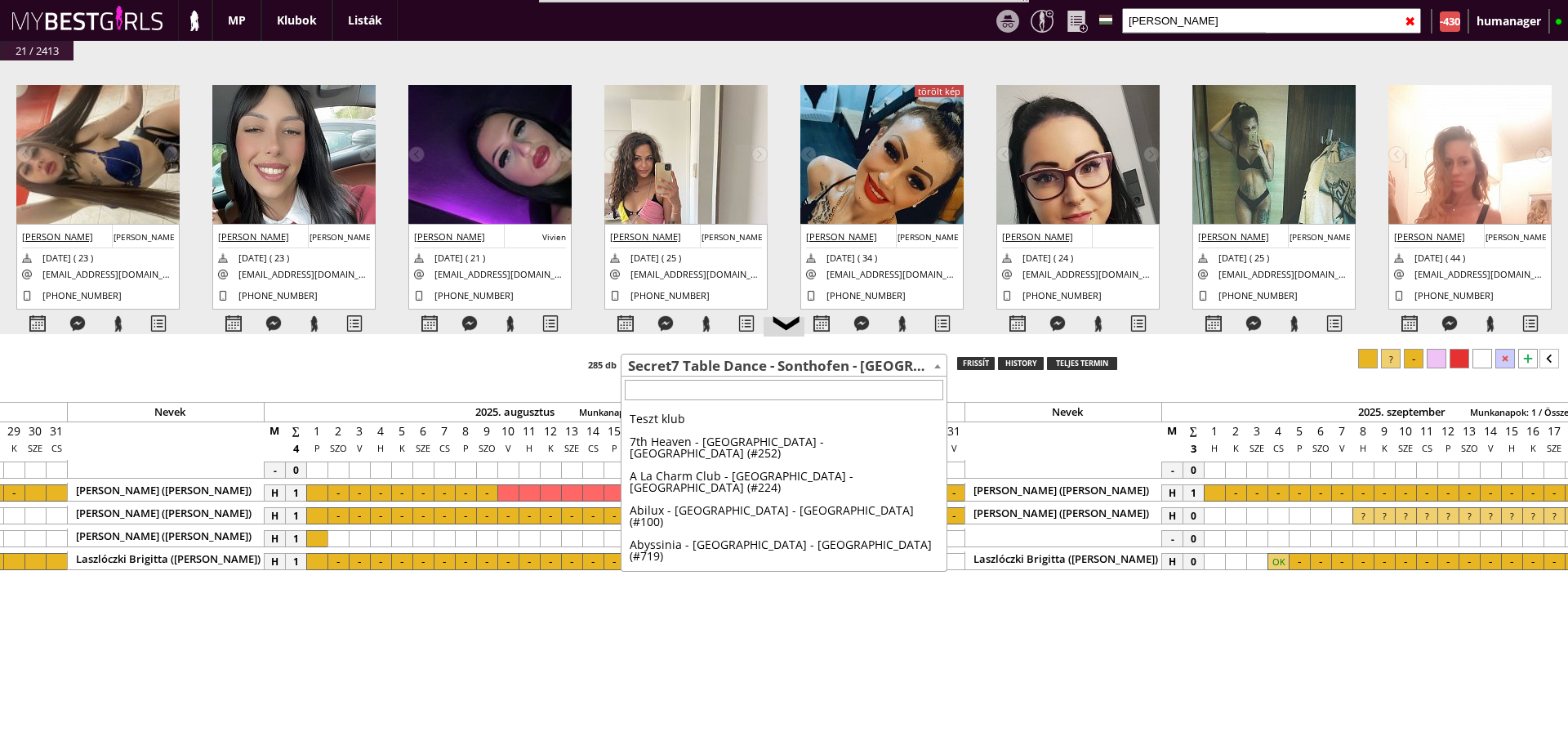
scroll to position [5307, 0]
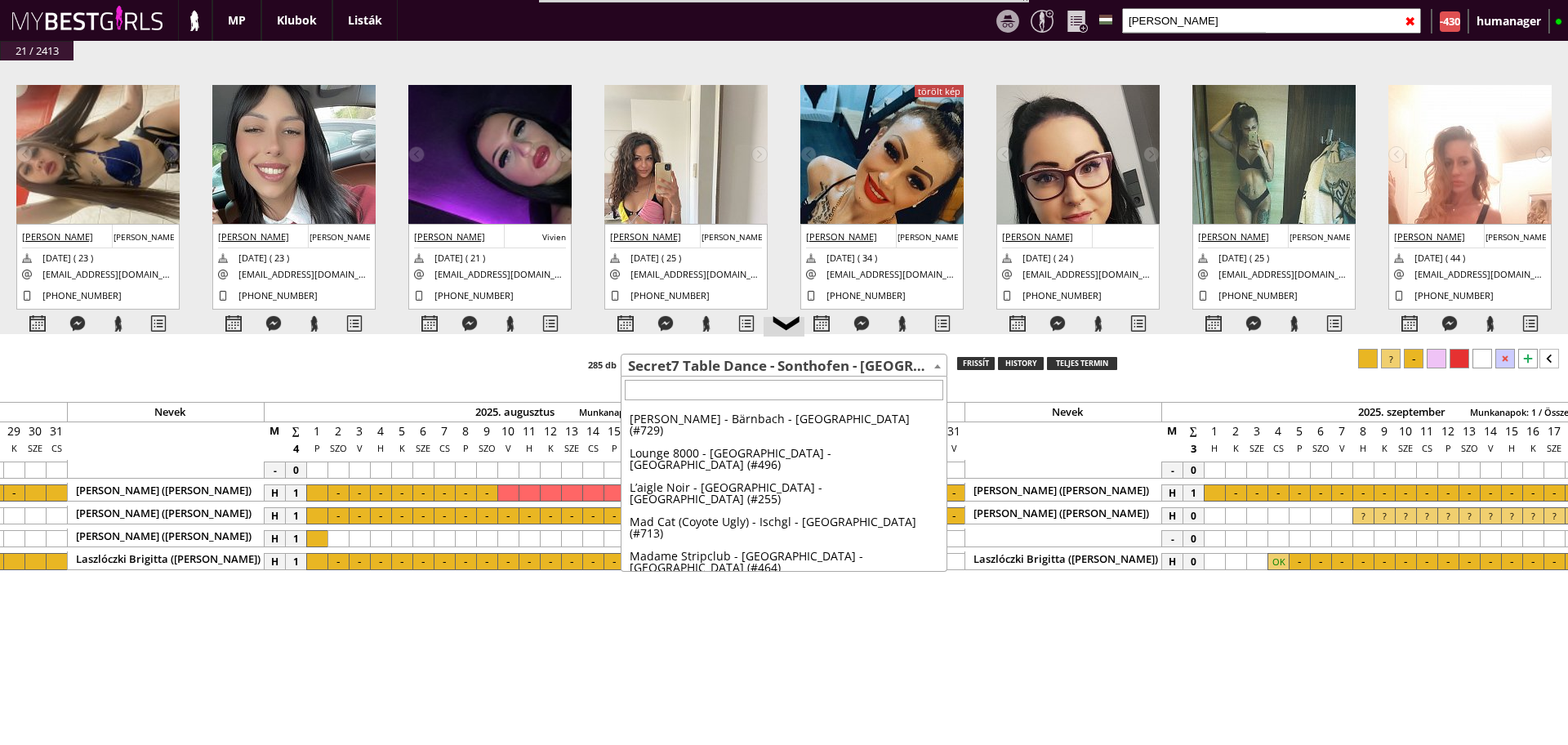
click at [752, 365] on span "Secret7 Table Dance - Sonthofen - [GEOGRAPHIC_DATA] (#219)" at bounding box center [784, 366] width 325 height 23
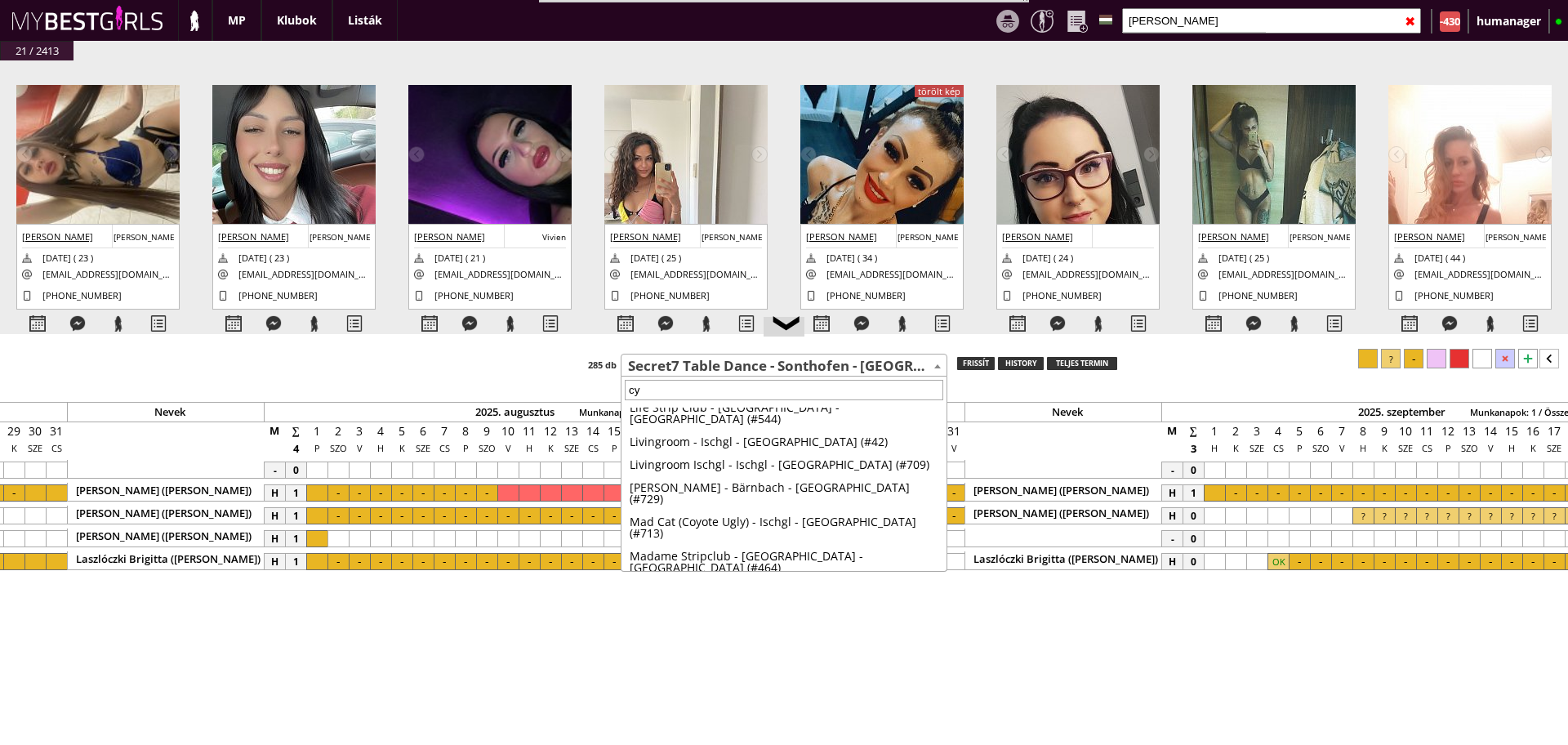
scroll to position [0, 0]
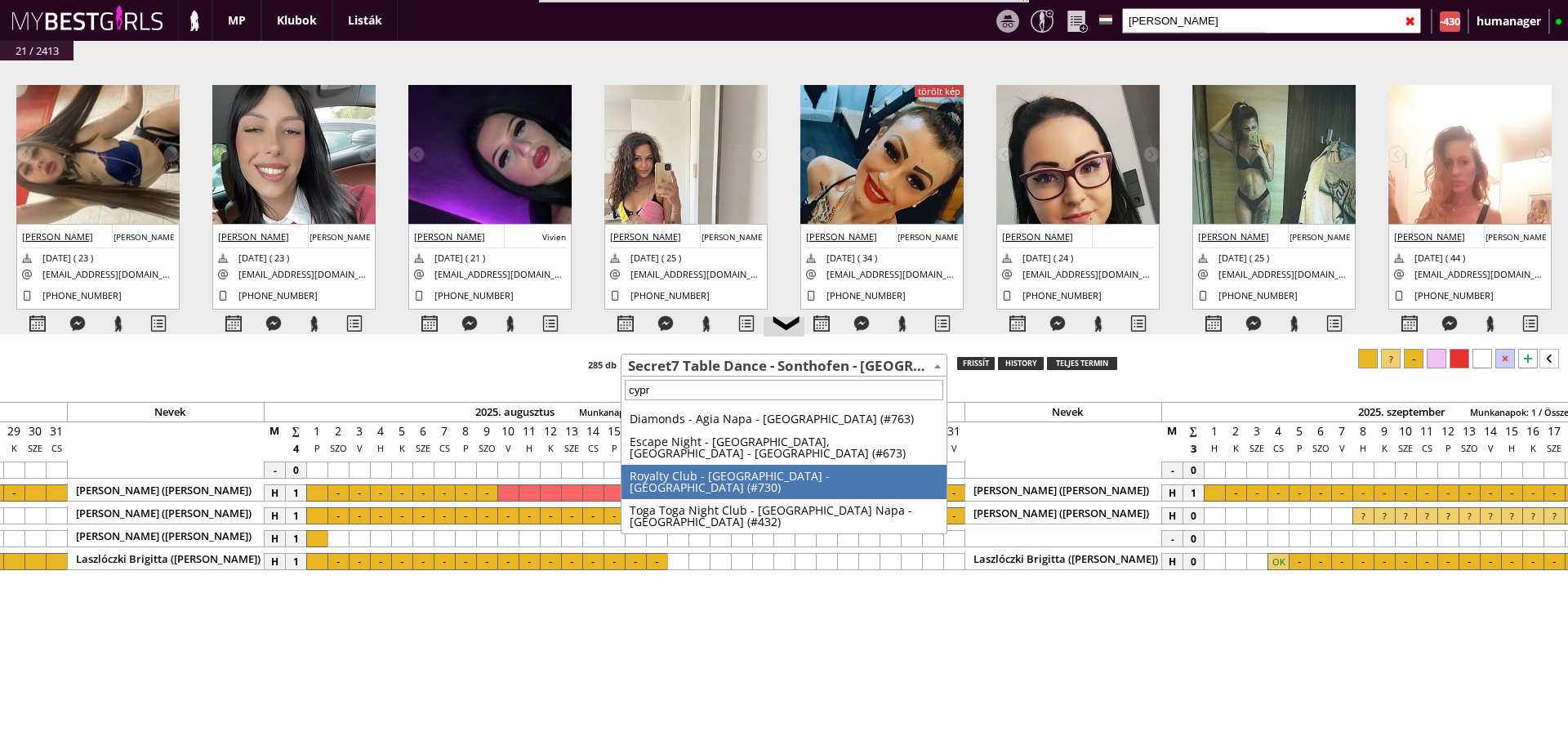
type input "cypr"
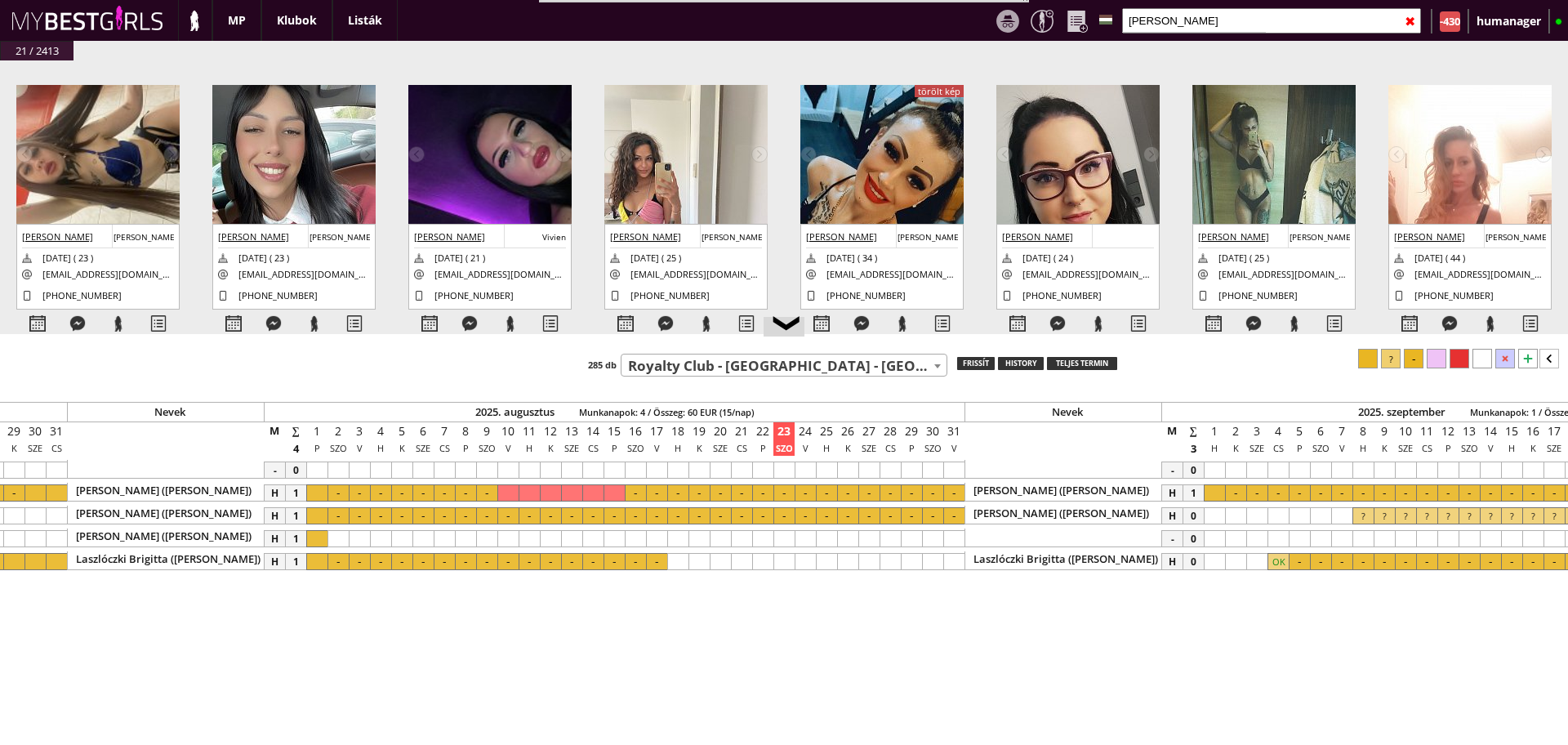
select select "730"
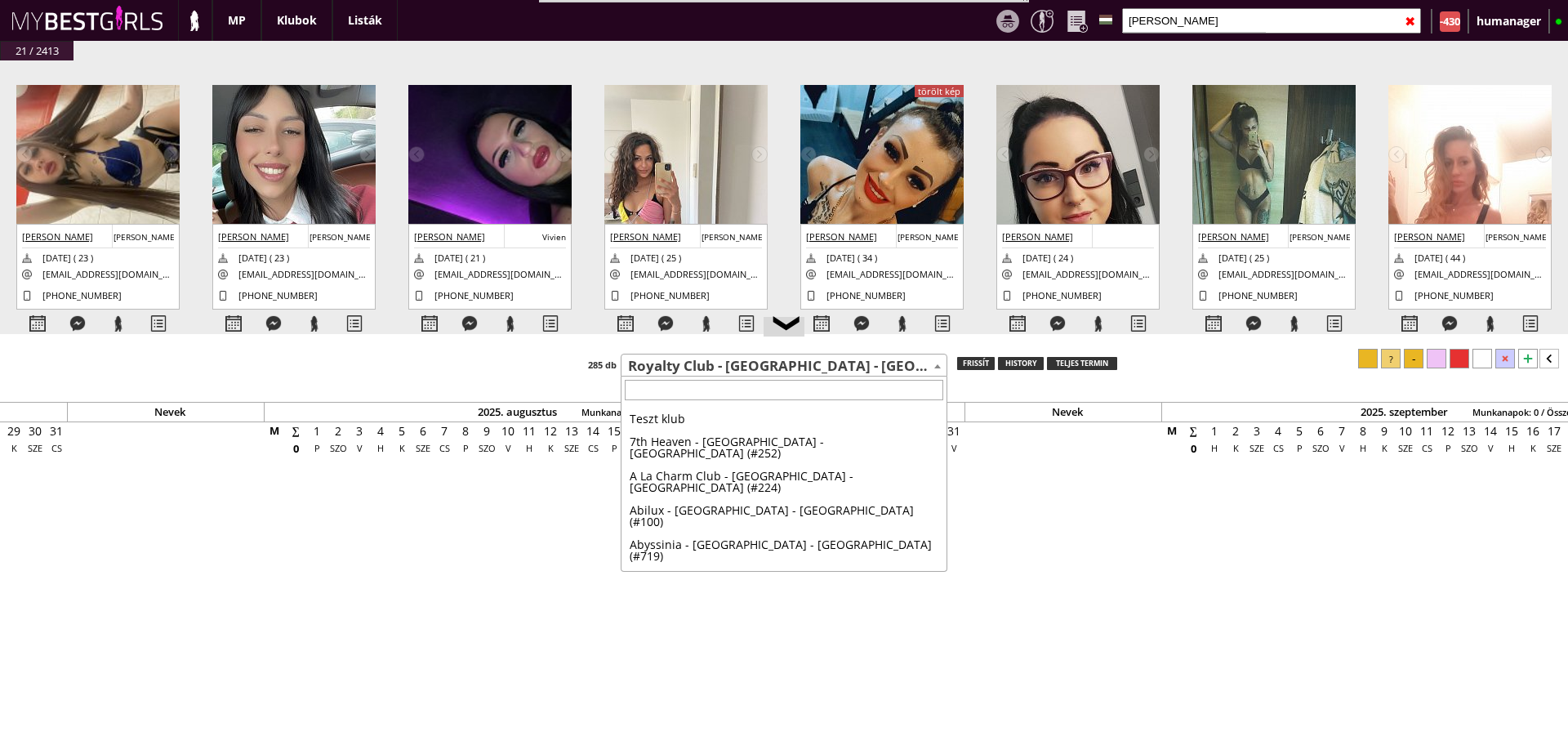
click at [752, 365] on span "Royalty Club - [GEOGRAPHIC_DATA] - [GEOGRAPHIC_DATA] (#730)" at bounding box center [784, 366] width 325 height 23
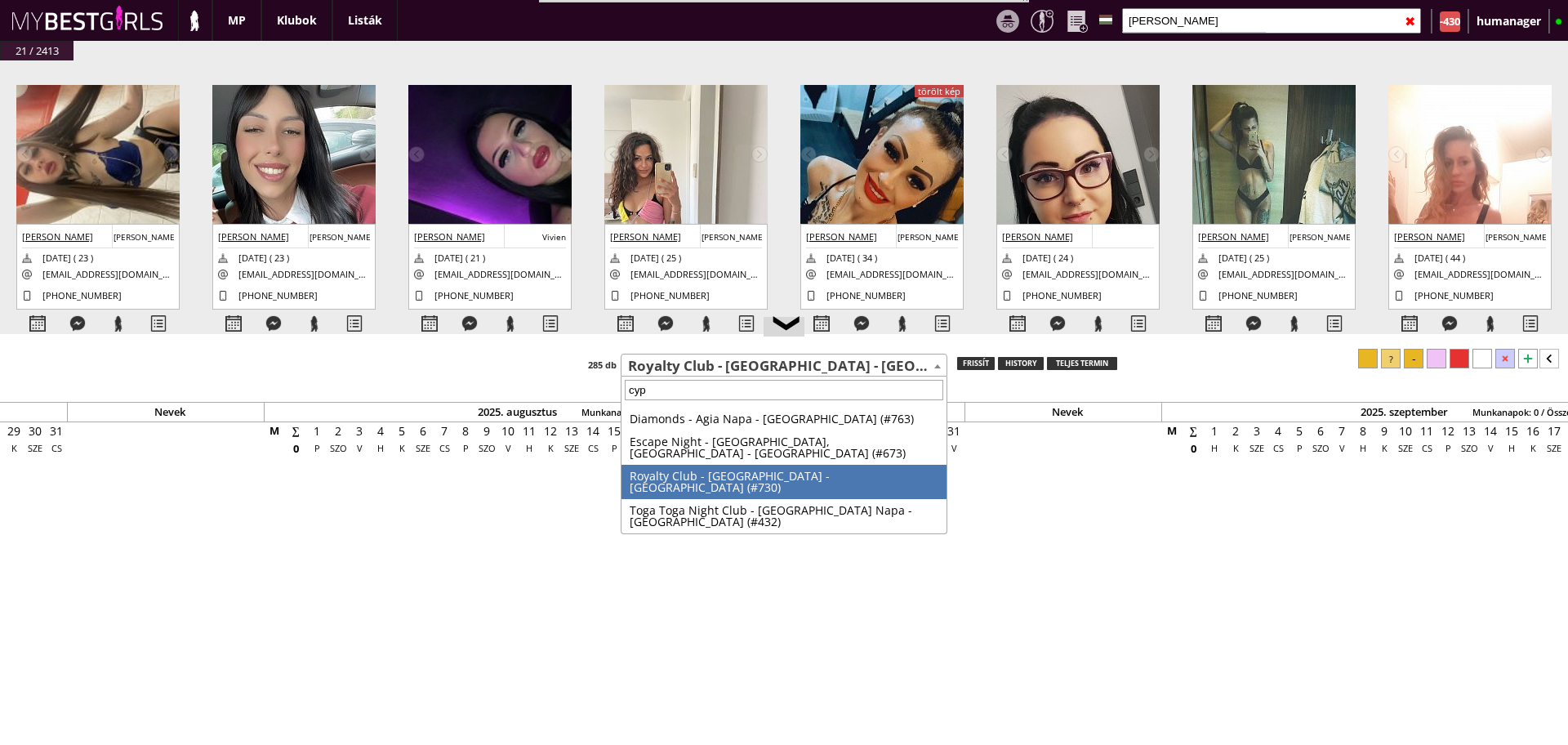
type input "cypr"
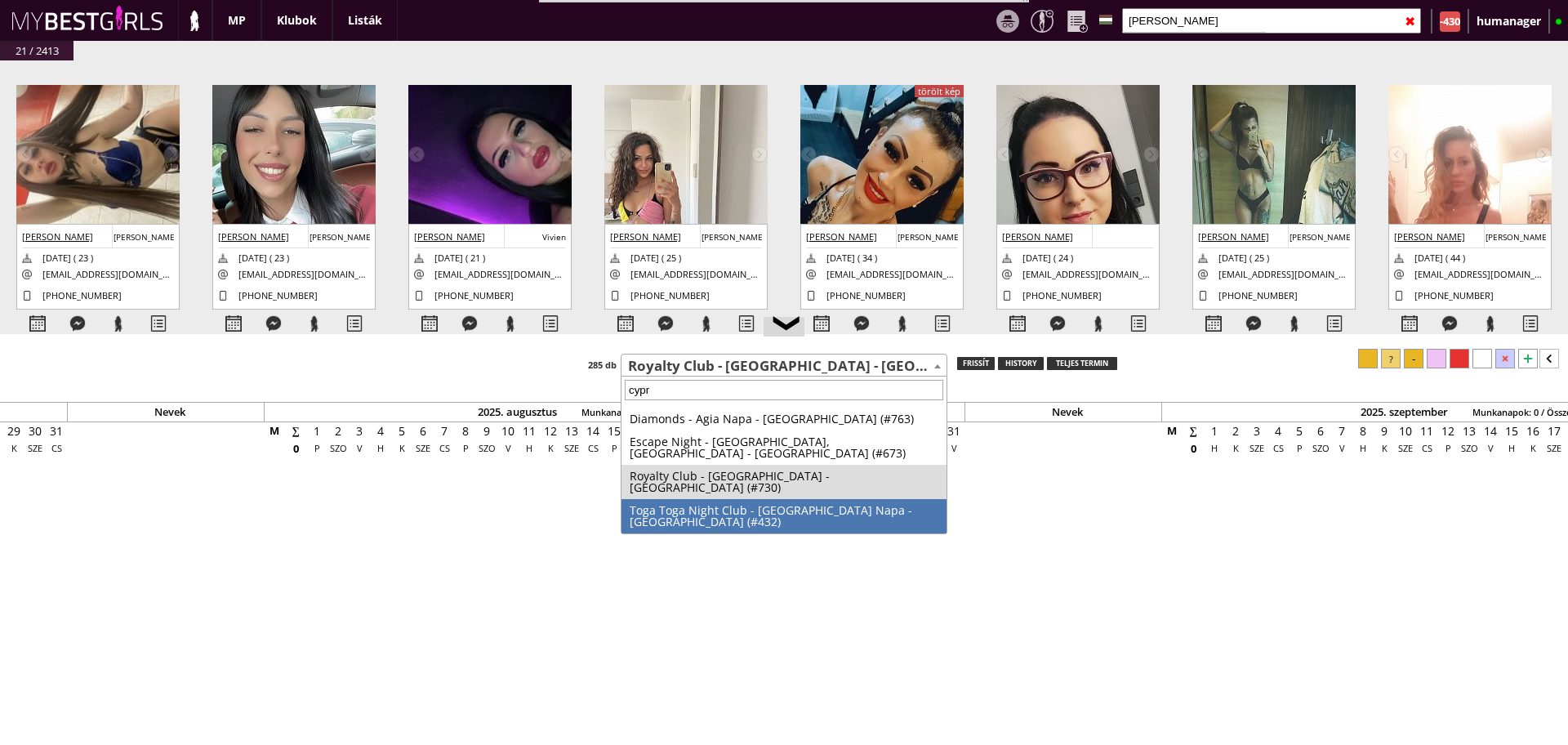
select select "432"
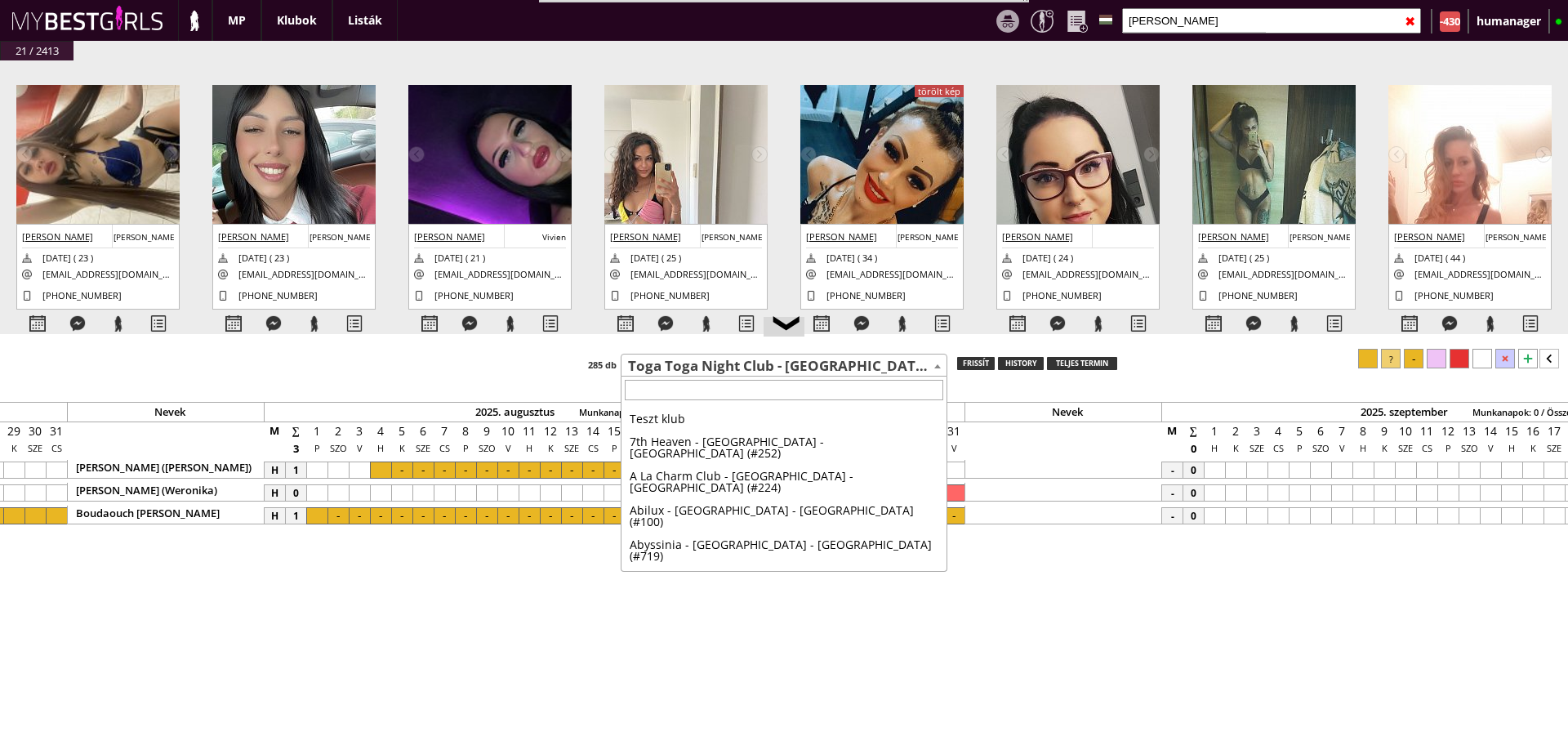
scroll to position [6096, 0]
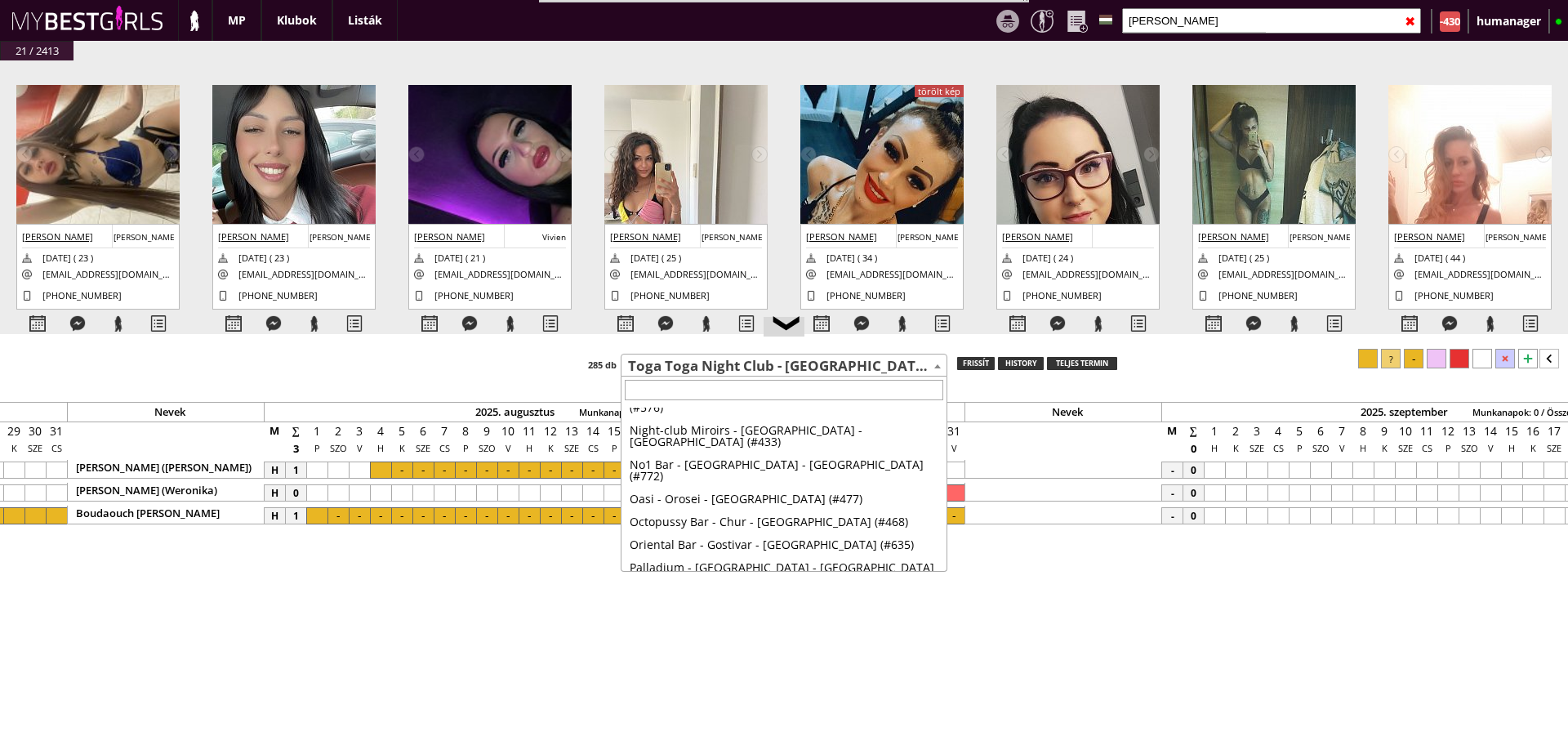
click at [671, 360] on span "Toga Toga Night Club - [GEOGRAPHIC_DATA] Napa - [GEOGRAPHIC_DATA] (#432)" at bounding box center [784, 366] width 325 height 23
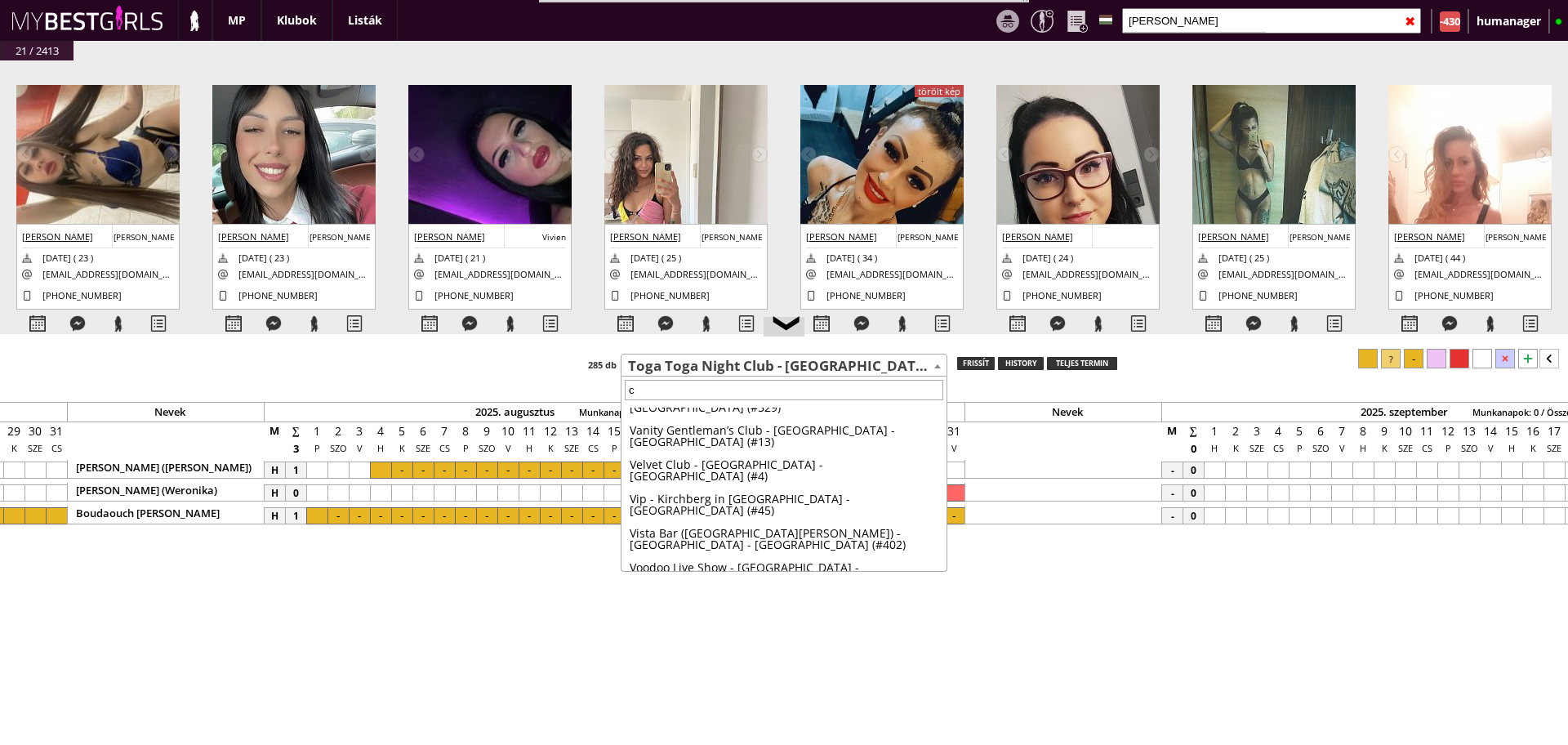
scroll to position [0, 0]
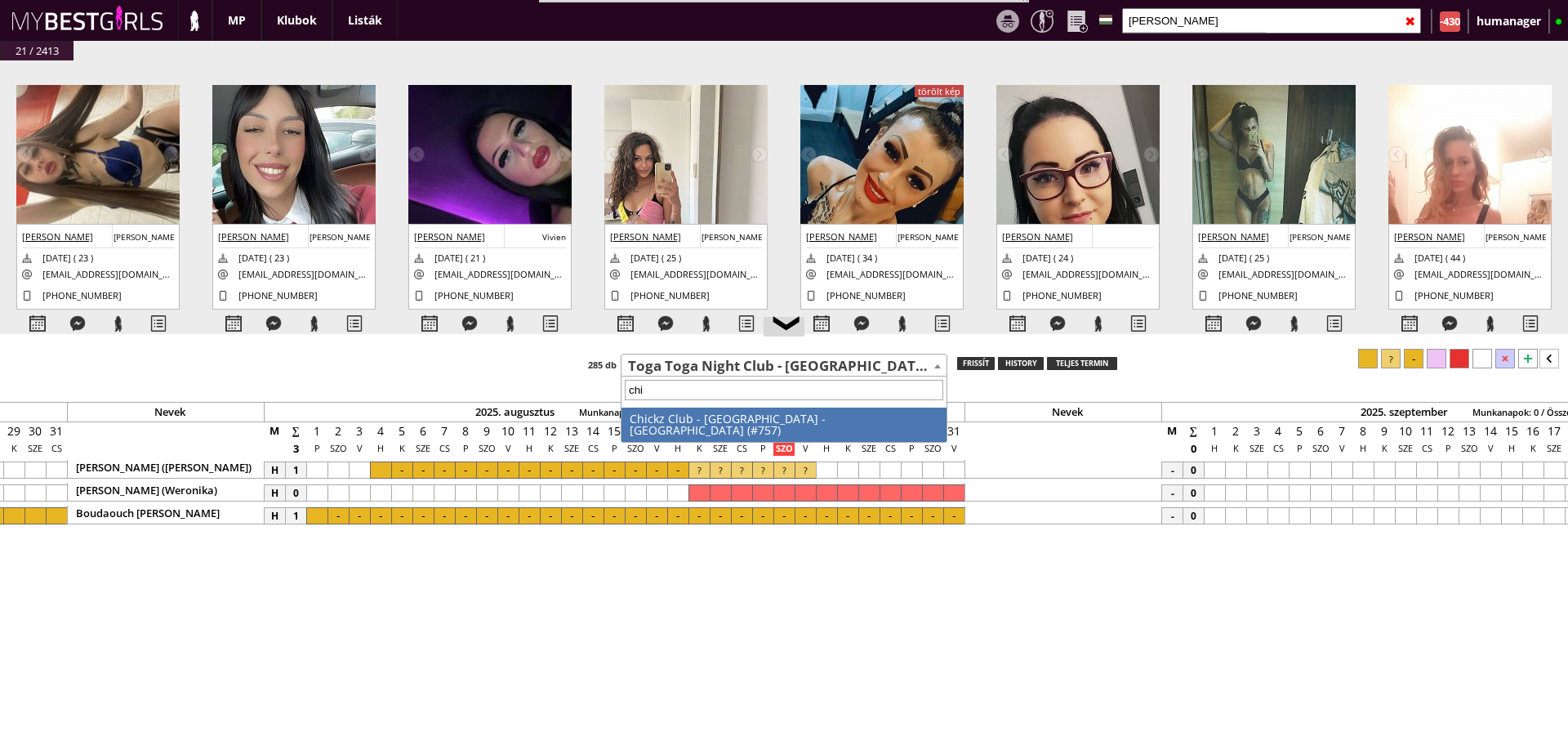
type input "chic"
select select "757"
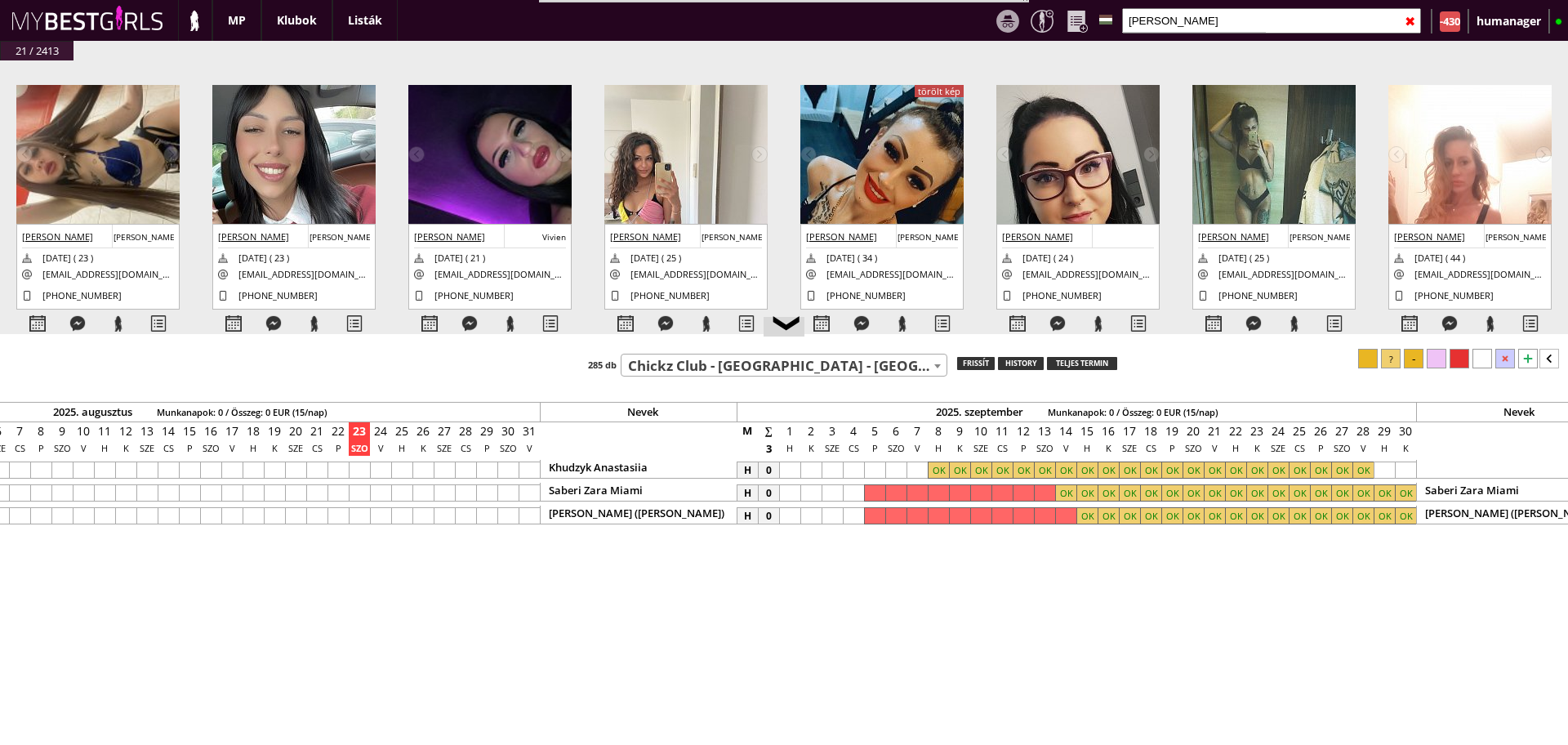
scroll to position [0, 7442]
click at [738, 380] on div "Nevek 2024. december Munkanapok: 0 / Összeg: 0 EUR (15/nap) Nevek 2025. január …" at bounding box center [784, 554] width 1568 height 411
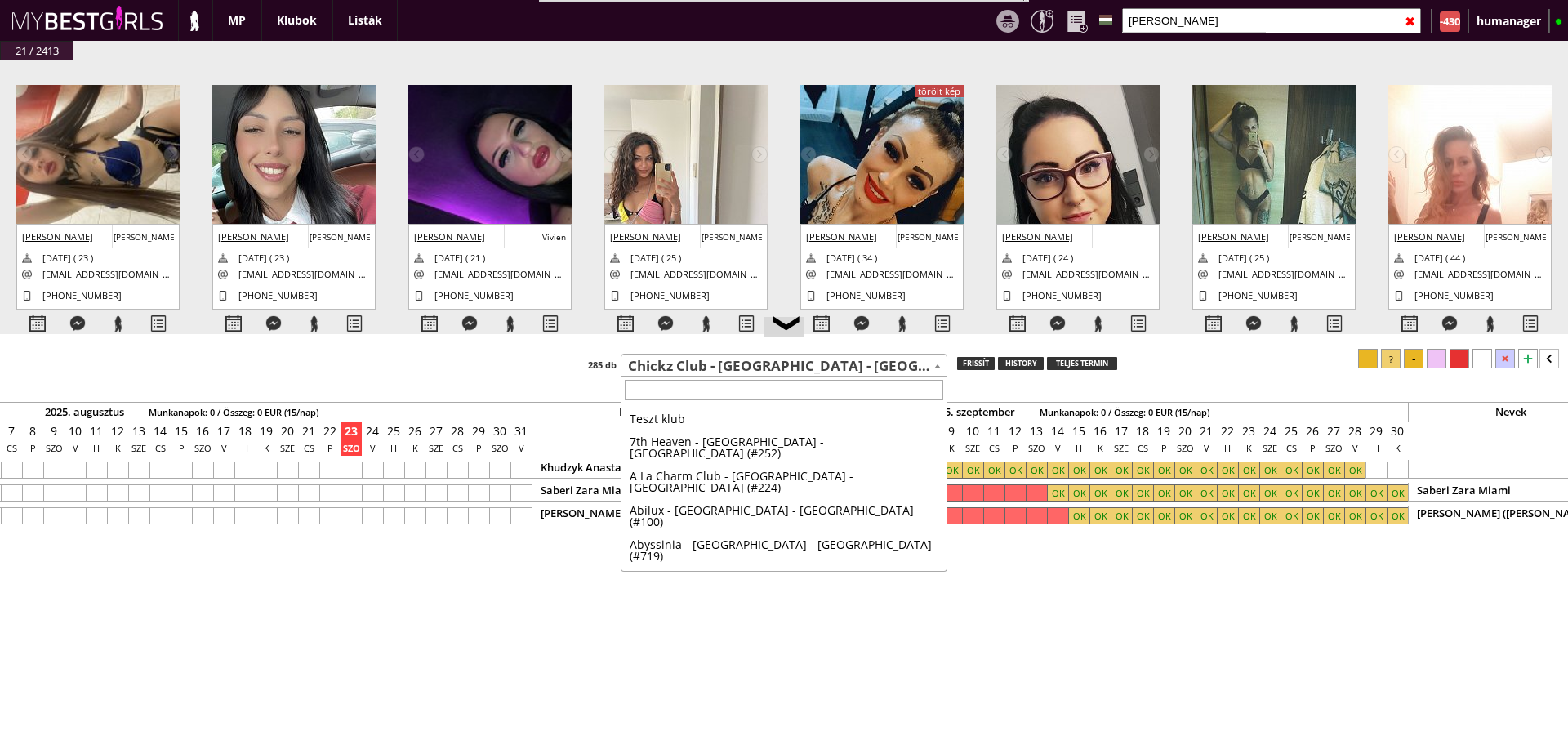
click at [747, 372] on span "Chickz Club - [GEOGRAPHIC_DATA] - [GEOGRAPHIC_DATA] (#757)" at bounding box center [784, 366] width 325 height 23
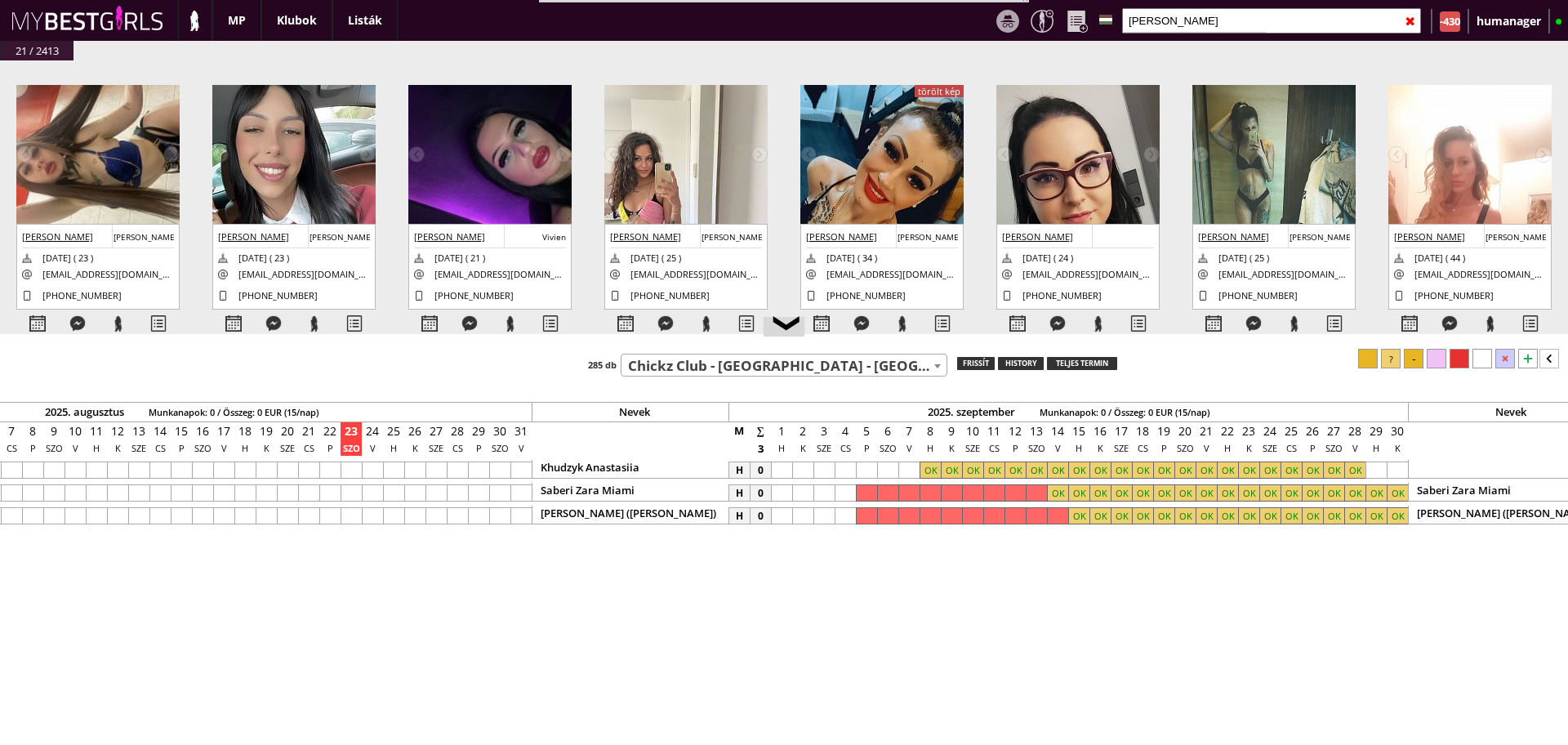
click at [747, 372] on span "Chickz Club - [GEOGRAPHIC_DATA] - [GEOGRAPHIC_DATA] (#757)" at bounding box center [784, 366] width 325 height 23
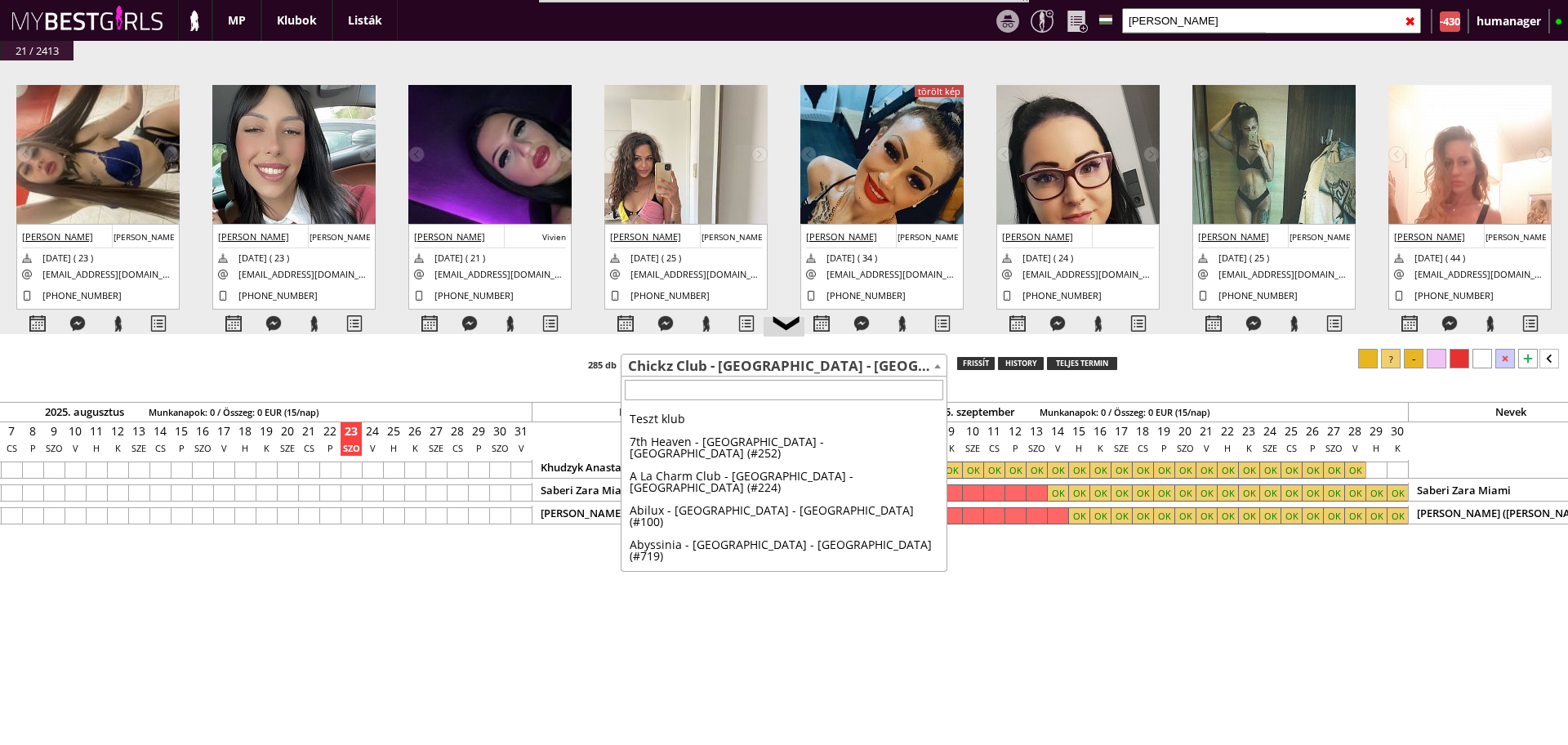
click at [747, 372] on span "Chickz Club - [GEOGRAPHIC_DATA] - [GEOGRAPHIC_DATA] (#757)" at bounding box center [784, 366] width 325 height 23
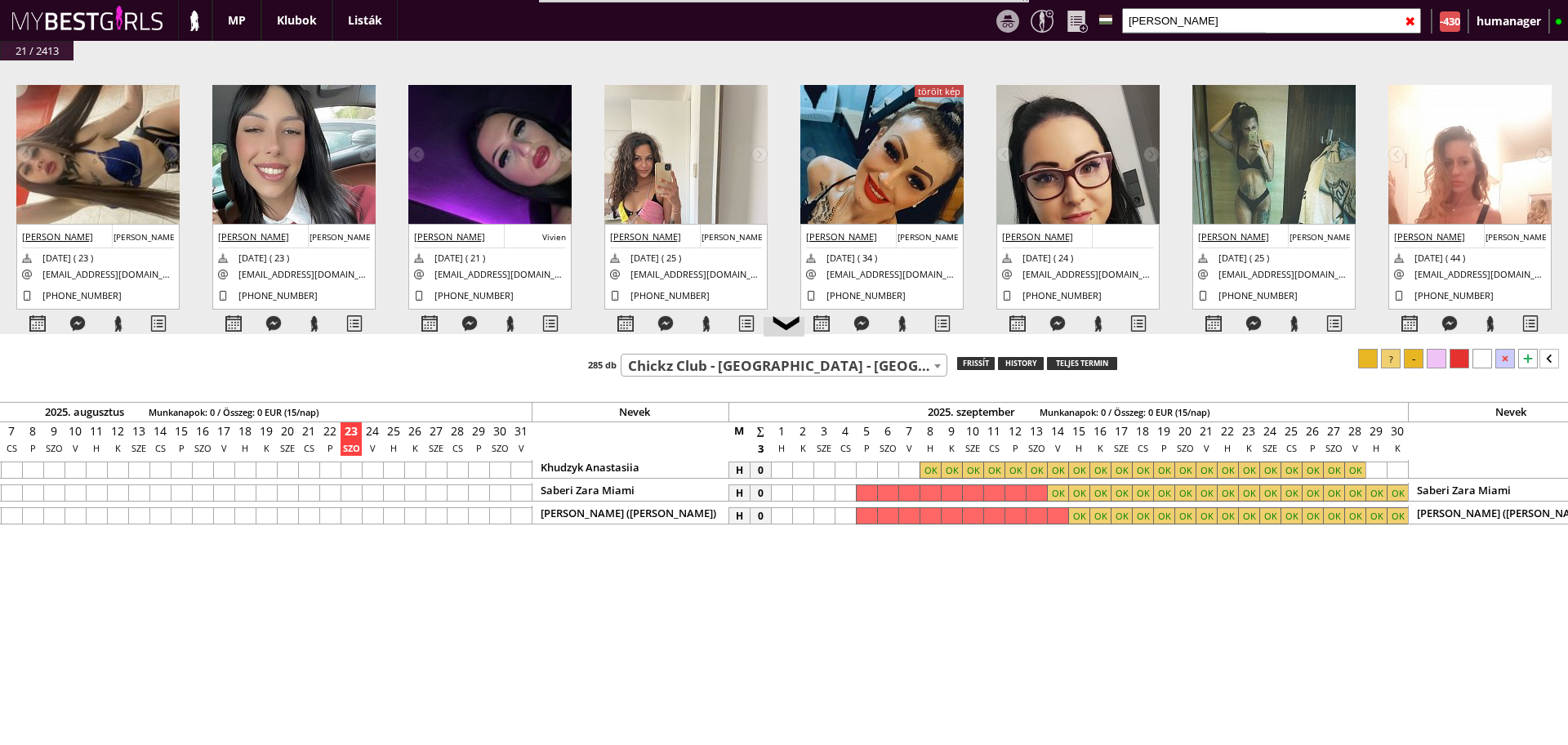
click at [747, 372] on span "Chickz Club - [GEOGRAPHIC_DATA] - [GEOGRAPHIC_DATA] (#757)" at bounding box center [784, 366] width 325 height 23
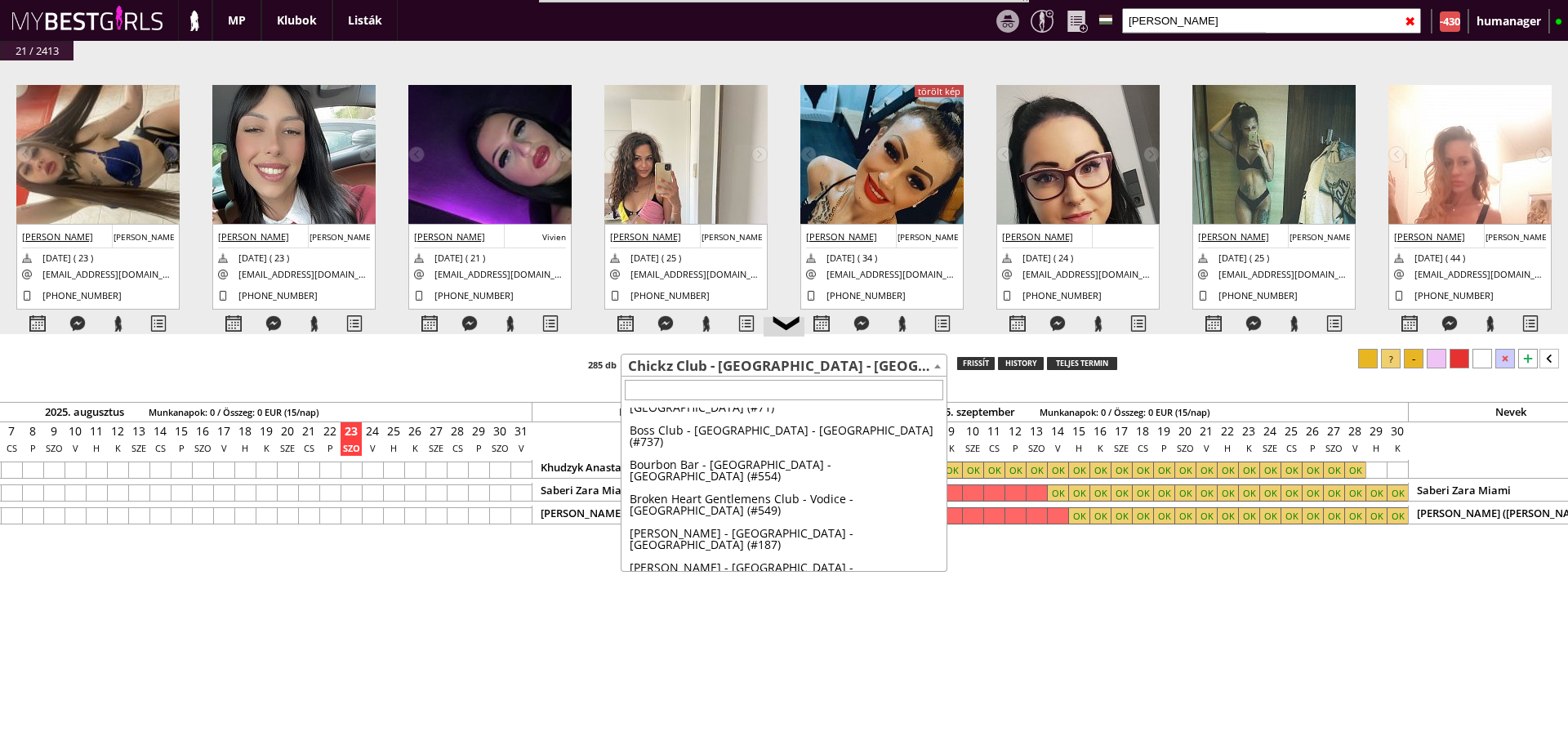
click at [690, 371] on span "Chickz Club - [GEOGRAPHIC_DATA] - [GEOGRAPHIC_DATA] (#757)" at bounding box center [784, 366] width 325 height 23
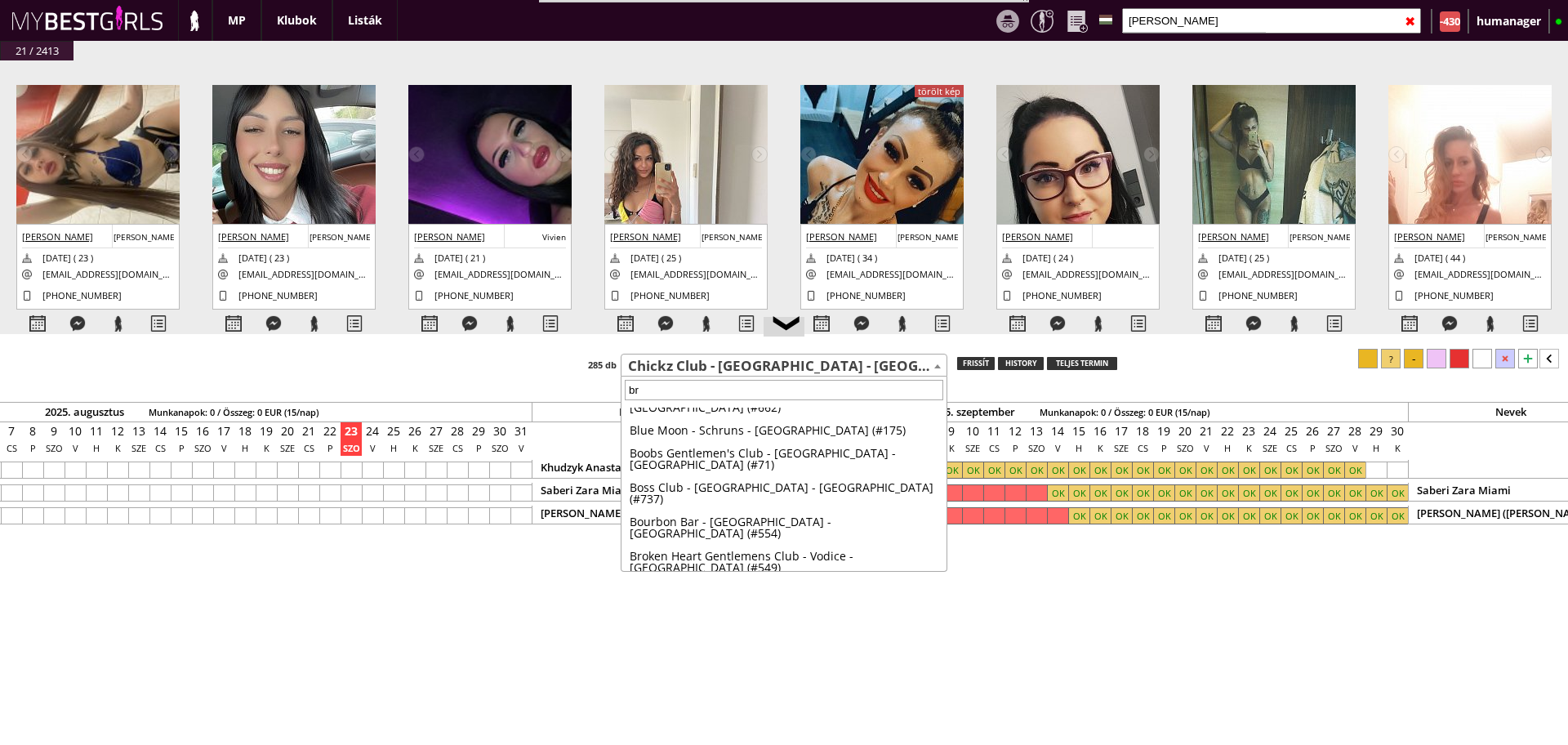
scroll to position [0, 0]
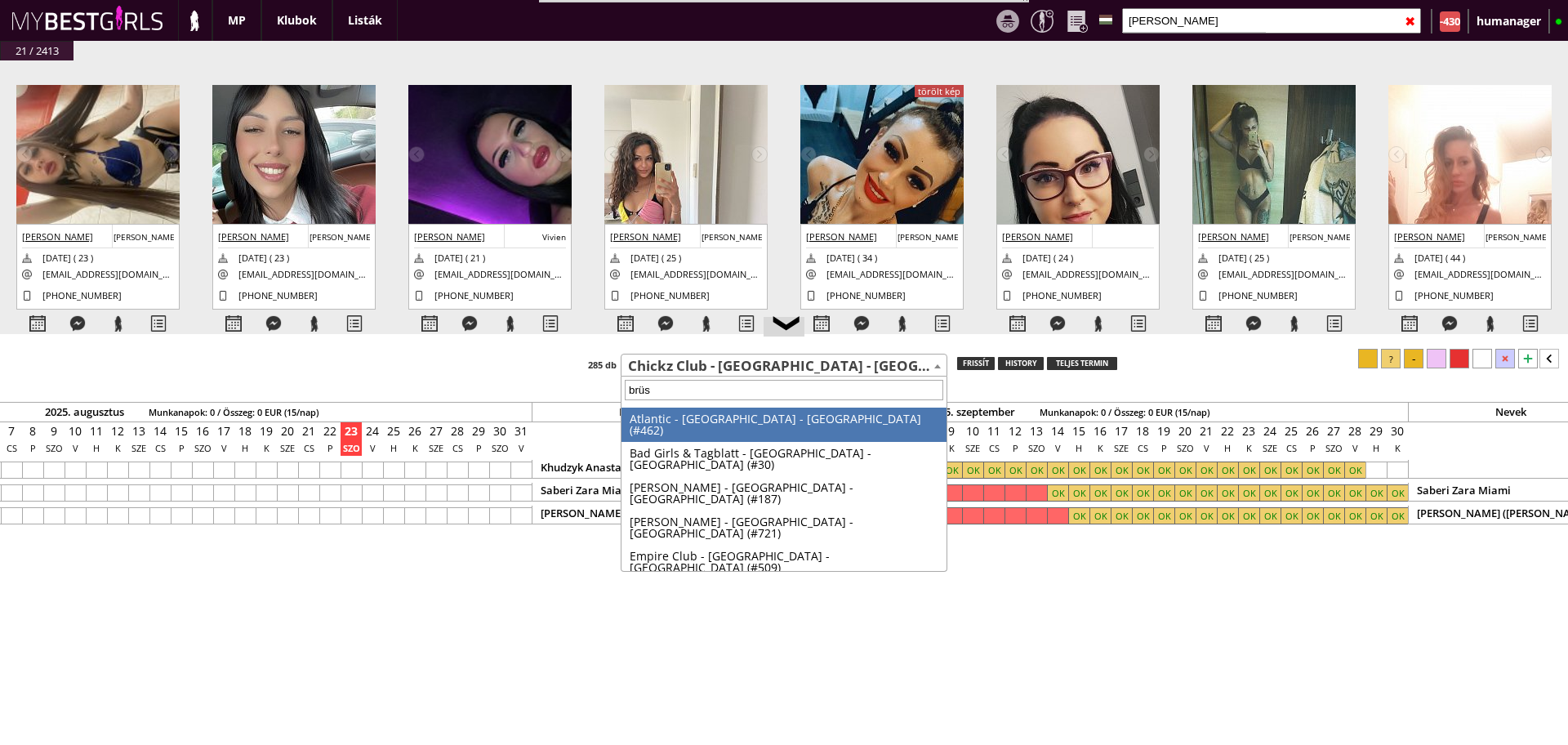
type input "[PERSON_NAME]"
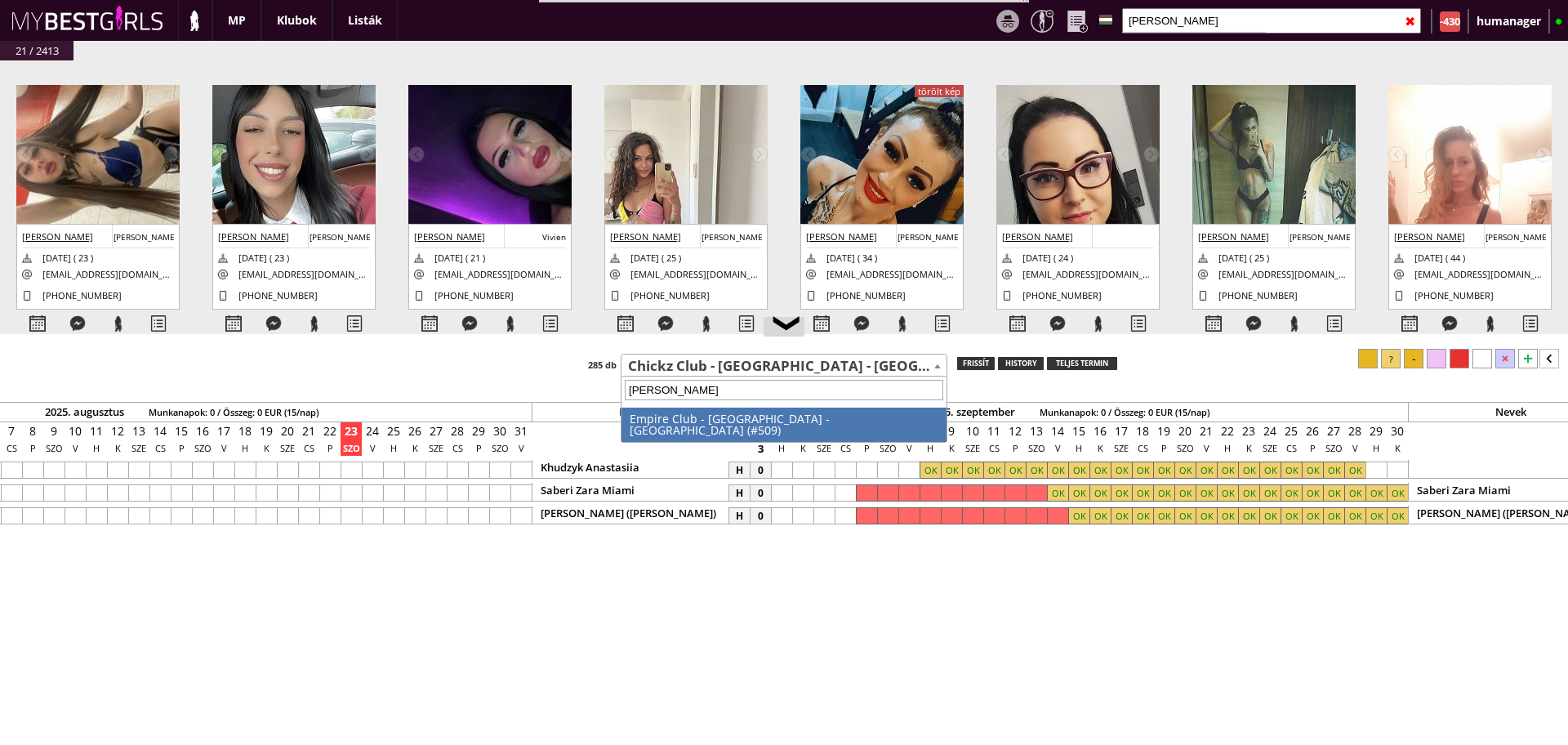
select select "509"
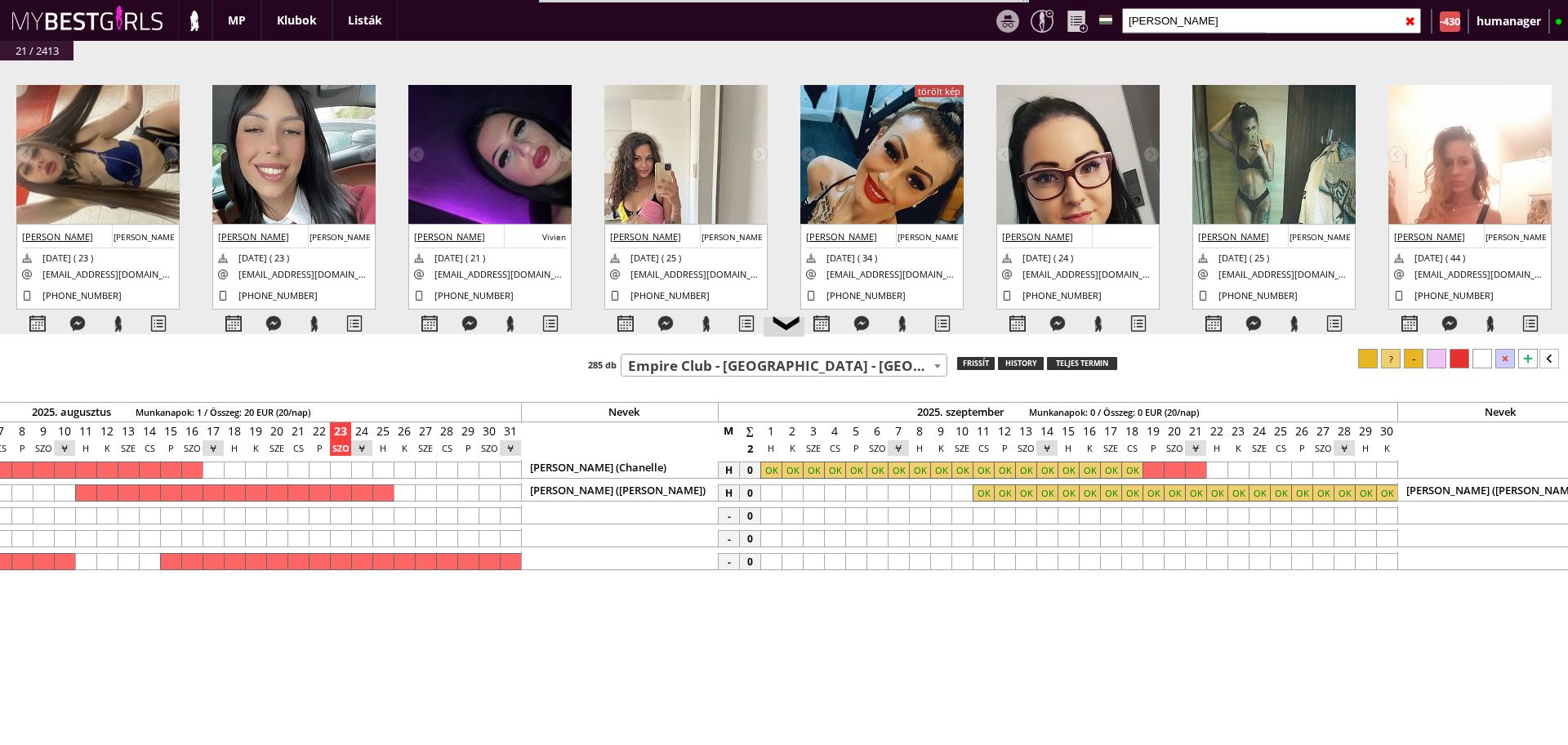
scroll to position [0, 7454]
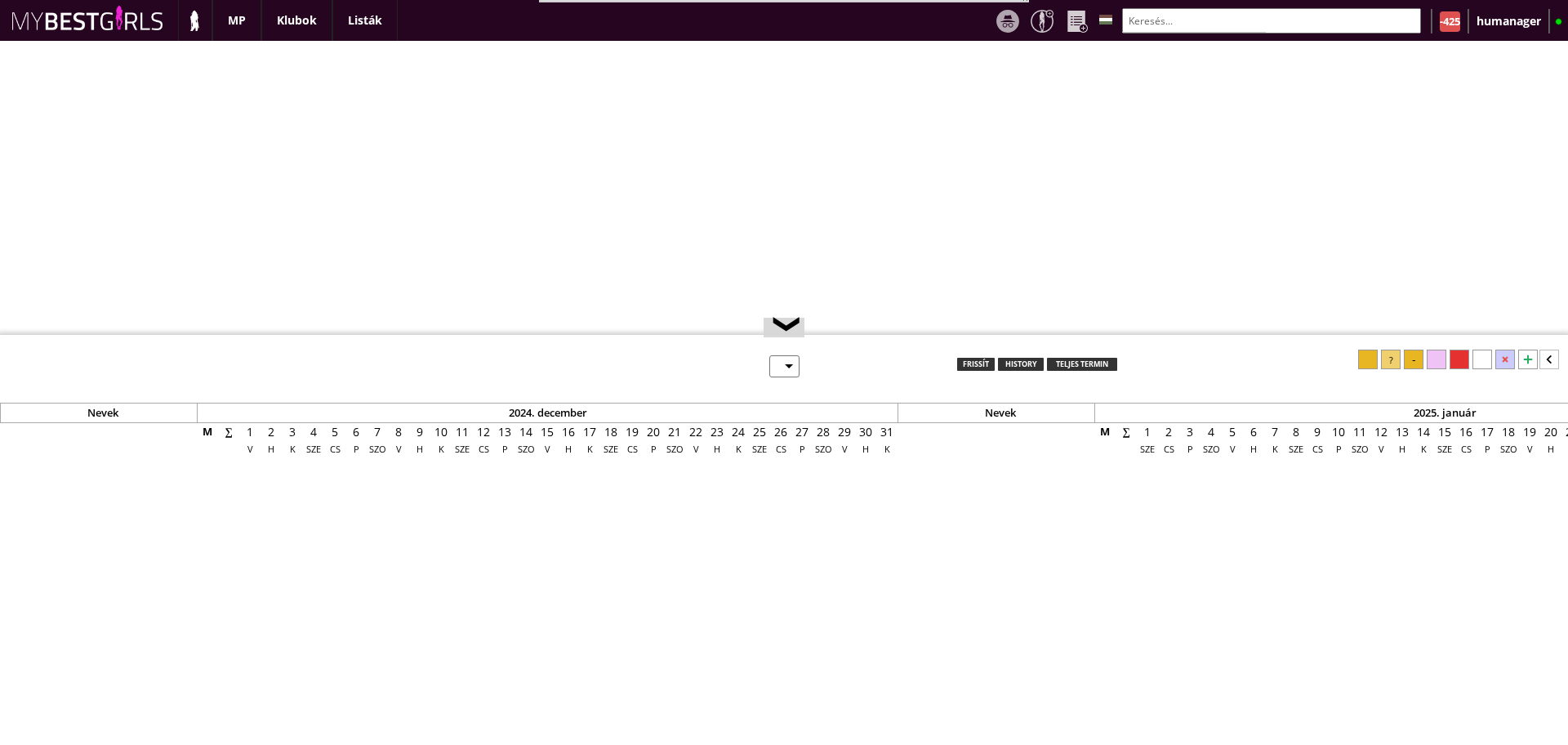
select select "0"
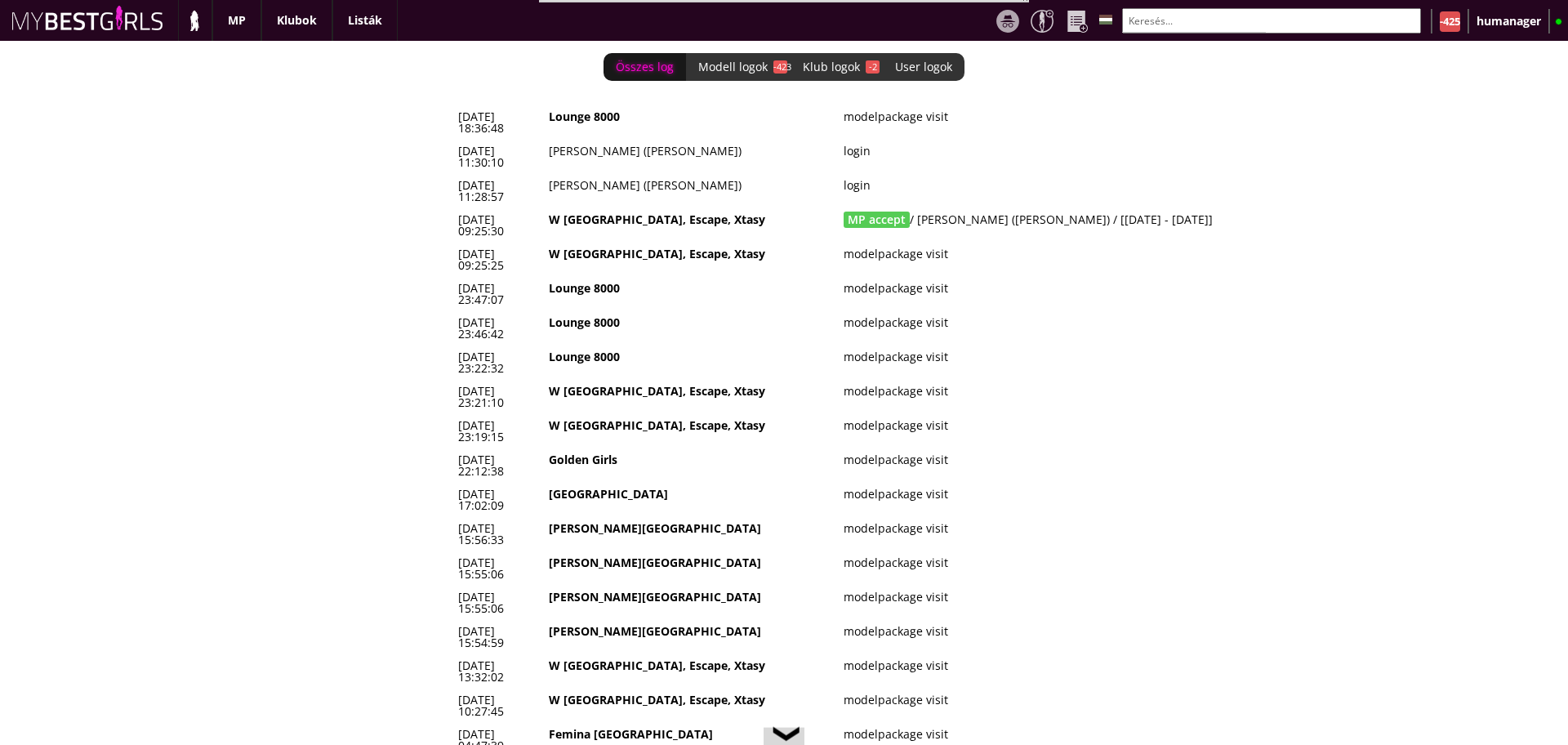
scroll to position [0, 7030]
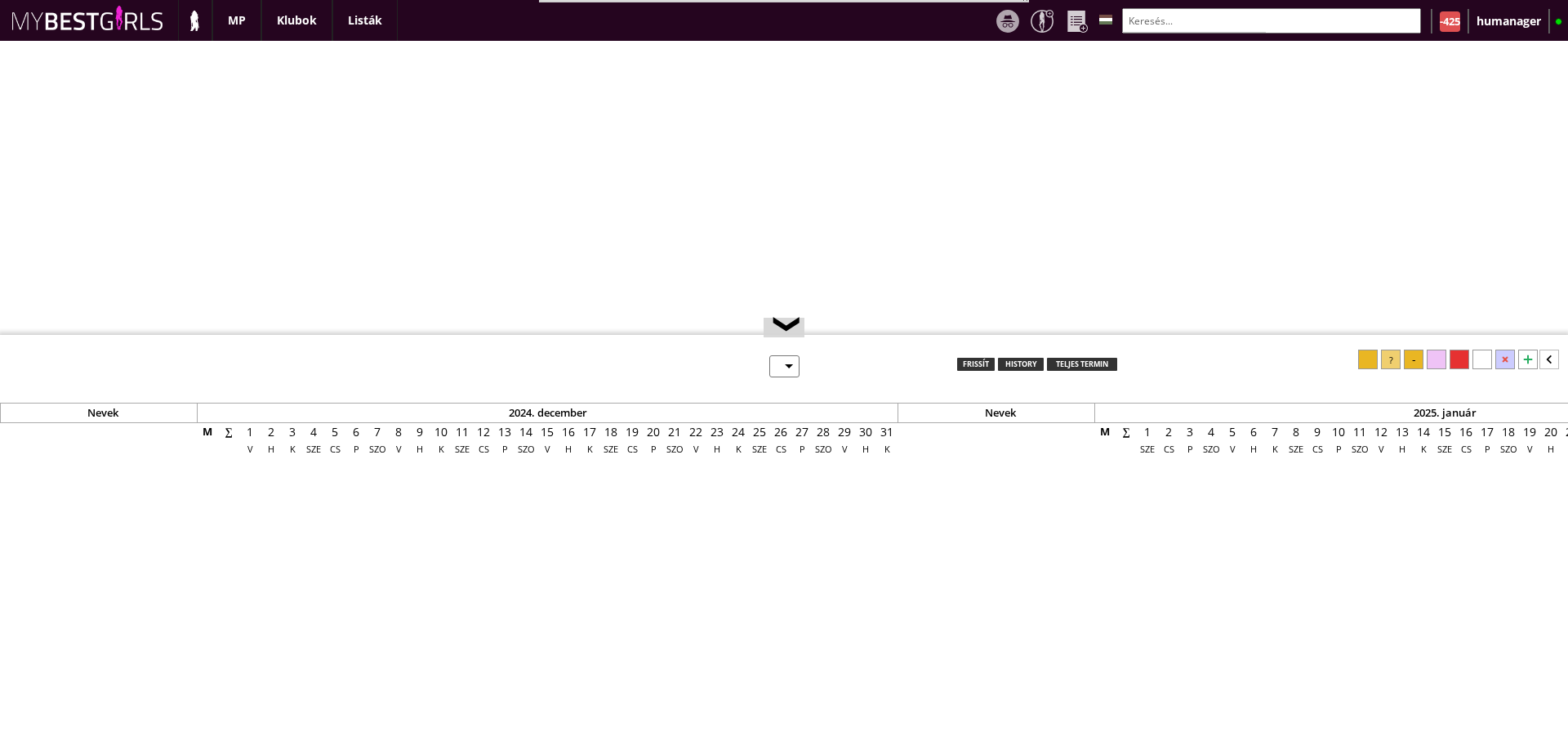
select select "0"
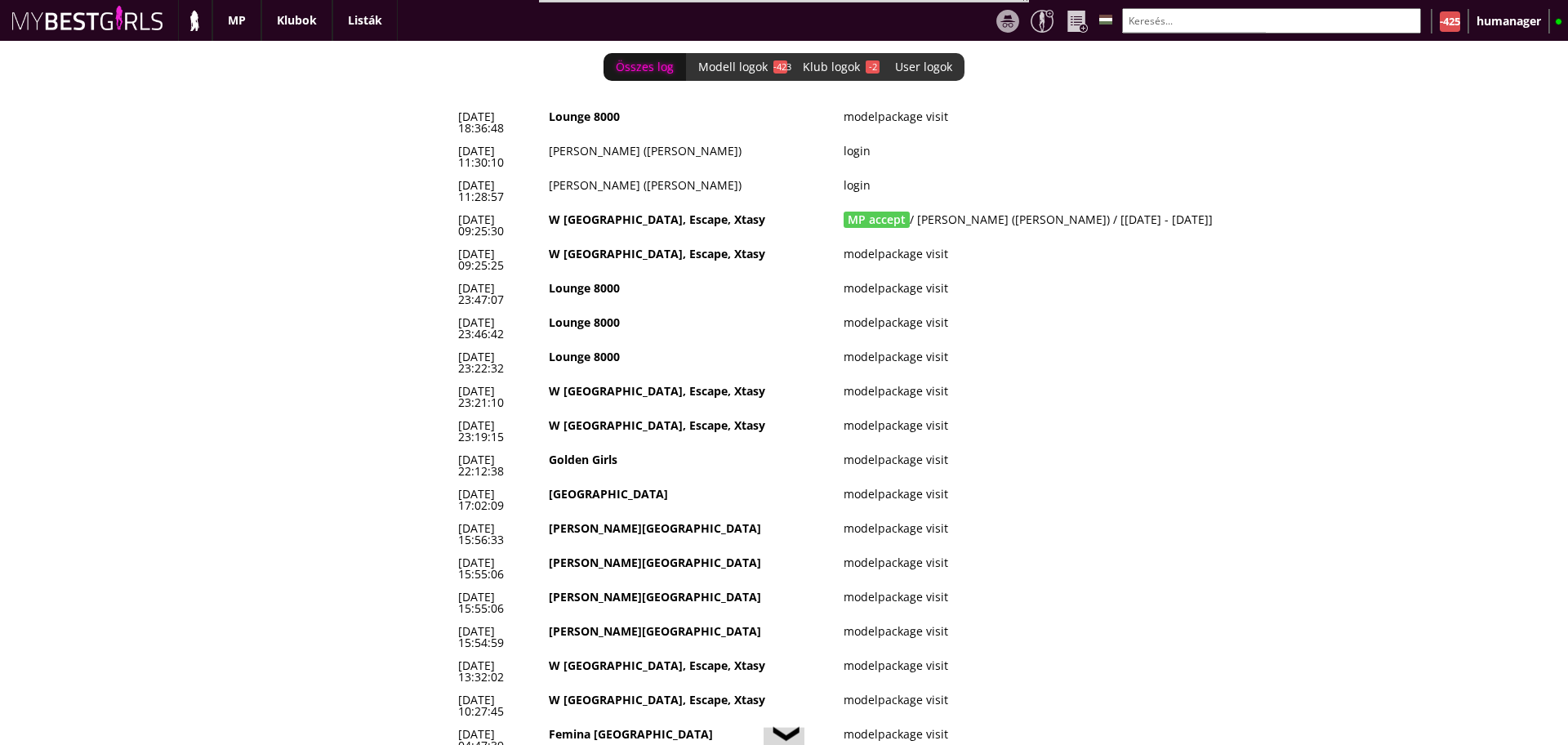
scroll to position [0, 7030]
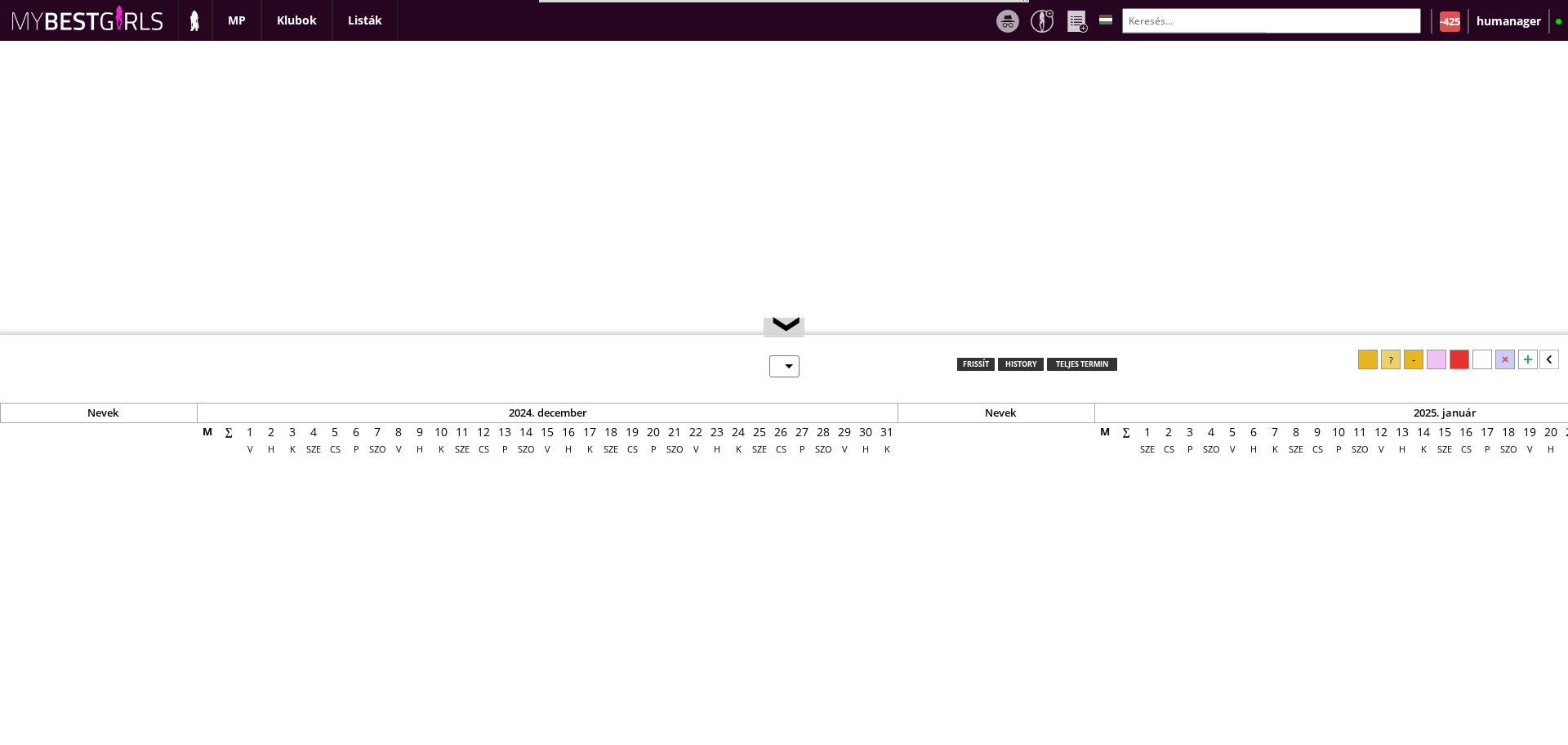
select select "0"
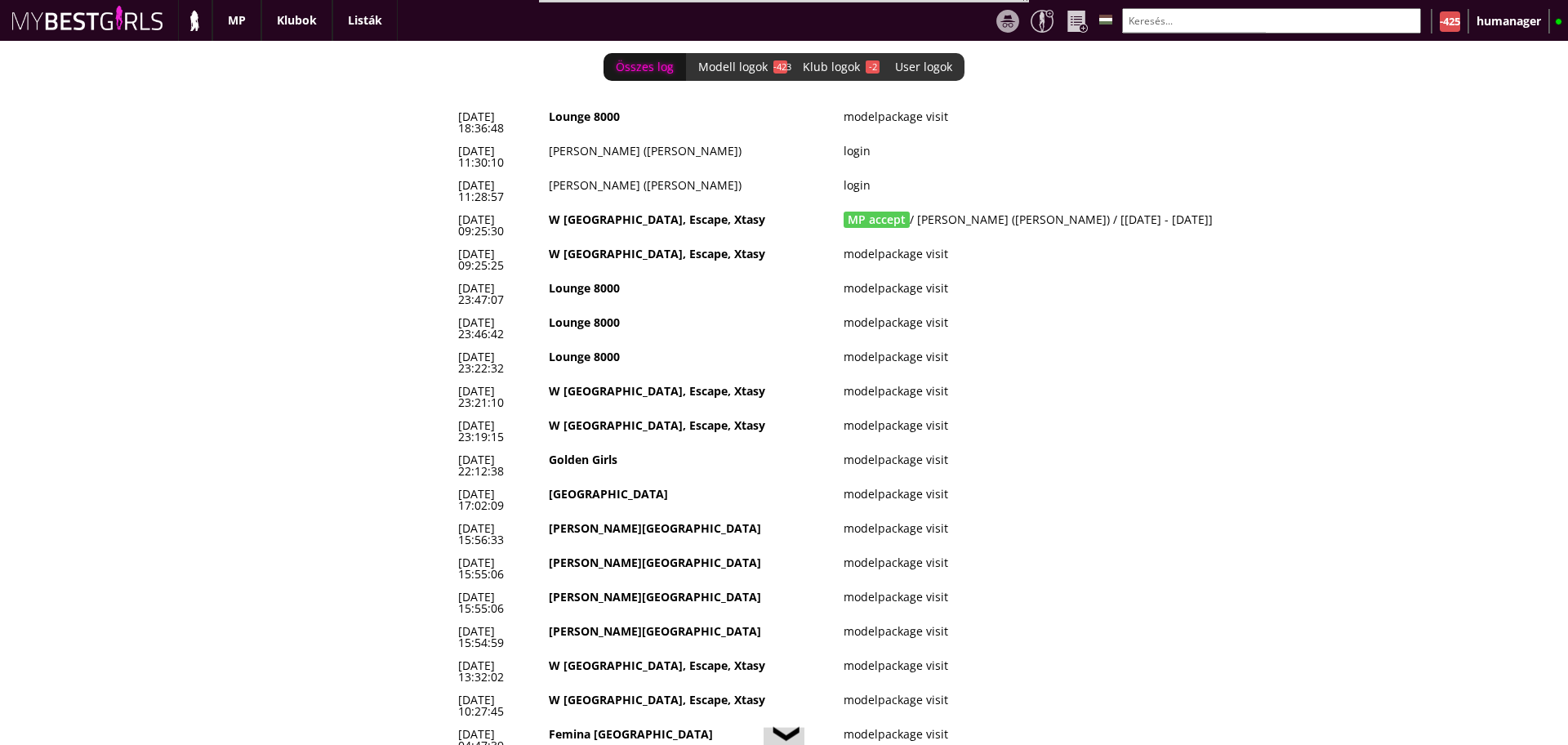
scroll to position [0, 7030]
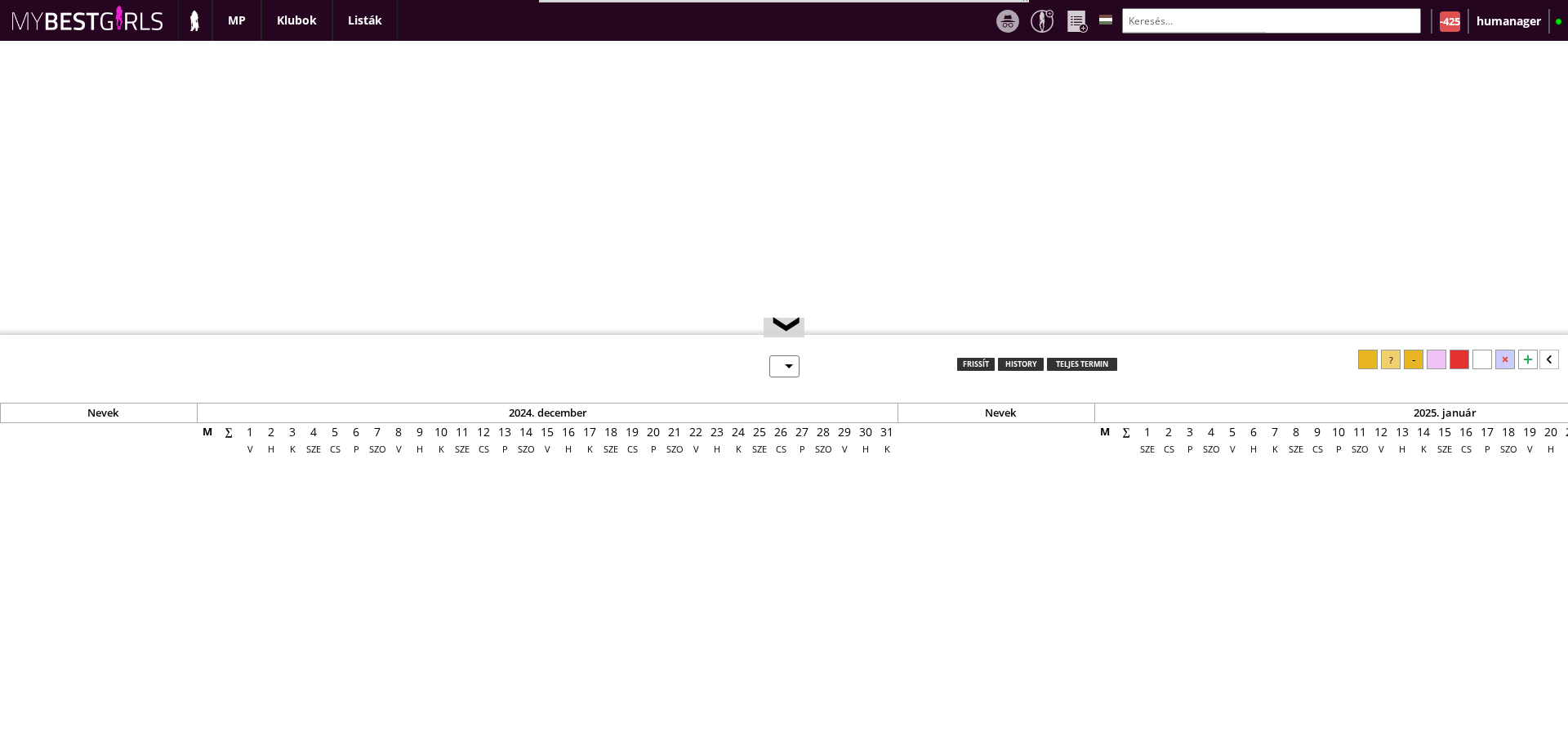
select select "0"
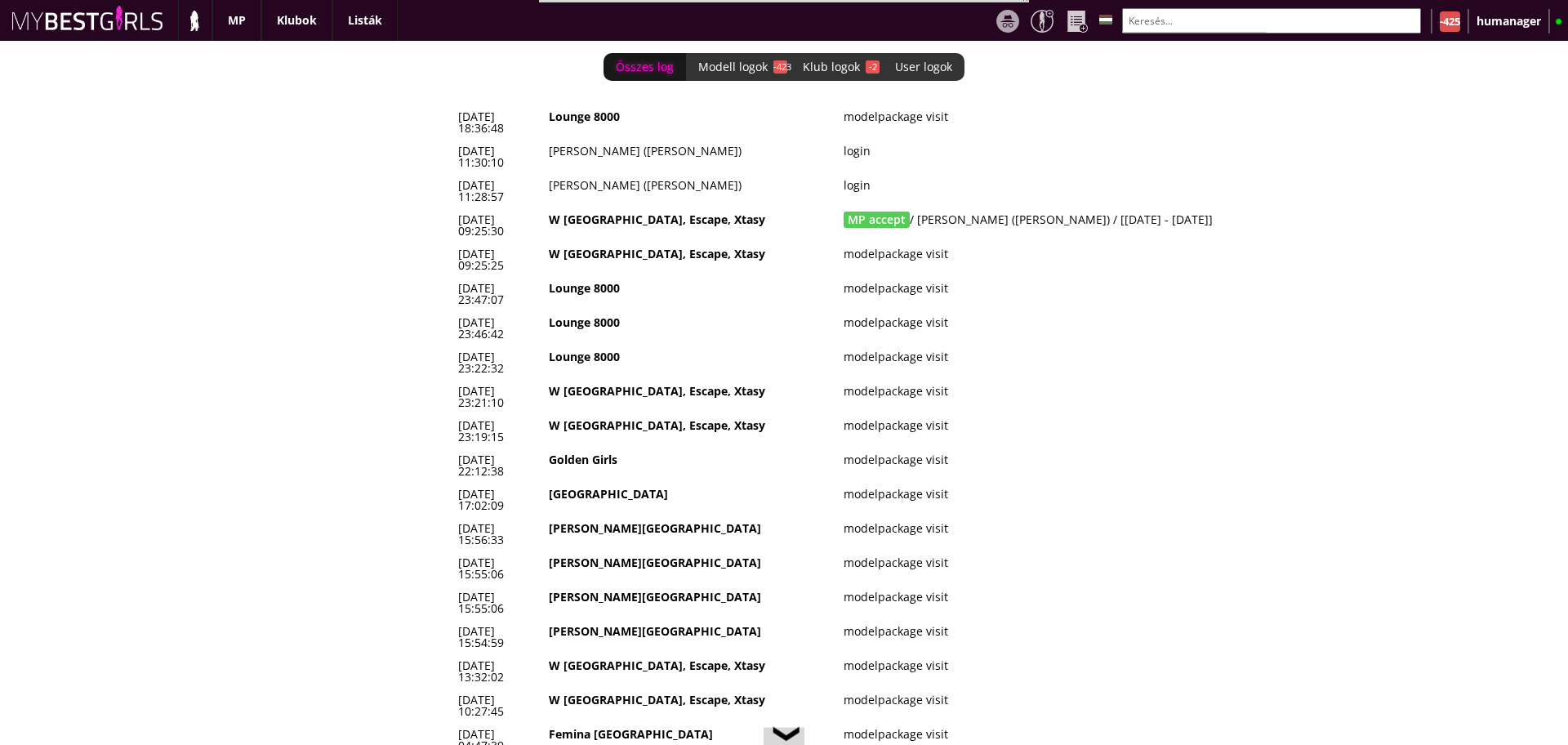
scroll to position [0, 7030]
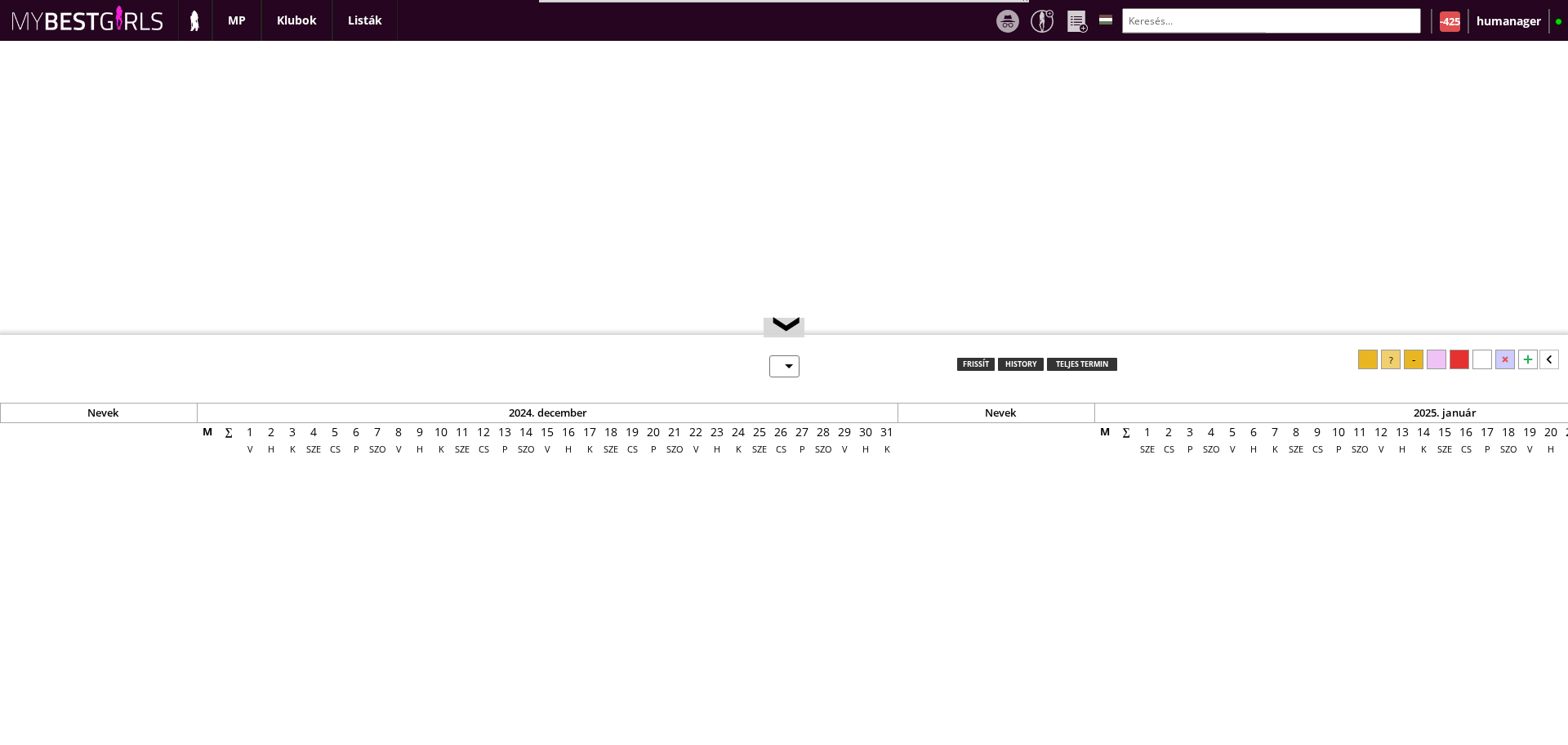
select select "0"
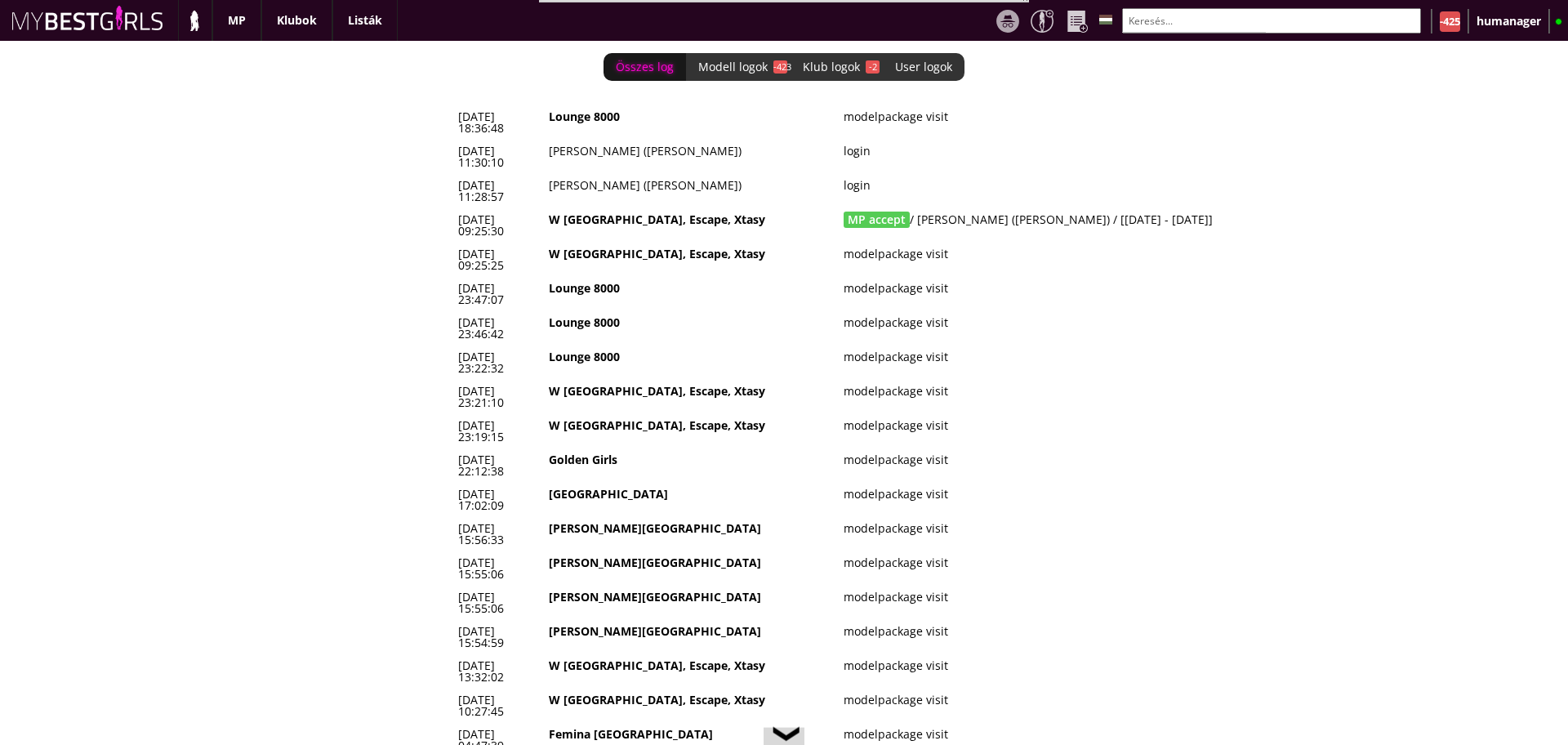
scroll to position [0, 7030]
